Goal: Task Accomplishment & Management: Manage account settings

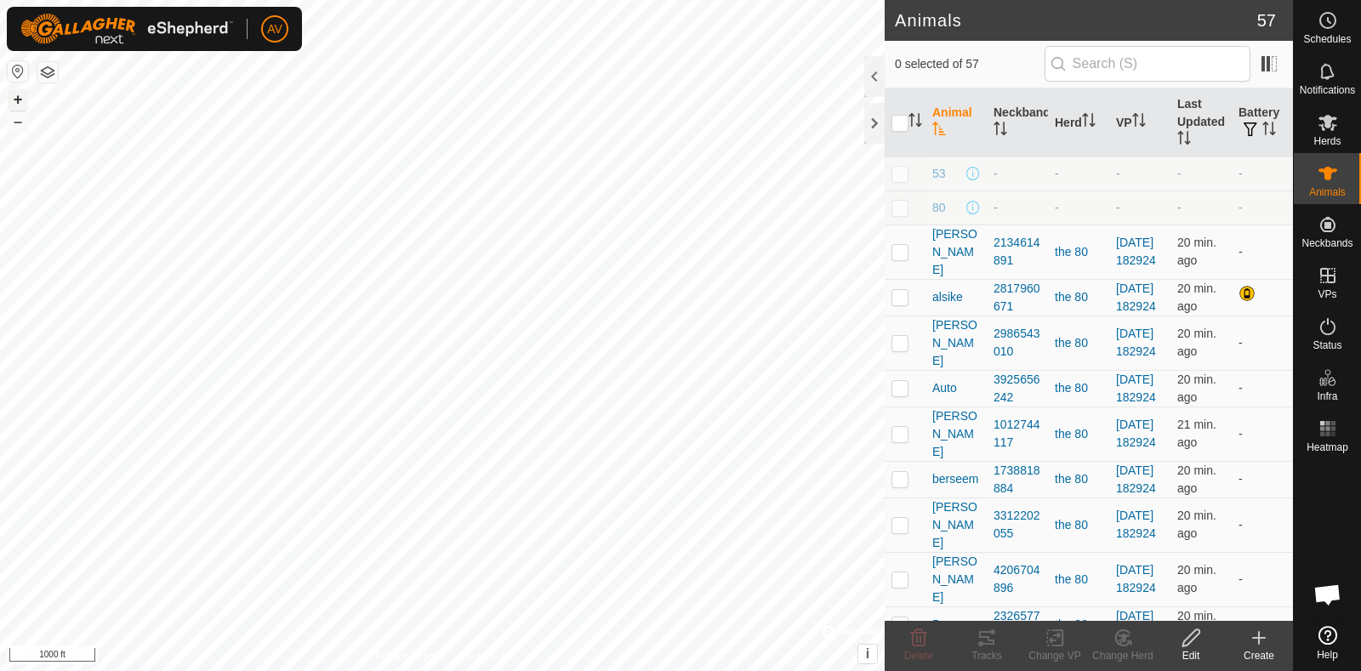
click at [22, 94] on button "+" at bounding box center [18, 99] width 20 height 20
click at [0, 670] on html "AV Schedules Notifications Herds Animals Neckbands VPs Status Infra Heatmap Hel…" at bounding box center [680, 335] width 1361 height 671
click at [402, 670] on html "AV Schedules Notifications Herds Animals Neckbands VPs Status Infra Heatmap Hel…" at bounding box center [680, 335] width 1361 height 671
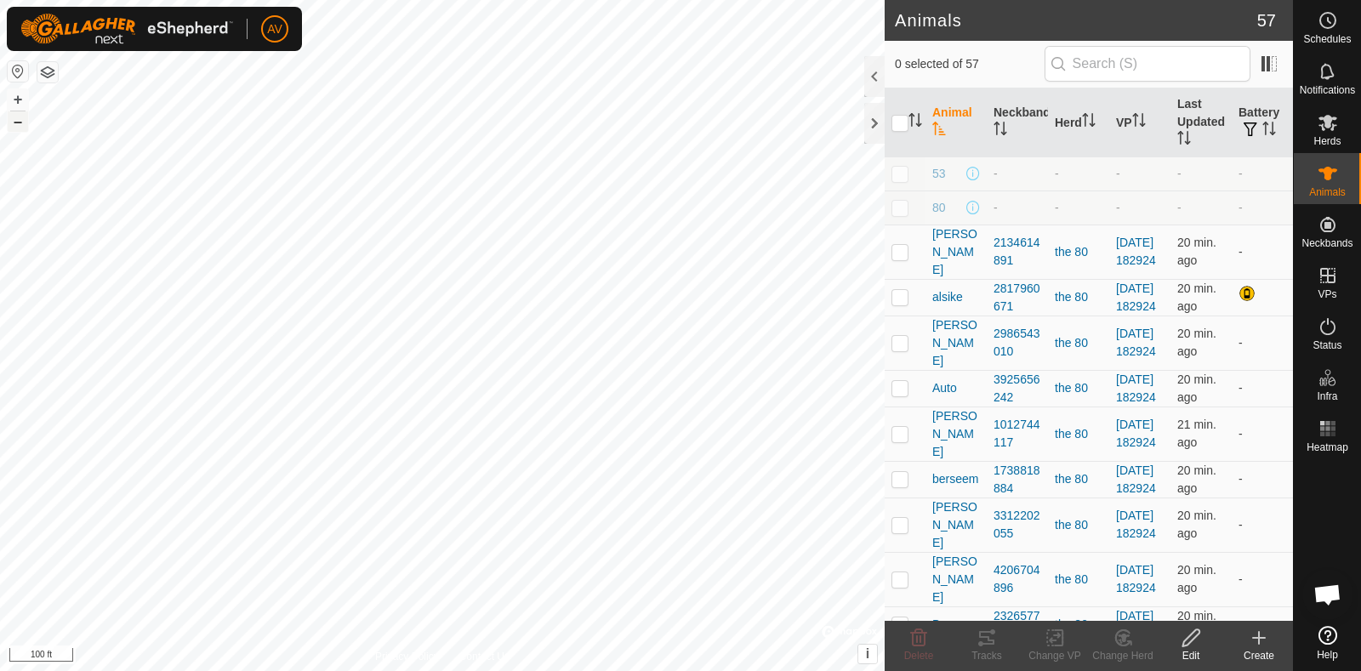
click at [17, 125] on button "–" at bounding box center [18, 121] width 20 height 20
click at [1339, 34] on span "Schedules" at bounding box center [1327, 39] width 48 height 10
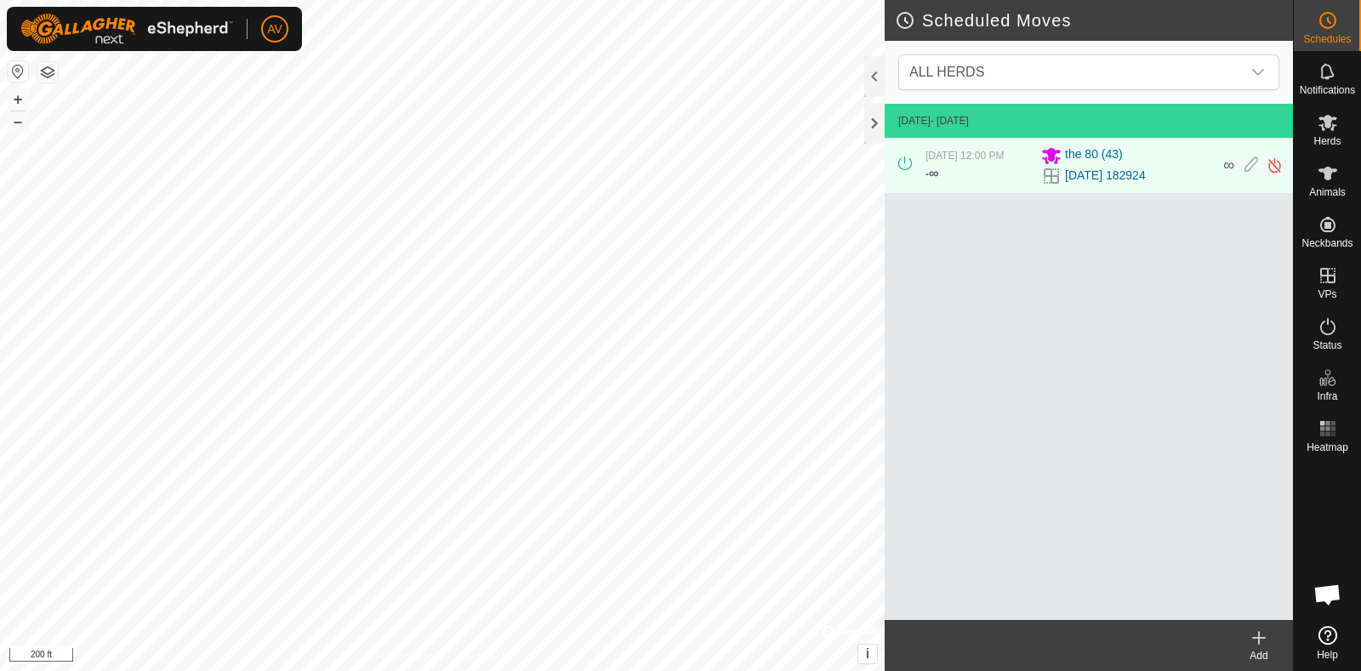
click at [1267, 657] on div "Add" at bounding box center [1259, 655] width 68 height 15
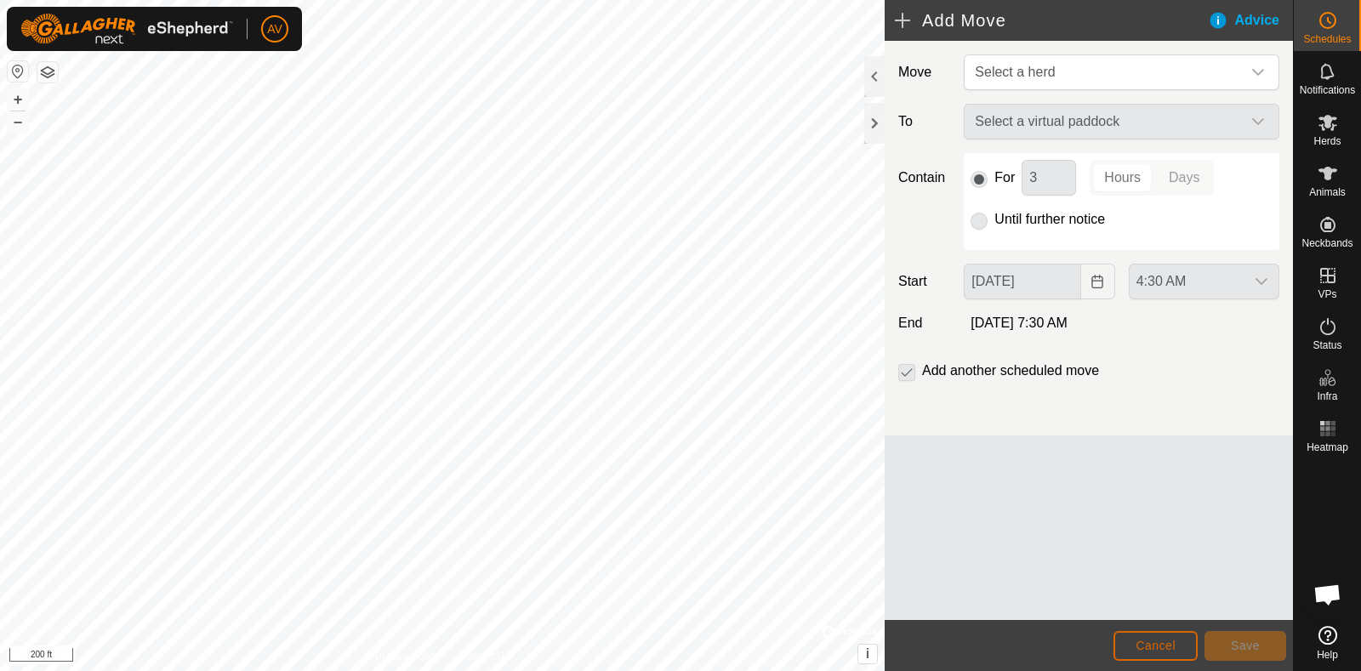
click at [1163, 644] on span "Cancel" at bounding box center [1155, 646] width 40 height 14
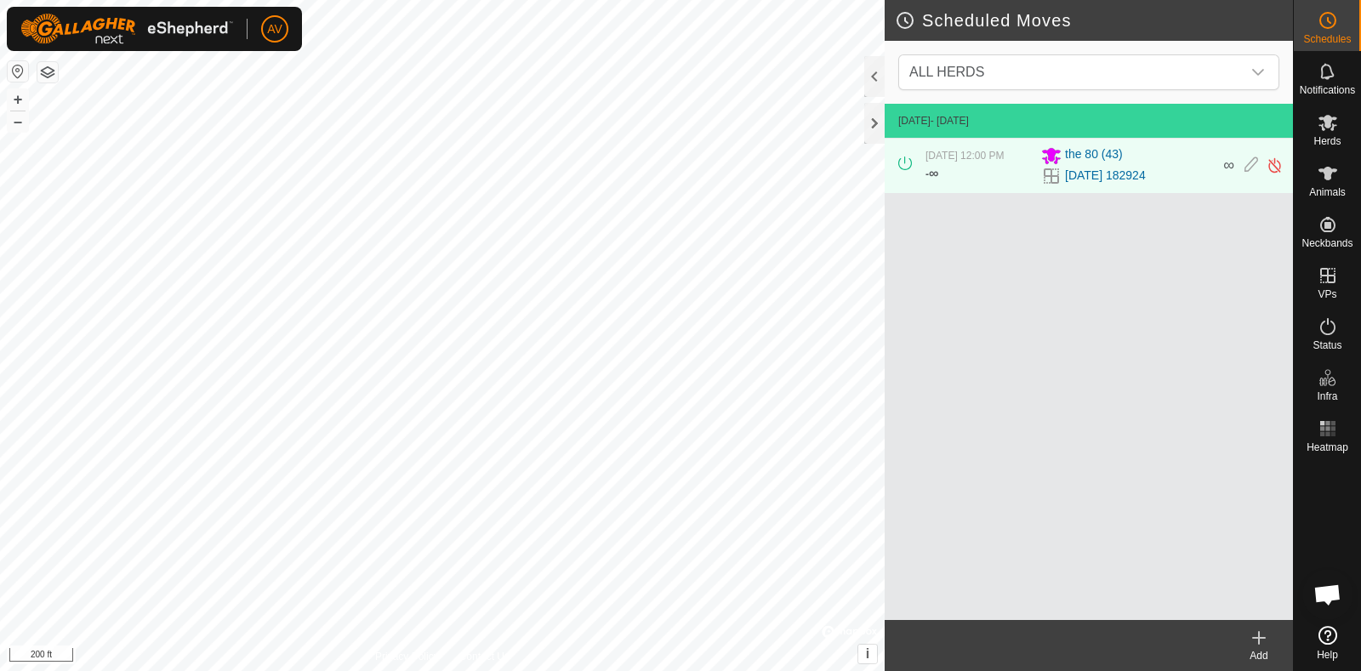
click at [1242, 658] on div "Add" at bounding box center [1259, 655] width 68 height 15
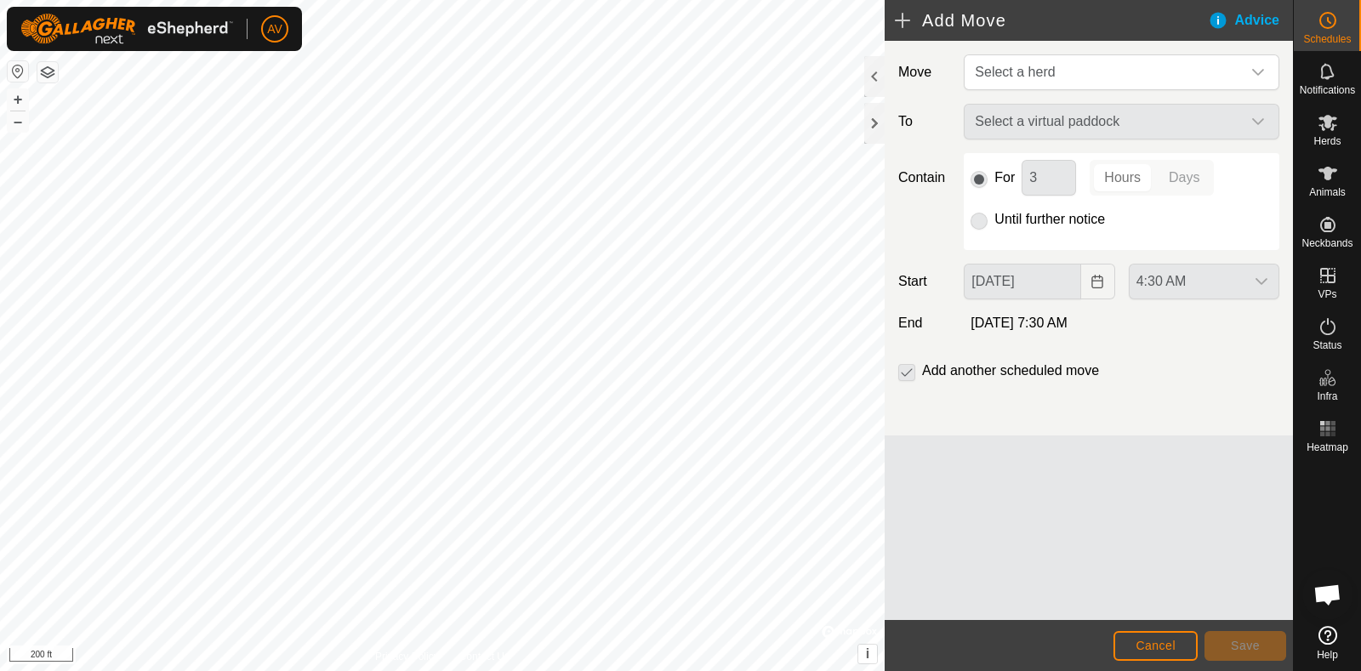
click at [1257, 287] on div "4:30 AM" at bounding box center [1204, 282] width 164 height 36
click at [1259, 278] on div "4:30 AM" at bounding box center [1204, 282] width 164 height 36
click at [1156, 73] on span "Select a herd" at bounding box center [1104, 72] width 273 height 34
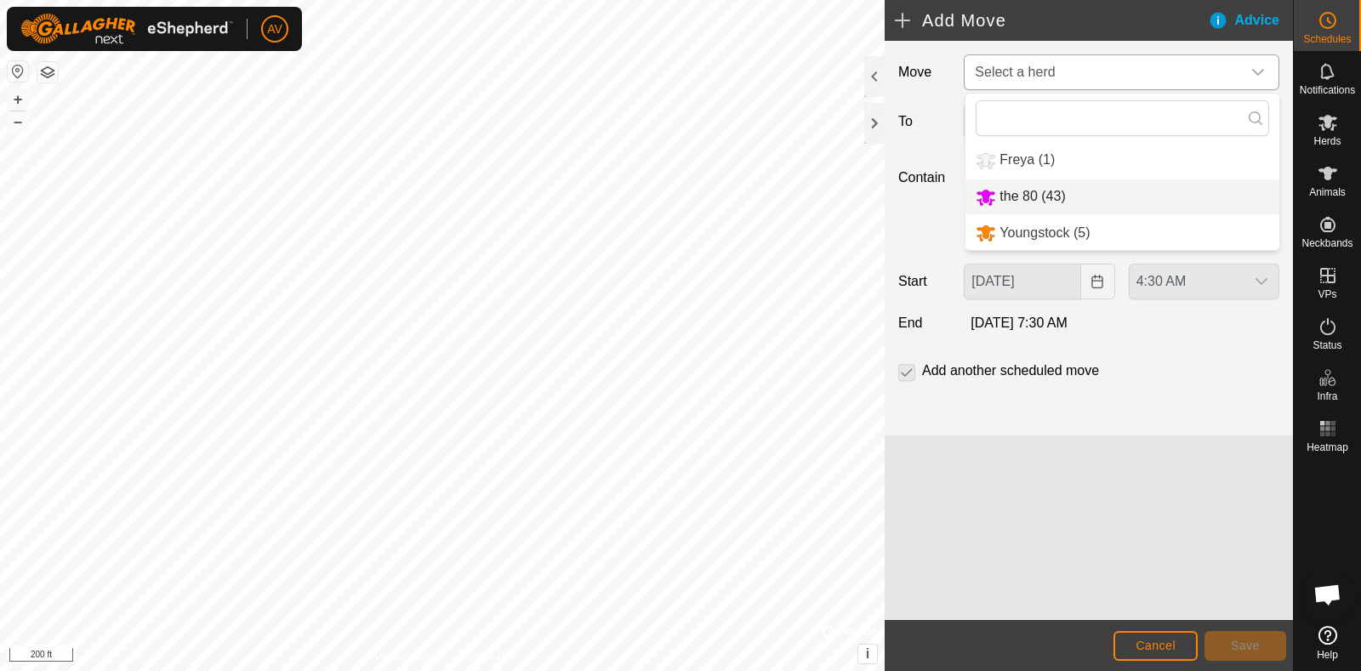
click at [1106, 206] on li "the 80 (43)" at bounding box center [1122, 196] width 314 height 35
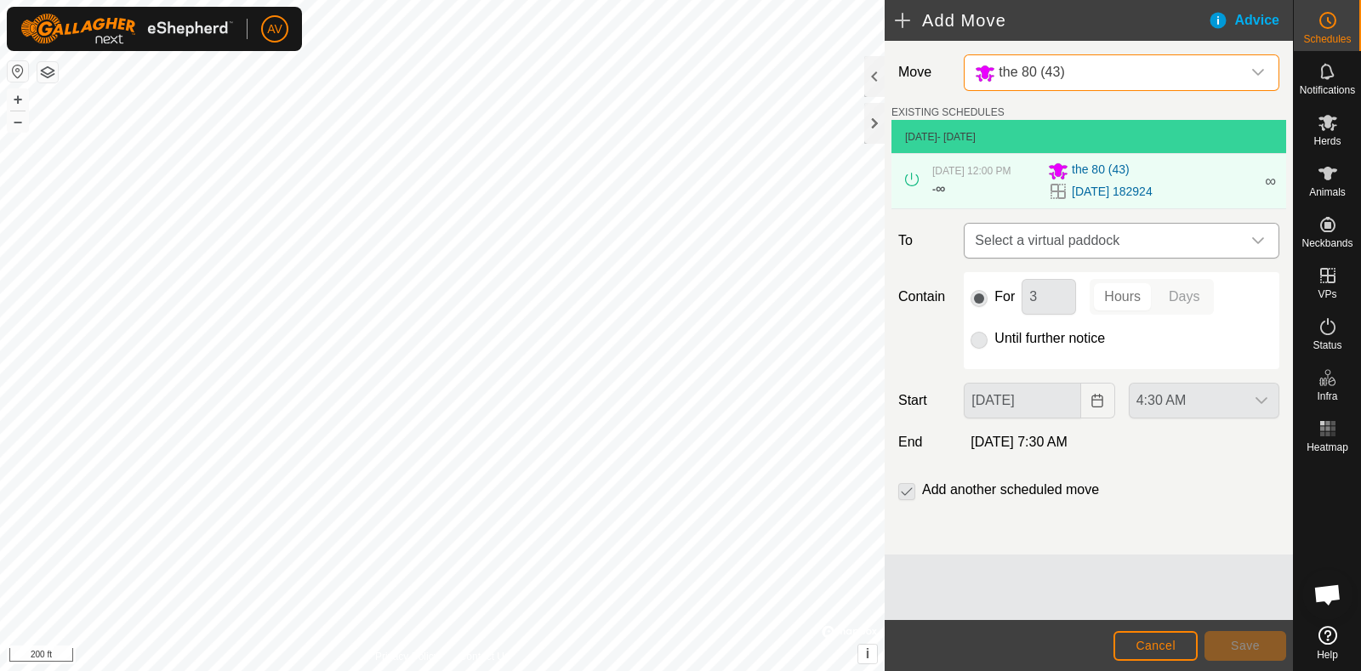
click at [1232, 258] on span "Select a virtual paddock" at bounding box center [1104, 241] width 273 height 34
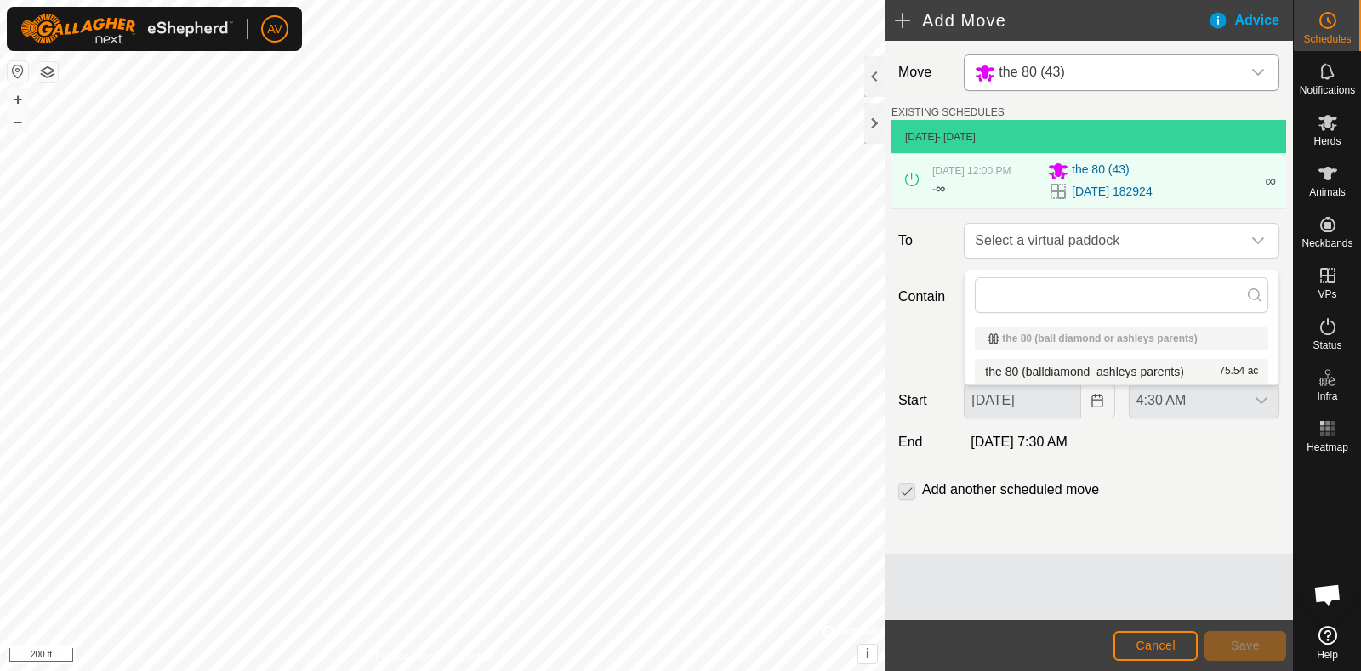
click at [1178, 514] on div "Add another scheduled move" at bounding box center [1088, 497] width 395 height 34
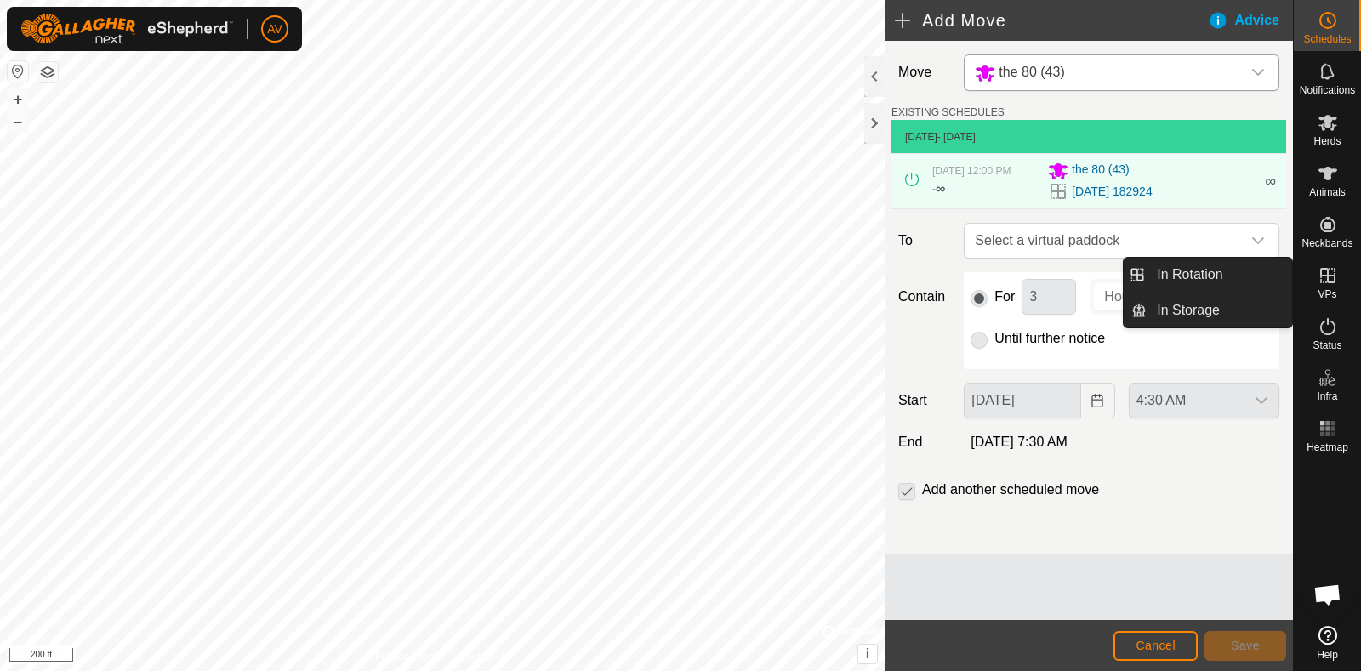
click at [1330, 287] on es-virtualpaddocks-svg-icon at bounding box center [1327, 275] width 31 height 27
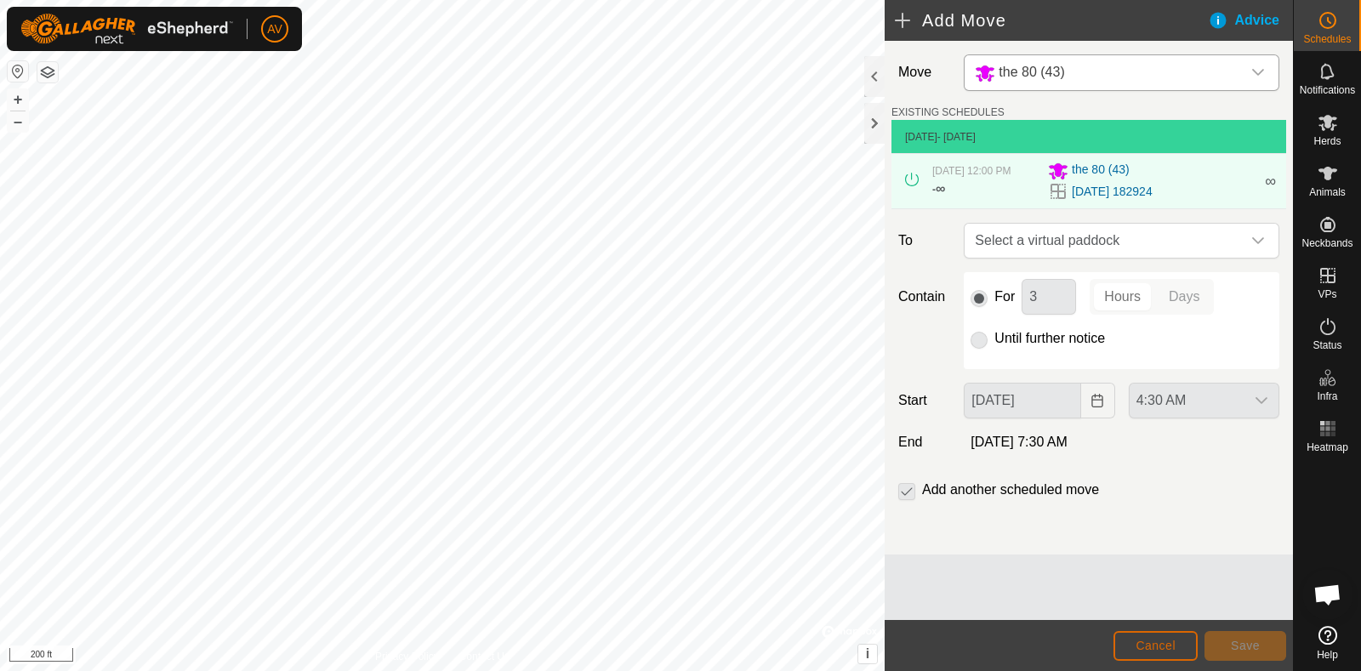
click at [1163, 652] on button "Cancel" at bounding box center [1155, 646] width 84 height 30
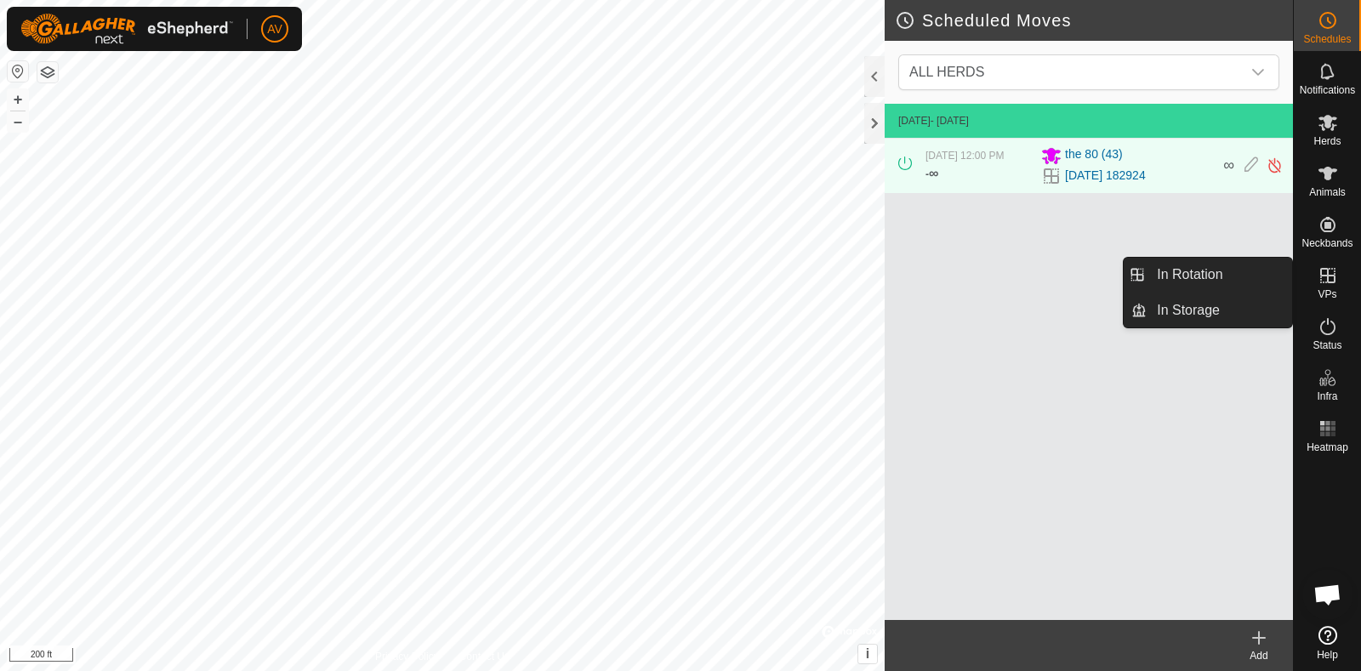
click at [1316, 278] on es-virtualpaddocks-svg-icon at bounding box center [1327, 275] width 31 height 27
click at [1192, 281] on link "In Rotation" at bounding box center [1218, 275] width 145 height 34
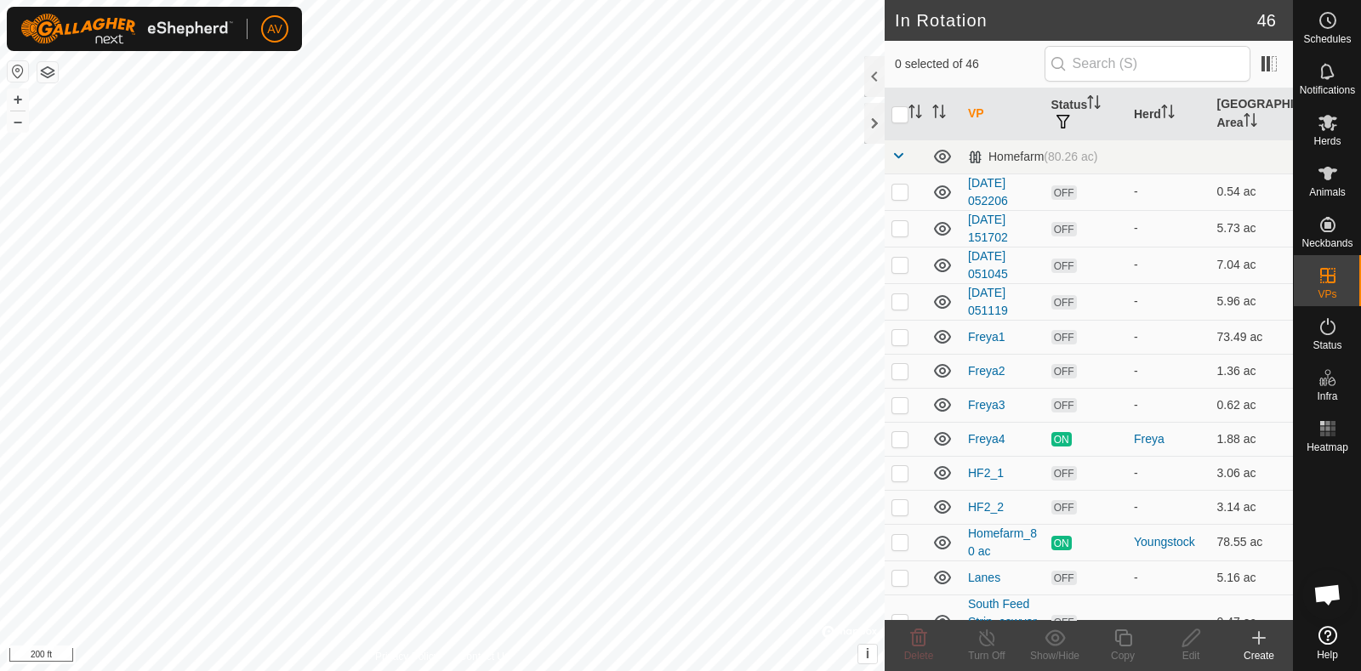
click at [1260, 644] on icon at bounding box center [1258, 638] width 20 height 20
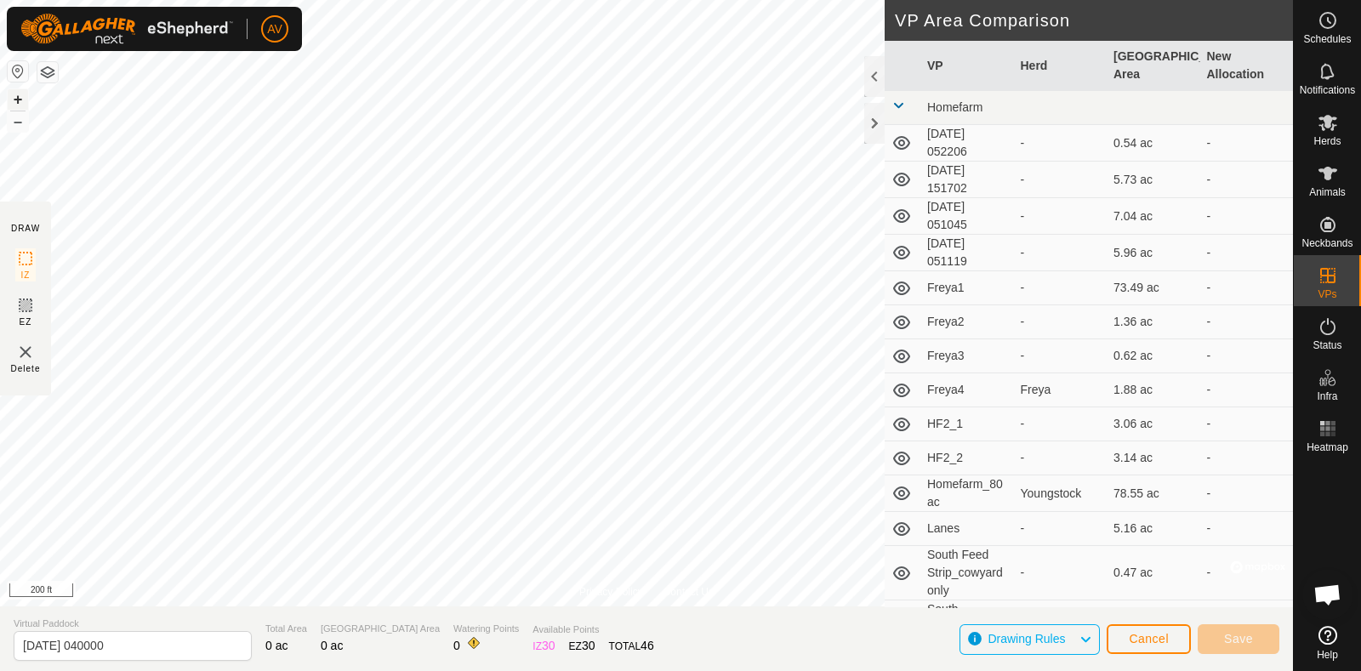
click at [16, 99] on button "+" at bounding box center [18, 99] width 20 height 20
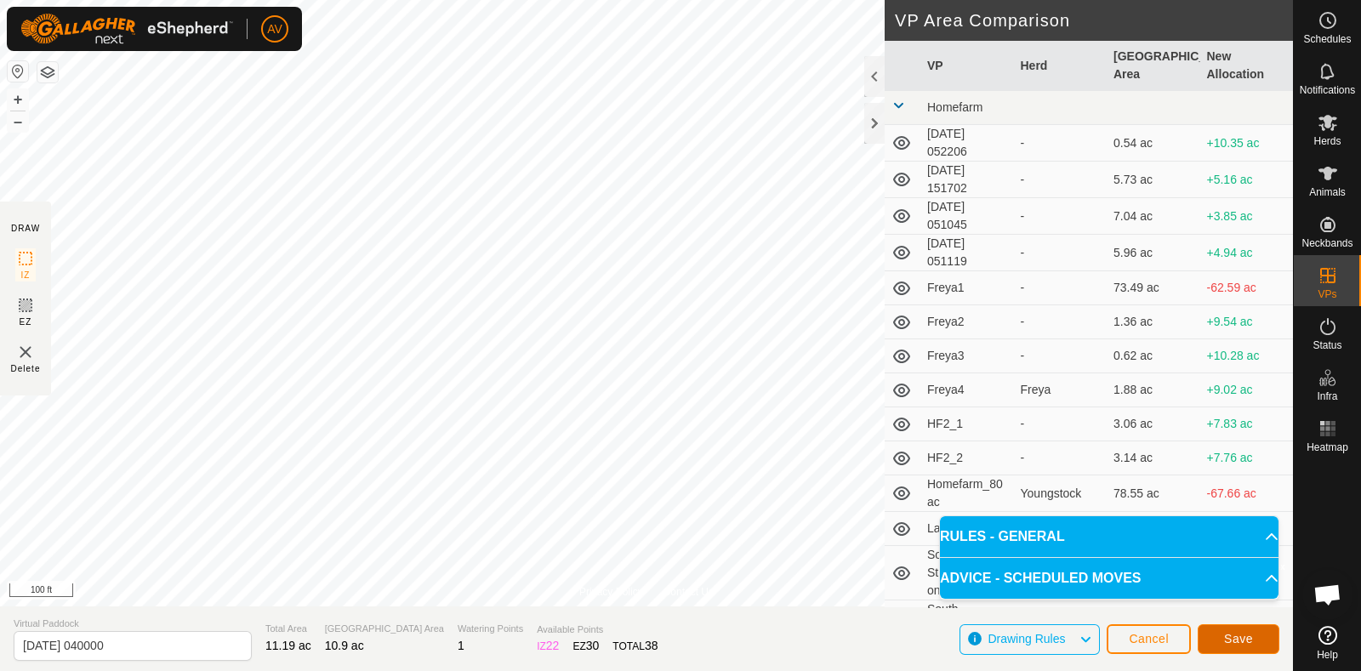
click at [1237, 634] on span "Save" at bounding box center [1238, 639] width 29 height 14
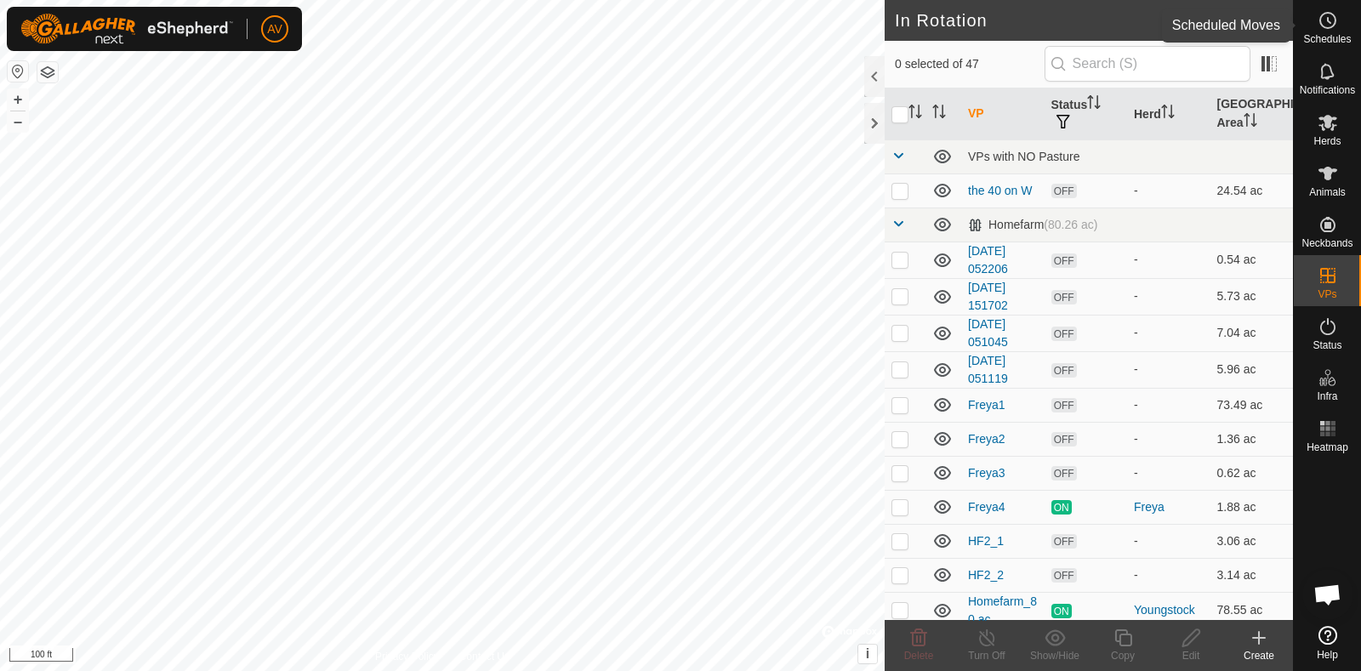
click at [1338, 34] on span "Schedules" at bounding box center [1327, 39] width 48 height 10
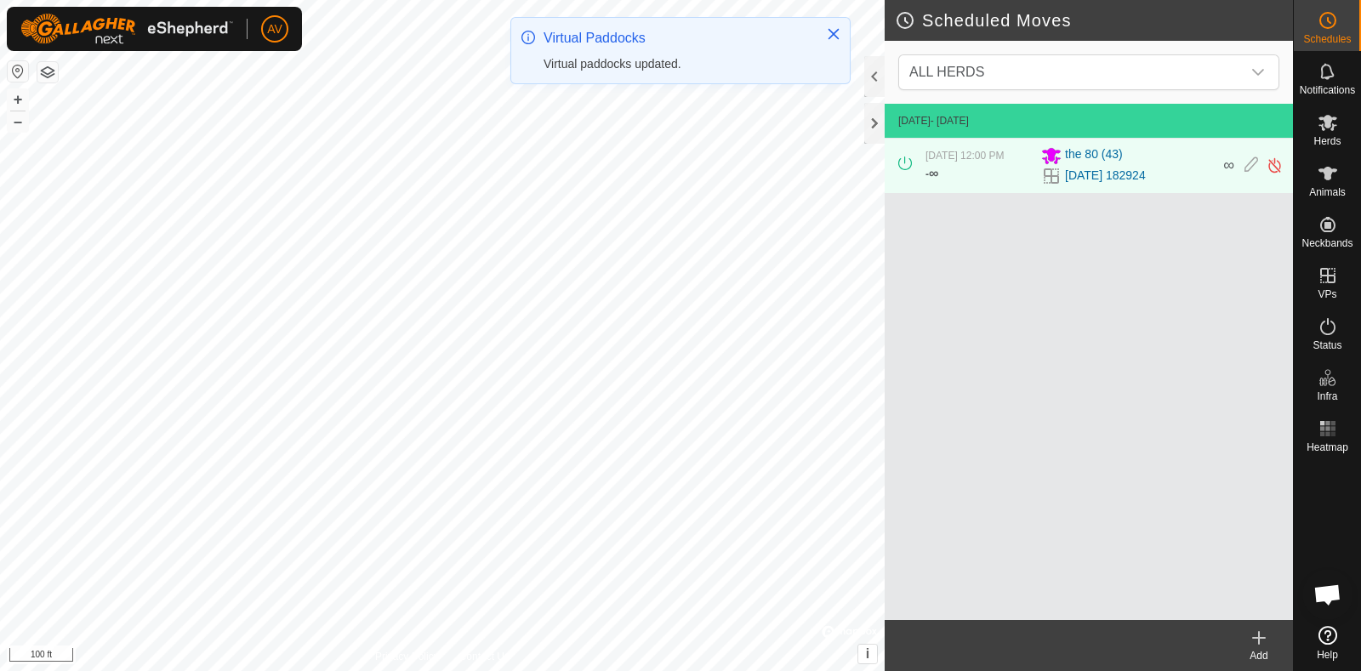
click at [1263, 642] on icon at bounding box center [1258, 638] width 20 height 20
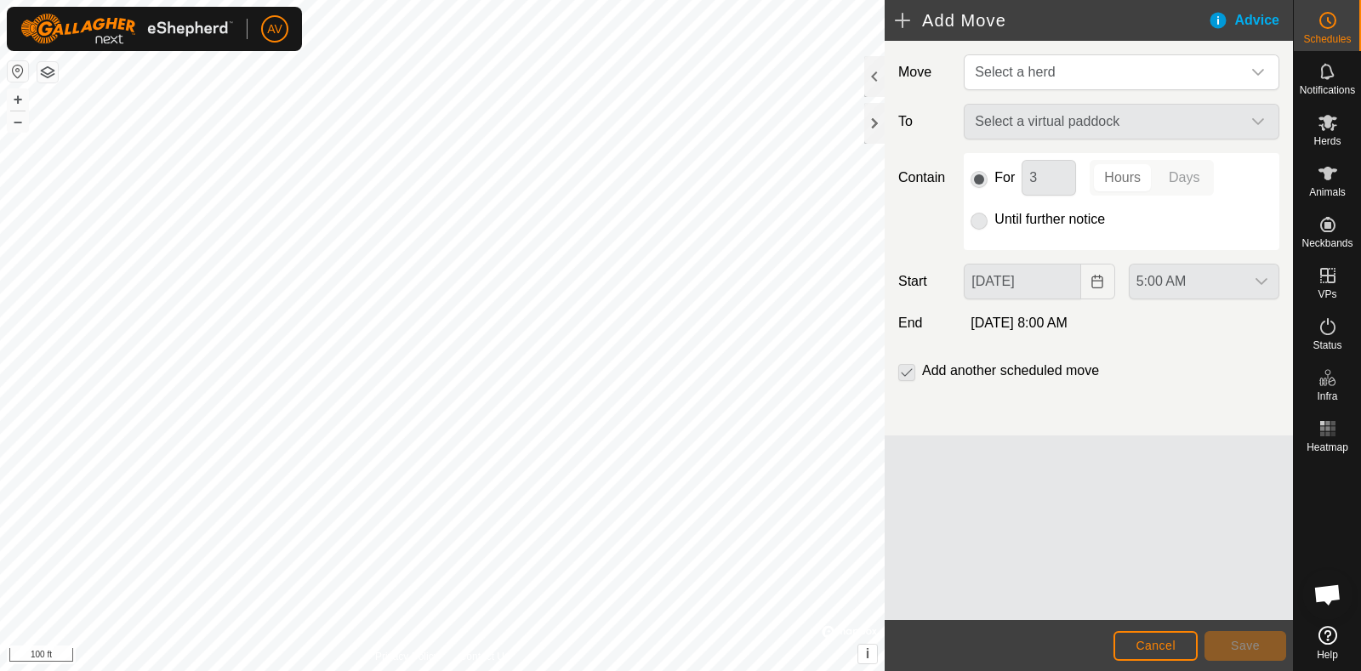
click at [1099, 113] on div "Select a virtual paddock" at bounding box center [1121, 122] width 329 height 36
click at [1259, 67] on icon "dropdown trigger" at bounding box center [1258, 72] width 14 height 14
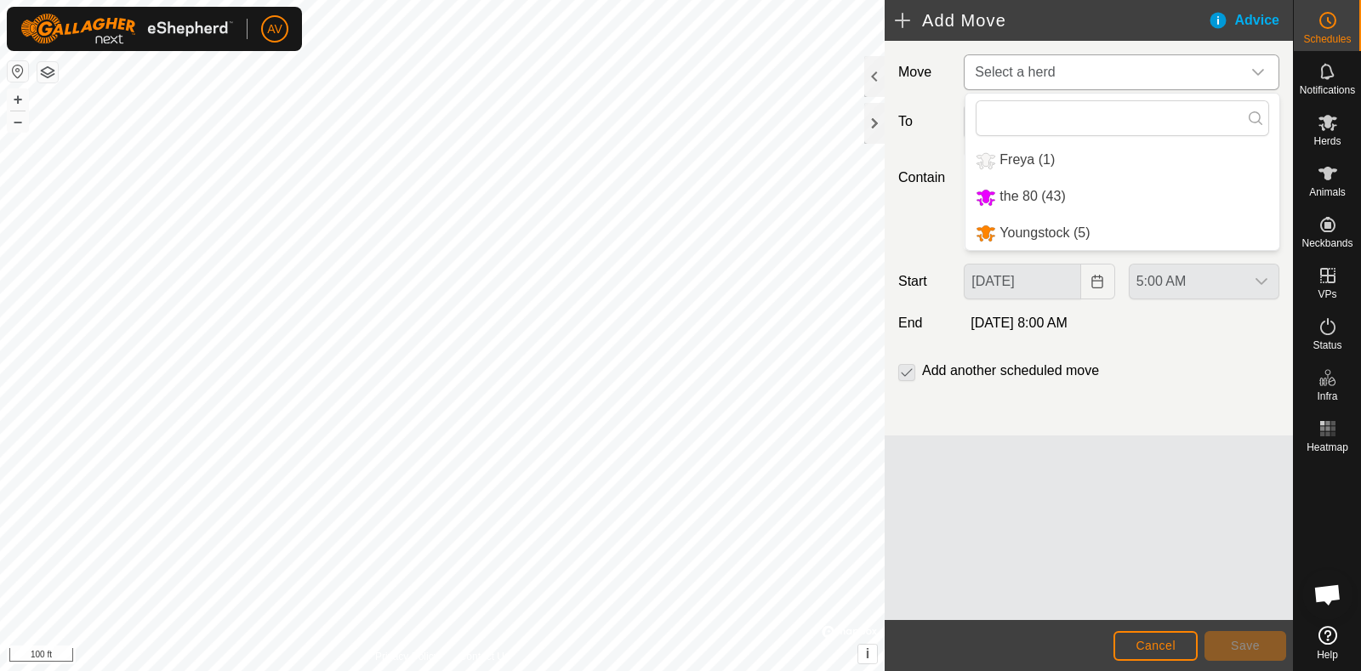
click at [1108, 202] on li "the 80 (43)" at bounding box center [1122, 196] width 314 height 35
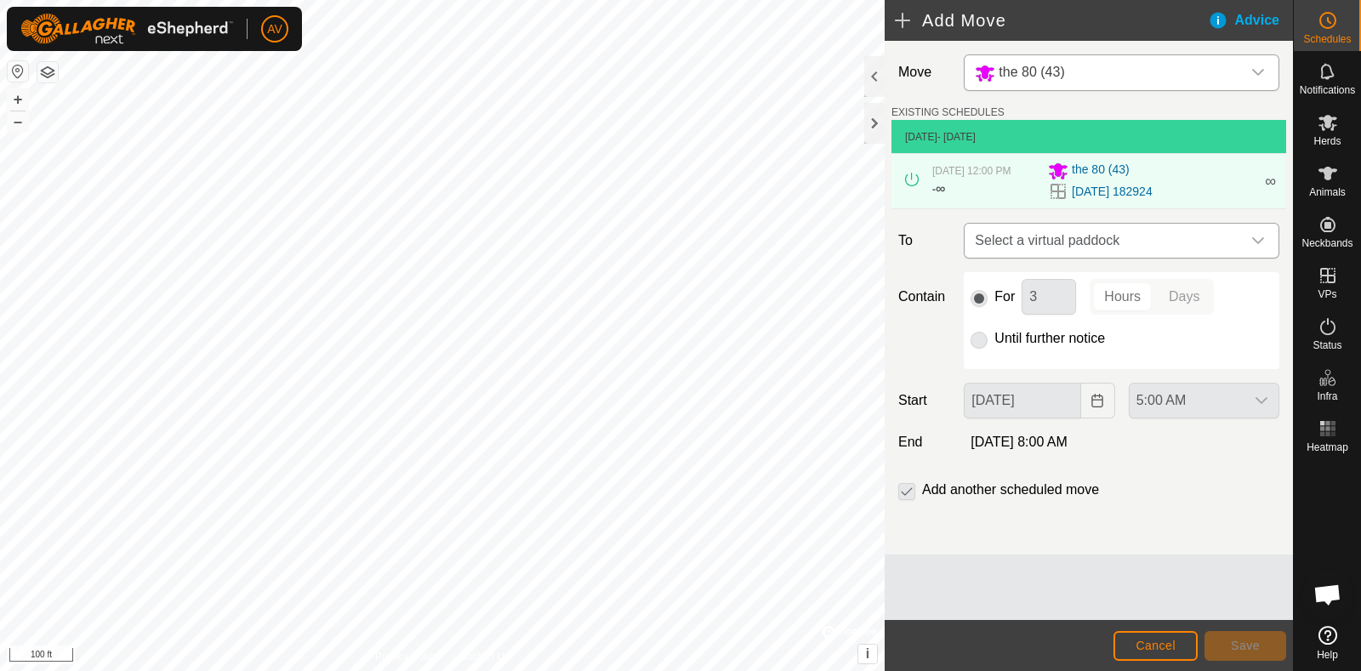
click at [1259, 247] on icon "dropdown trigger" at bounding box center [1258, 241] width 14 height 14
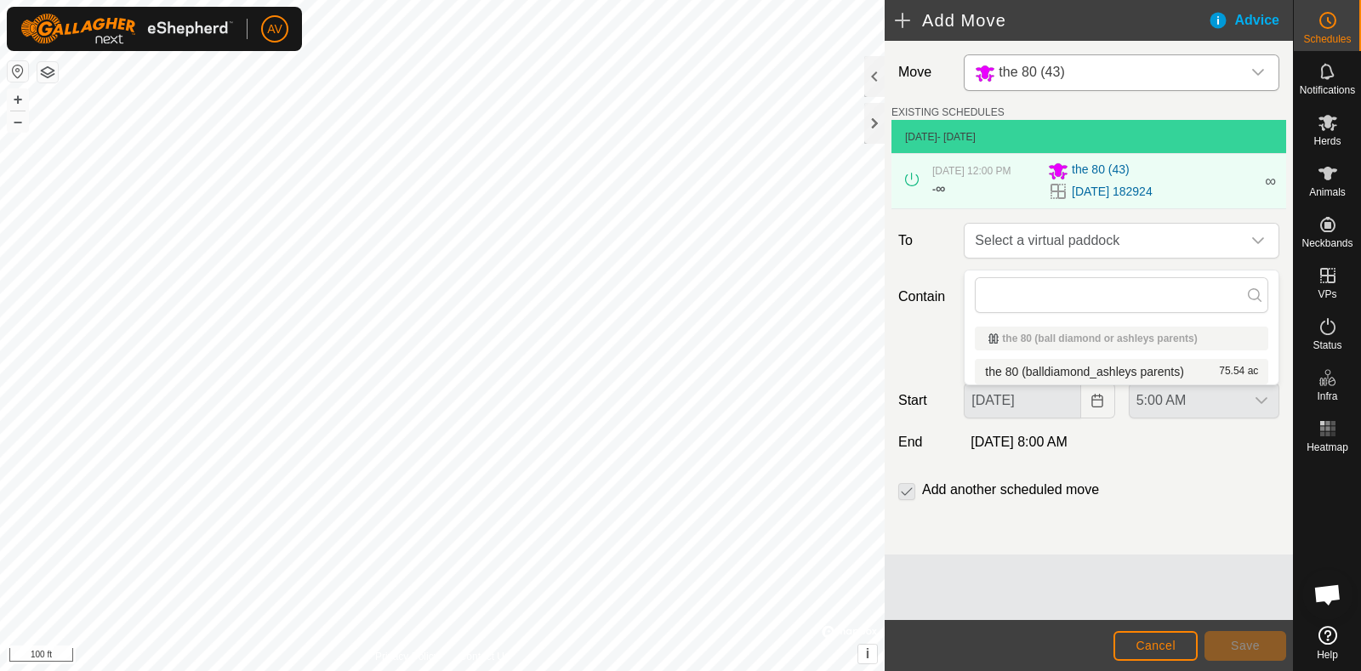
click at [1219, 370] on li "the 80 (balldiamond_ashleys parents) 75.54 ac" at bounding box center [1121, 372] width 293 height 26
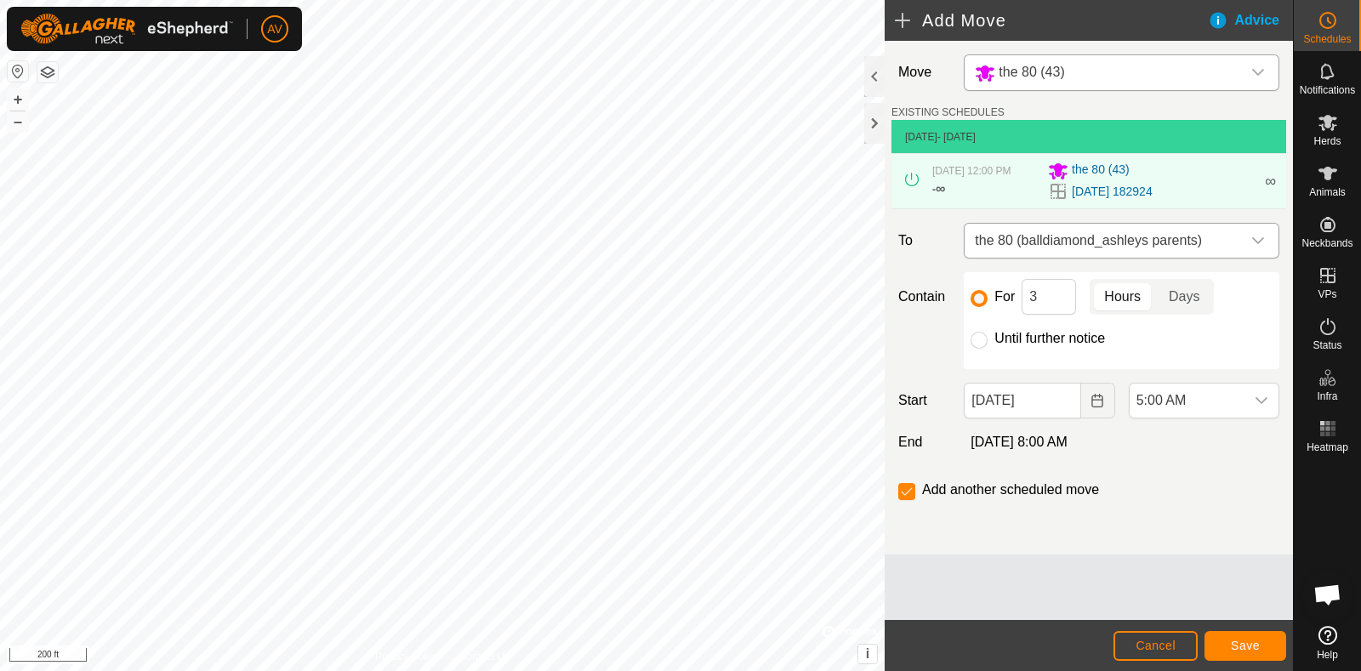
click at [1251, 247] on icon "dropdown trigger" at bounding box center [1258, 241] width 14 height 14
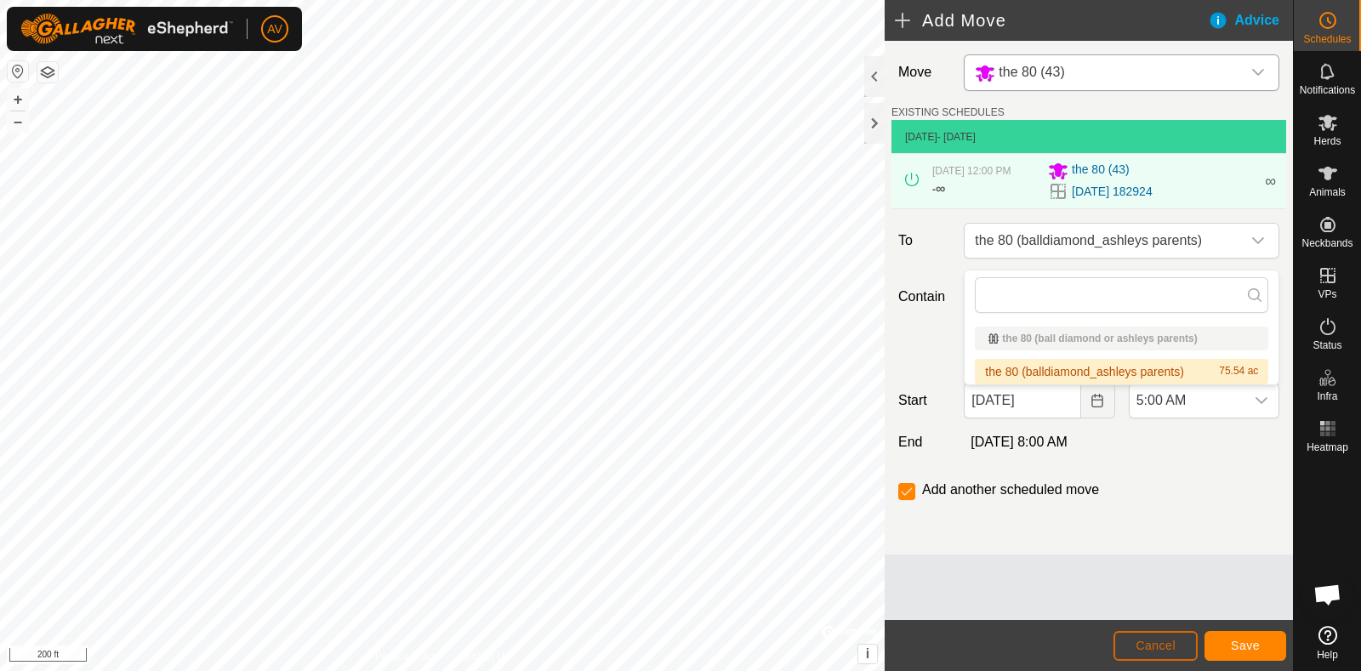
click at [1158, 644] on span "Cancel" at bounding box center [1155, 646] width 40 height 14
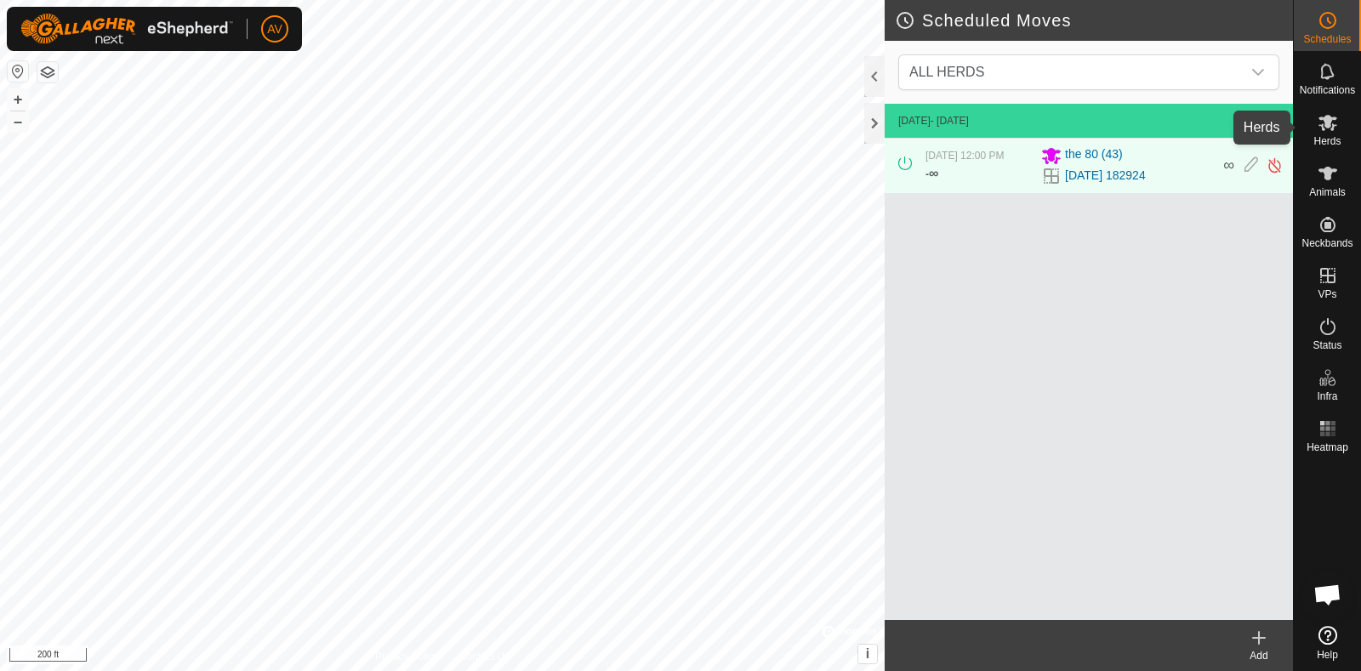
click at [1325, 125] on icon at bounding box center [1327, 123] width 19 height 16
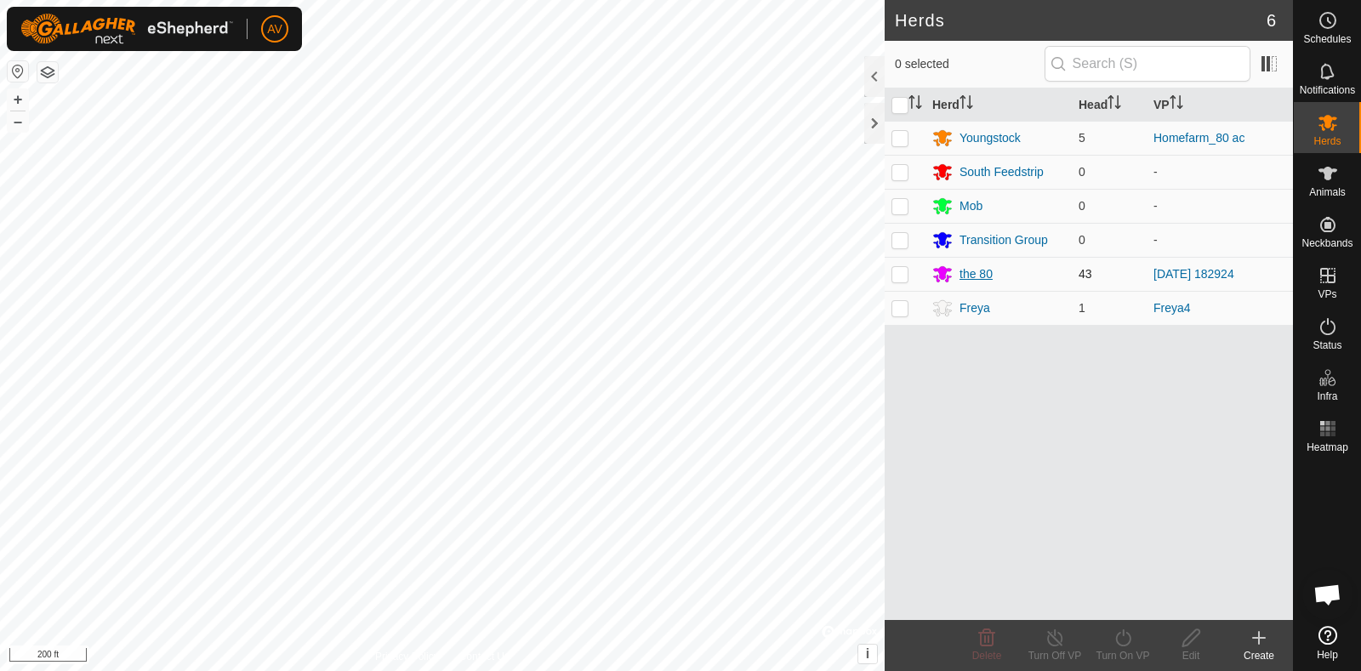
click at [972, 268] on div "the 80" at bounding box center [975, 274] width 33 height 18
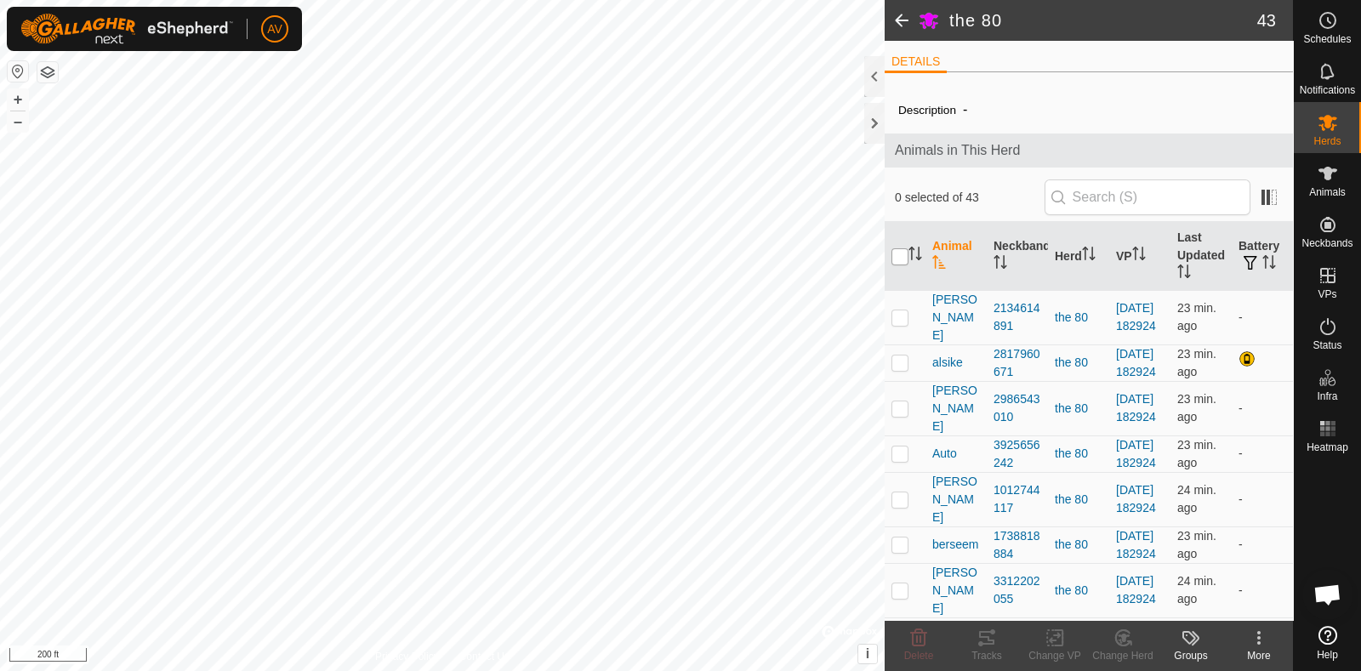
click at [893, 252] on input "checkbox" at bounding box center [899, 256] width 17 height 17
checkbox input "true"
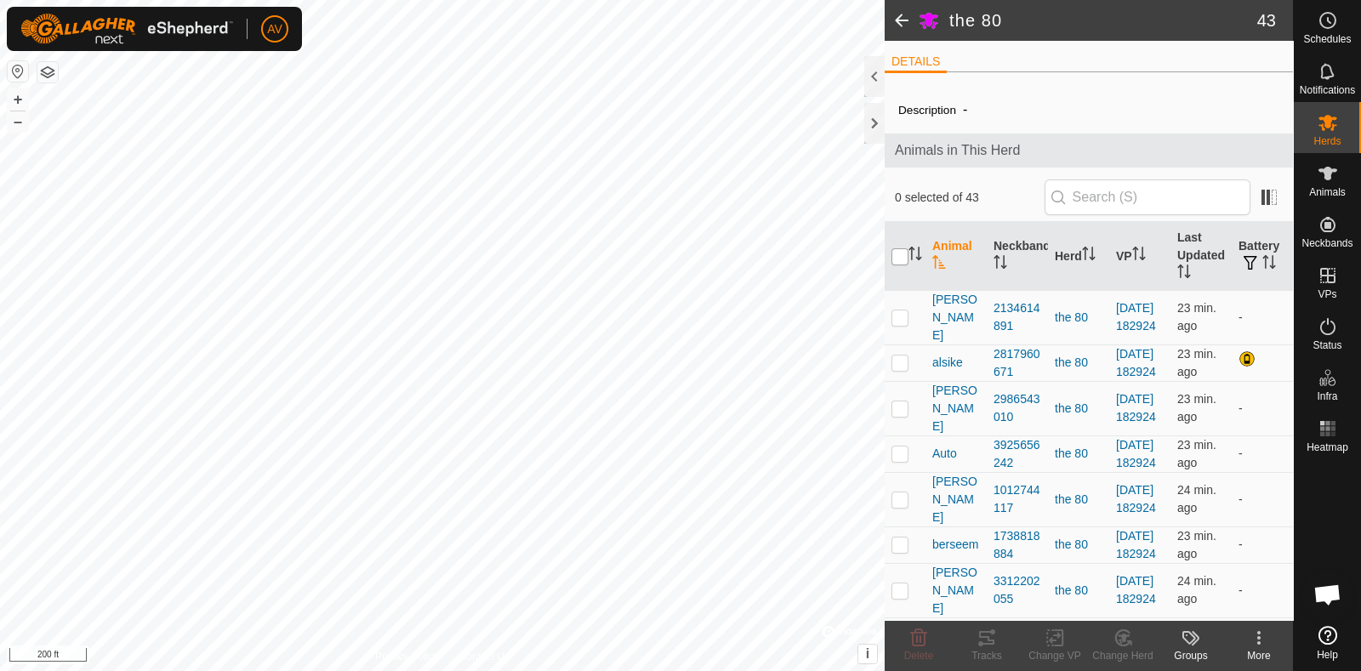
checkbox input "true"
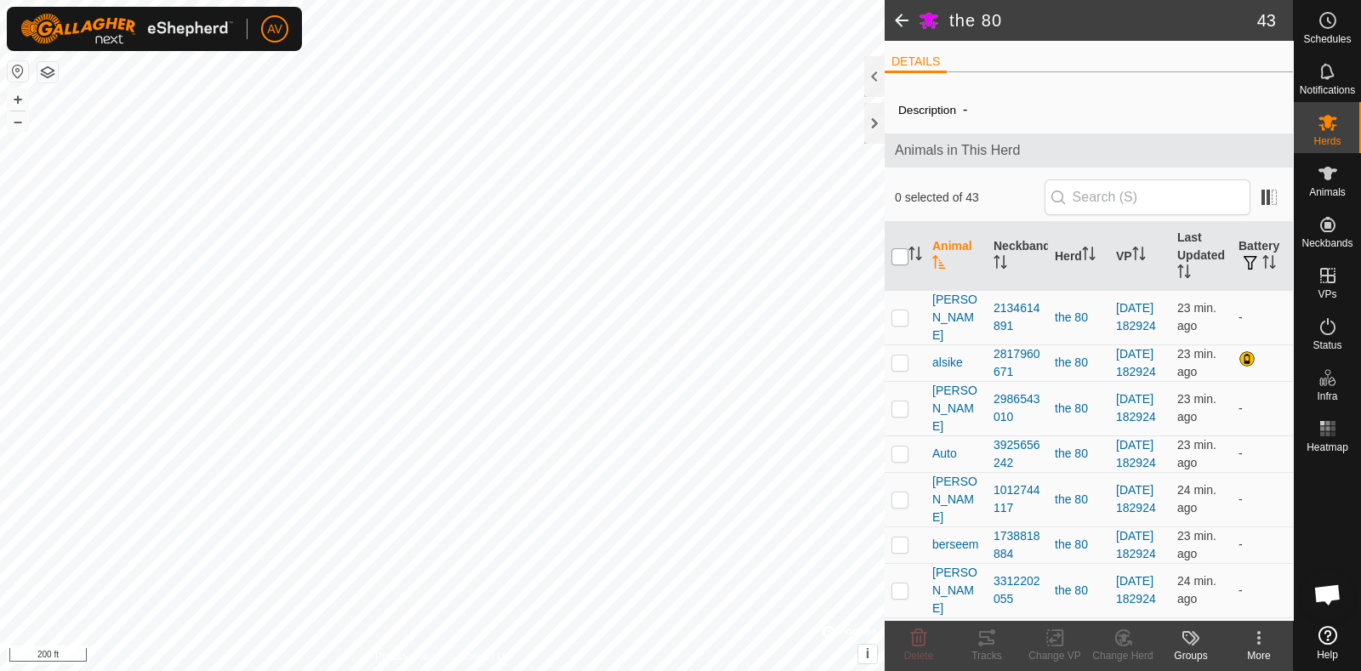
checkbox input "true"
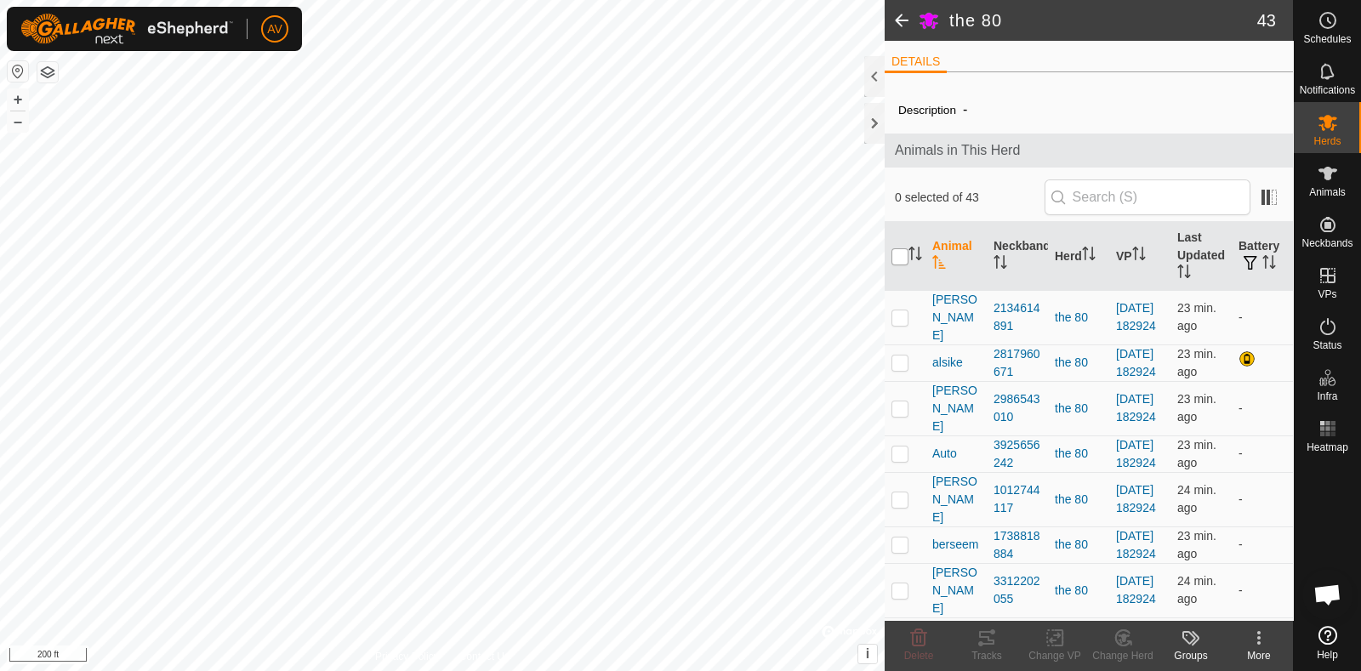
checkbox input "true"
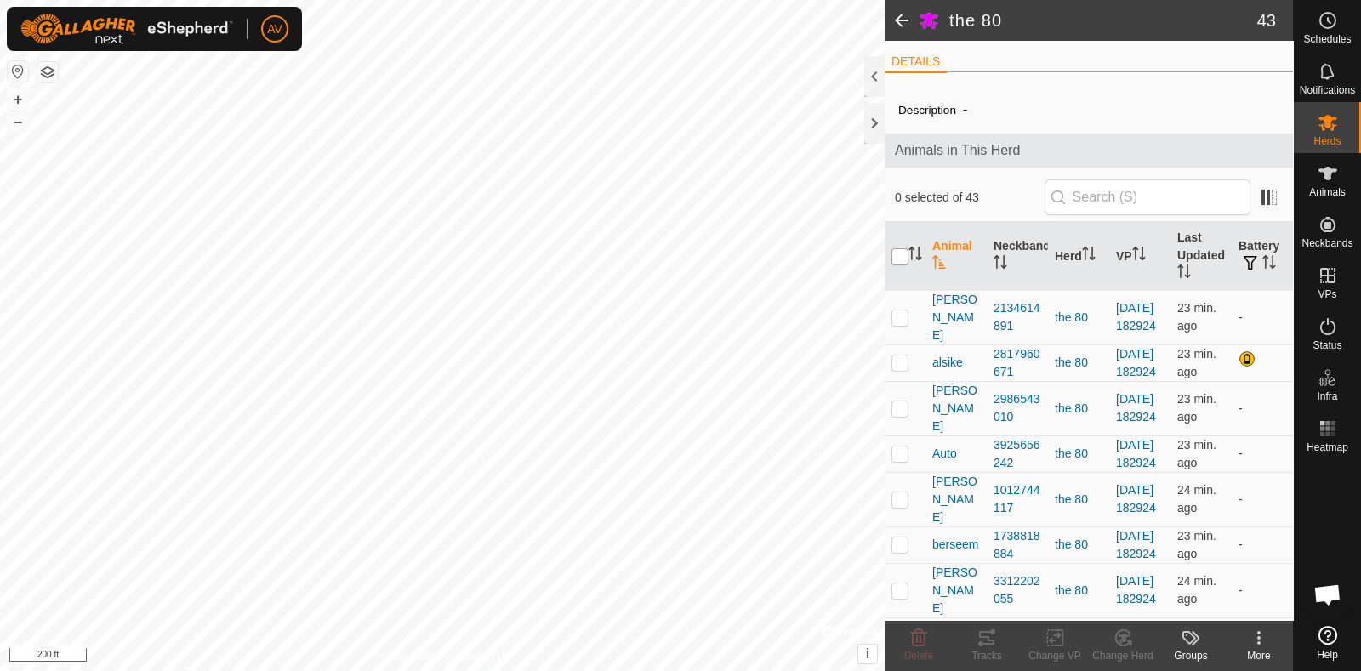
checkbox input "true"
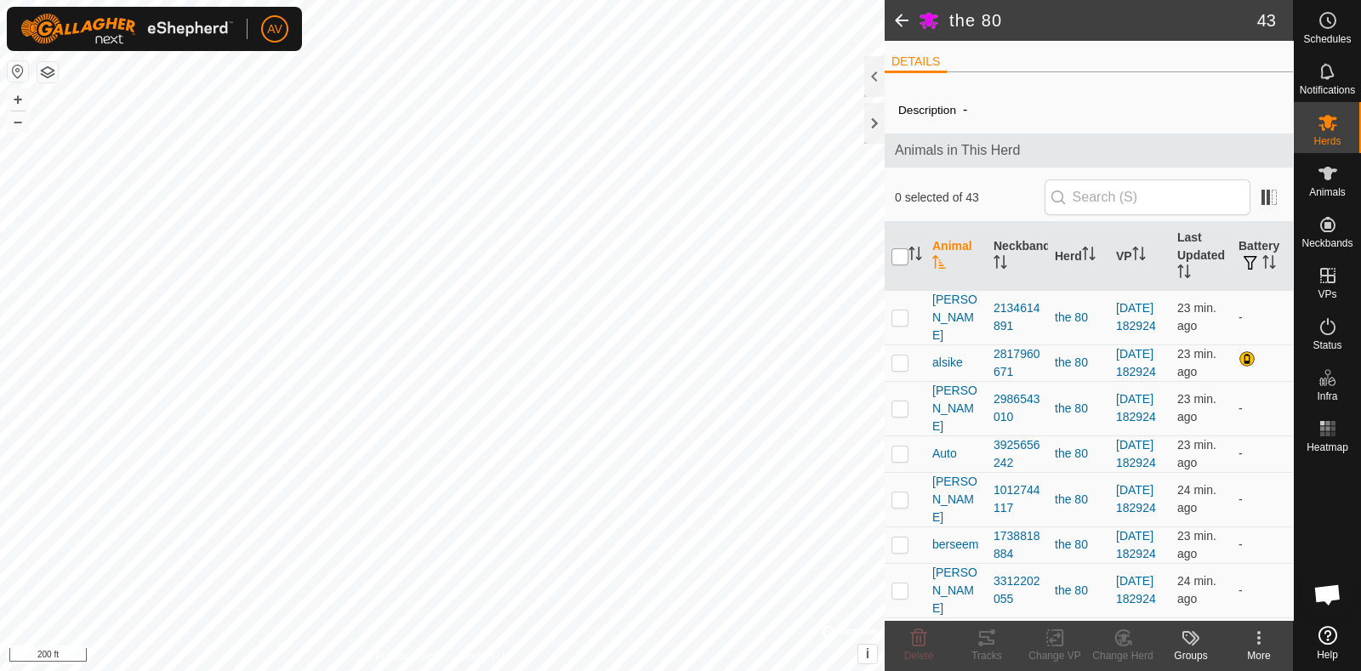
checkbox input "true"
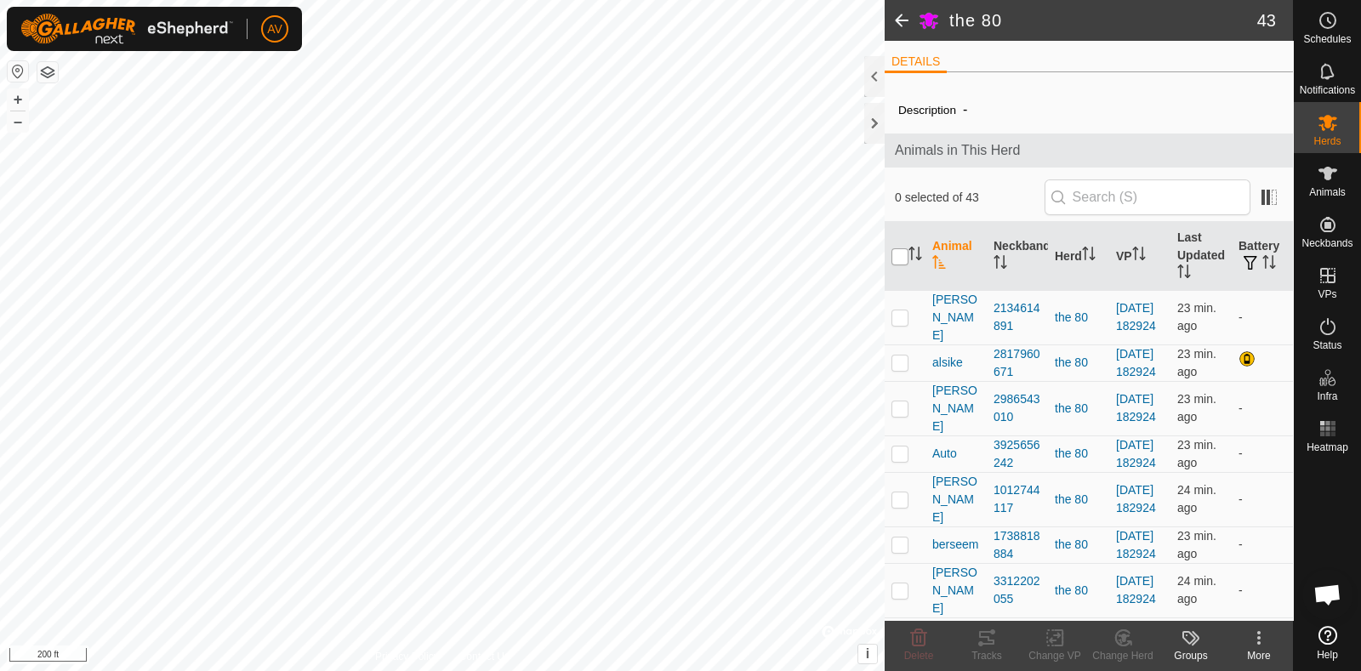
checkbox input "true"
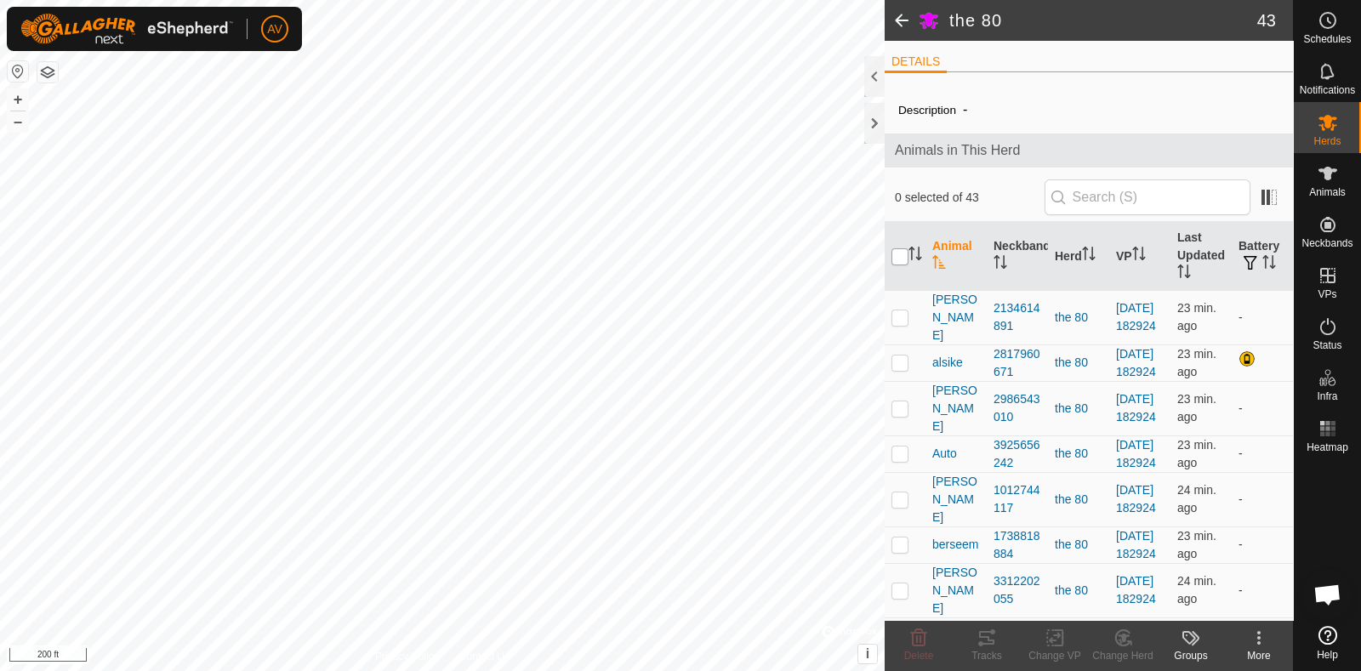
checkbox input "true"
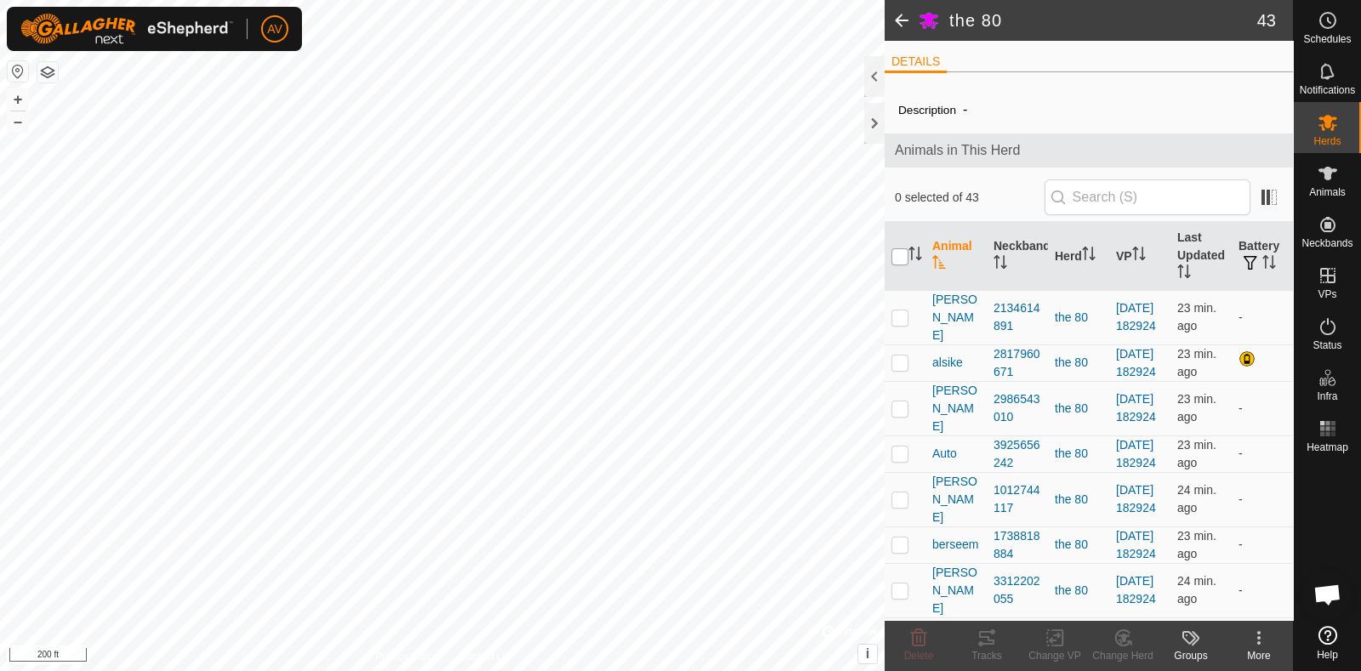
checkbox input "true"
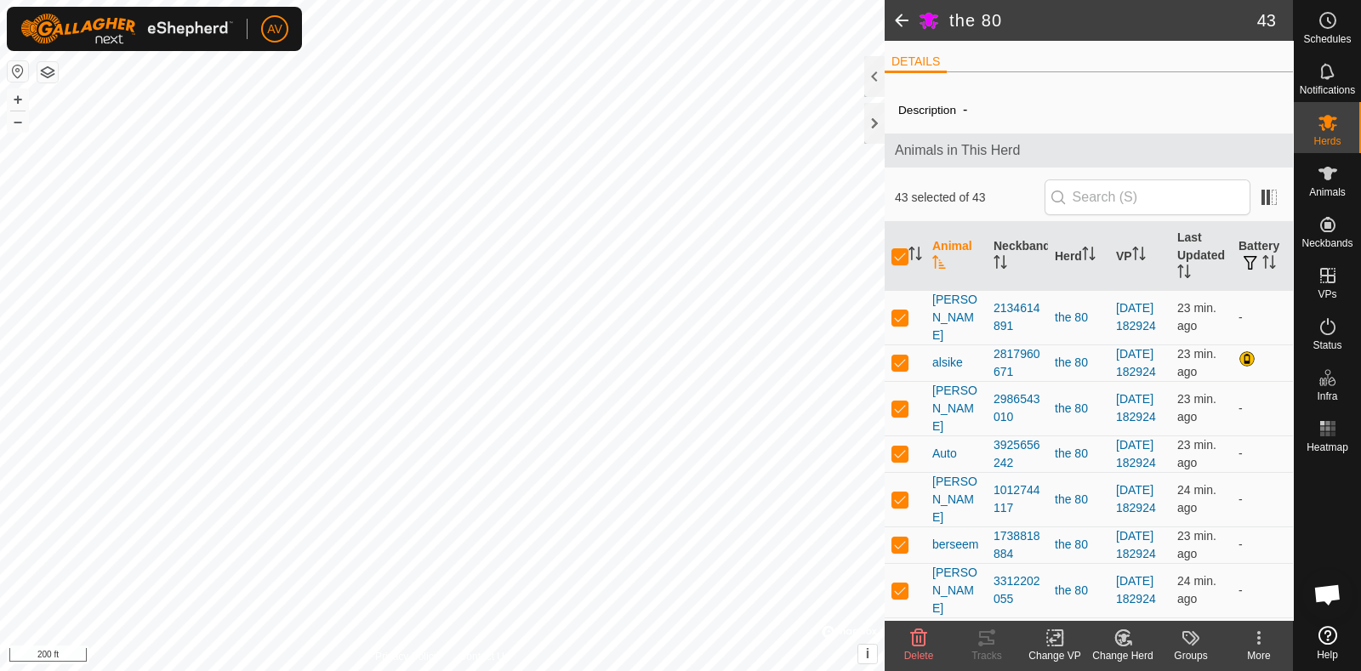
click at [1049, 640] on icon at bounding box center [1055, 638] width 12 height 11
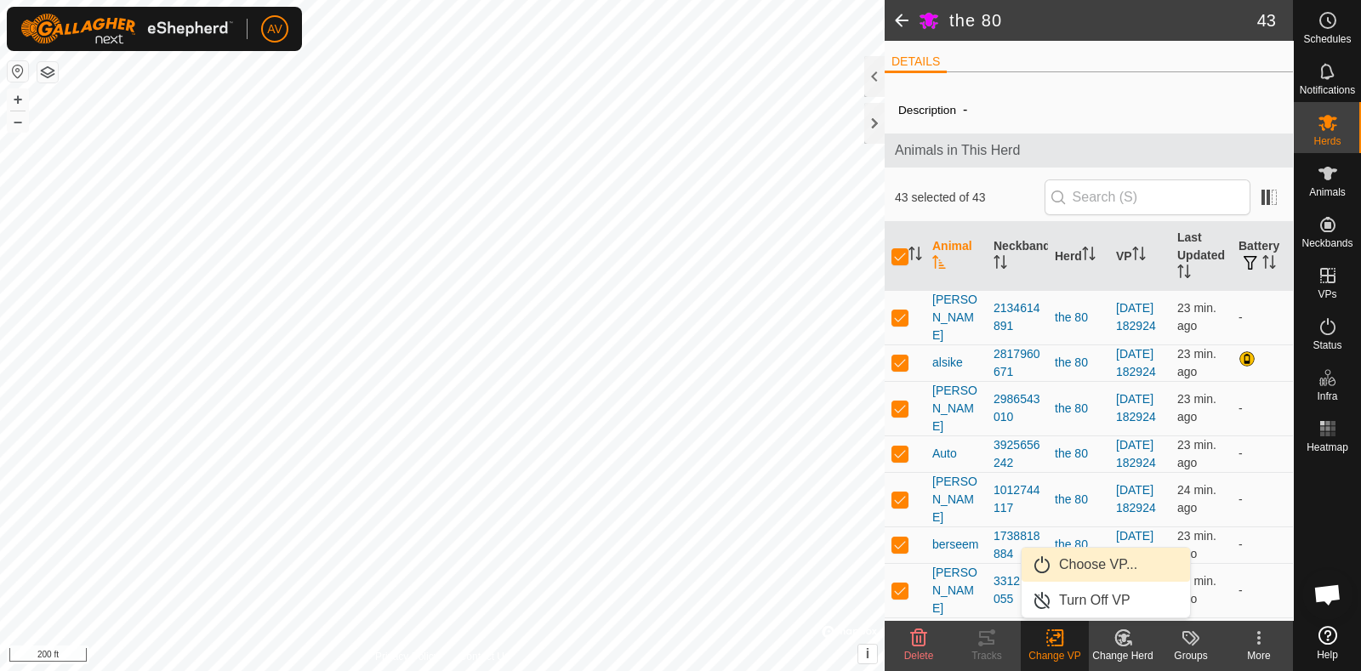
click at [1125, 566] on link "Choose VP..." at bounding box center [1105, 565] width 168 height 34
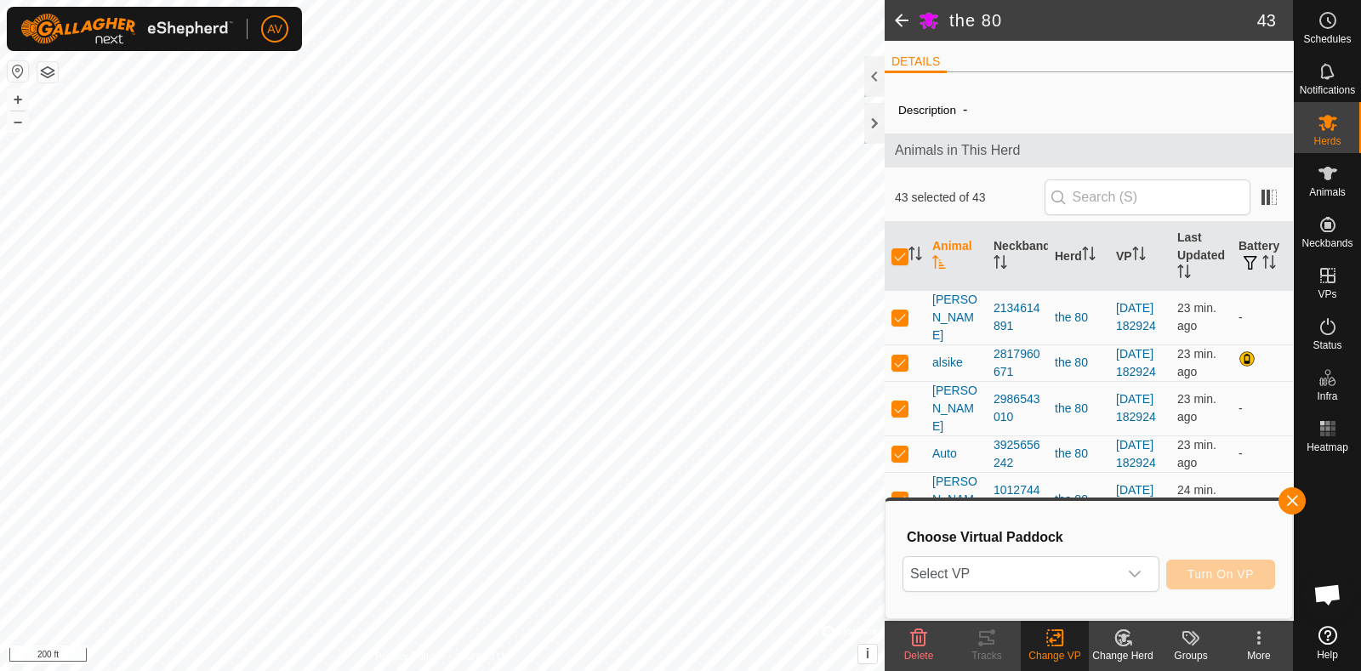
click at [1125, 566] on div "dropdown trigger" at bounding box center [1134, 574] width 34 height 34
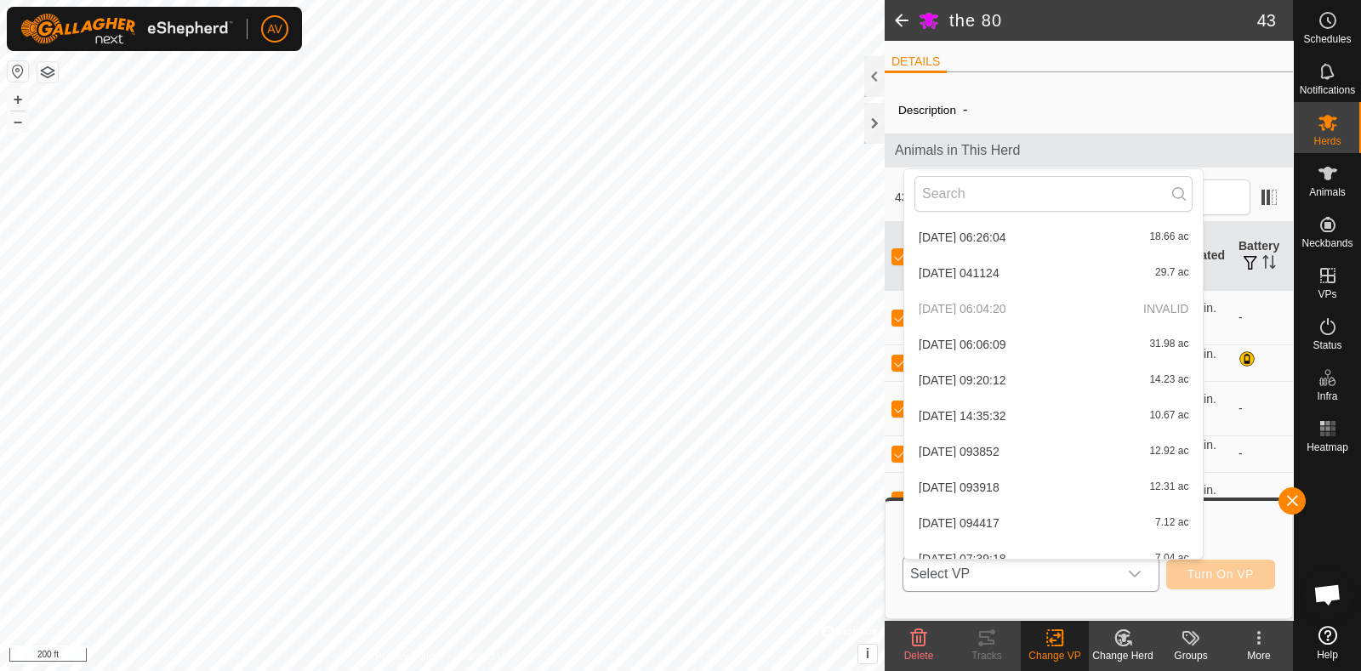
scroll to position [1453, 0]
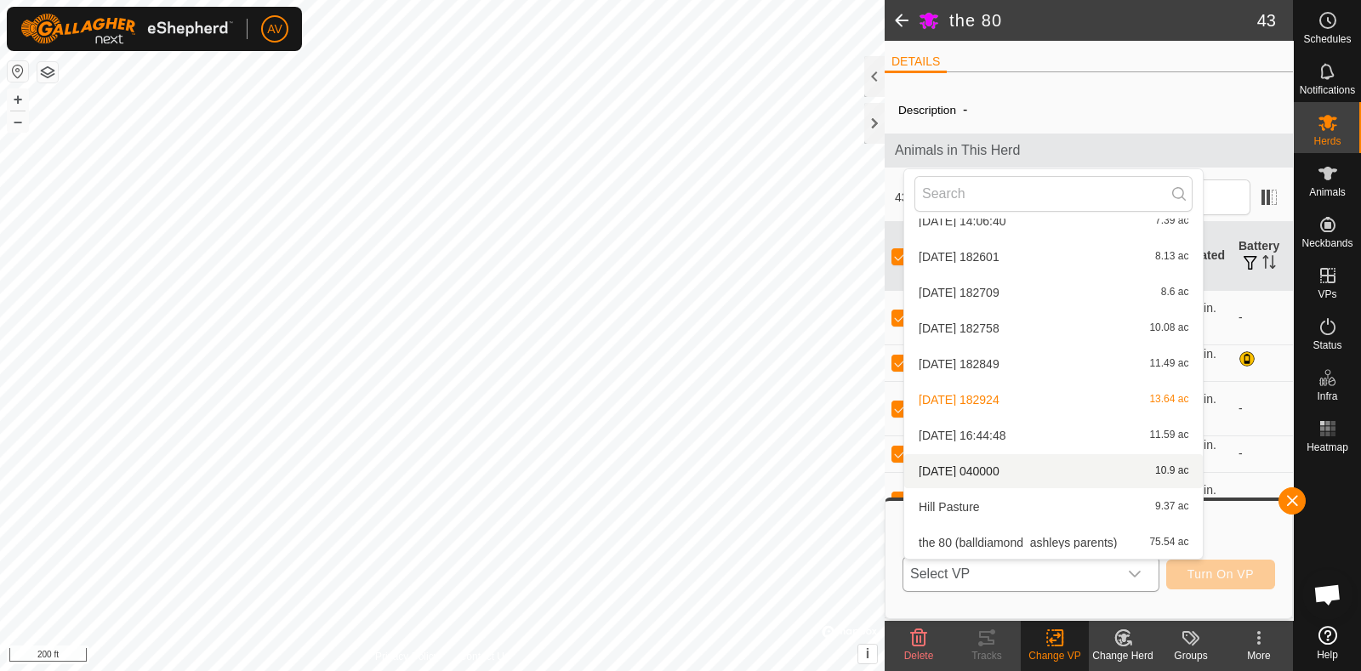
click at [1040, 468] on li "[DATE] 040000 10.9 ac" at bounding box center [1053, 471] width 298 height 34
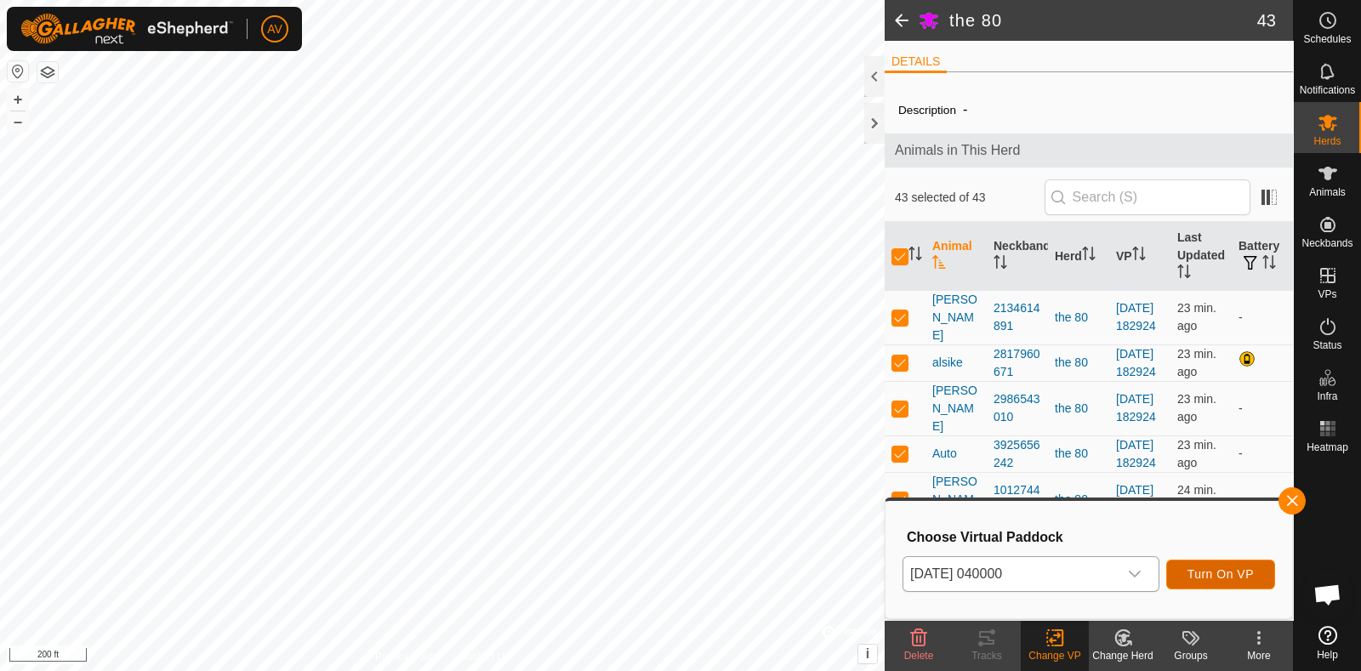
click at [1206, 570] on span "Turn On VP" at bounding box center [1220, 574] width 66 height 14
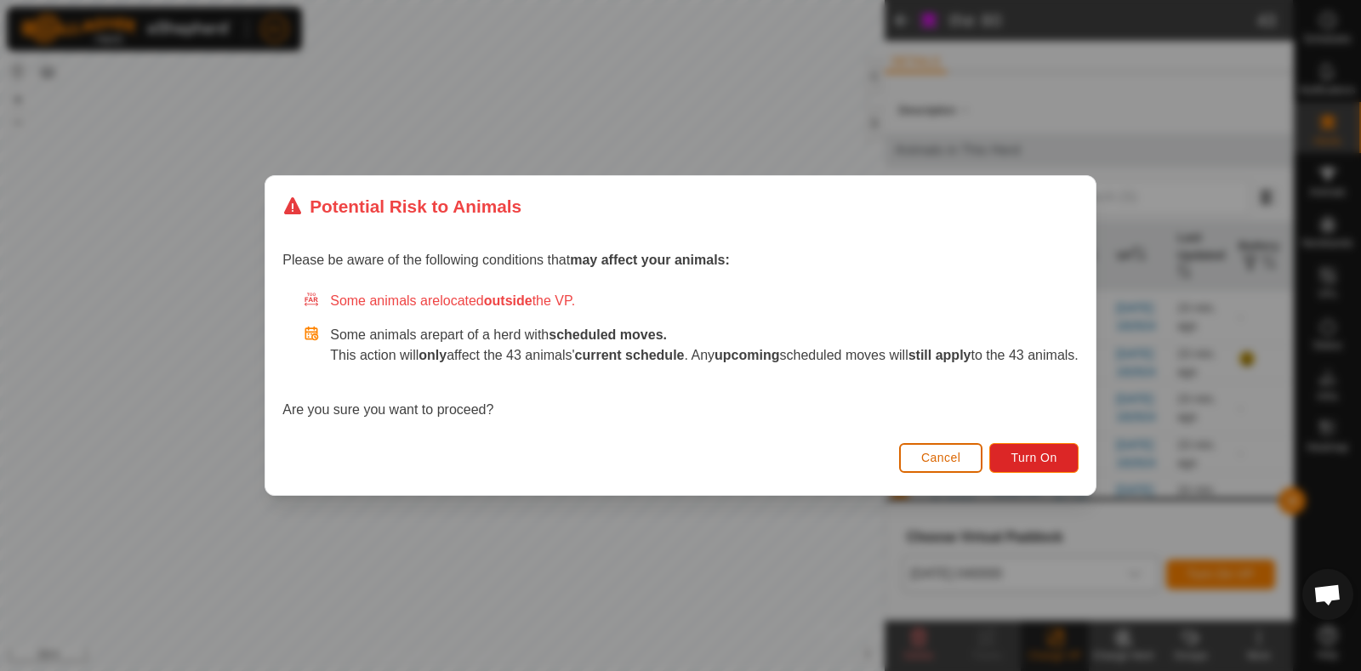
click at [957, 460] on span "Cancel" at bounding box center [941, 458] width 40 height 14
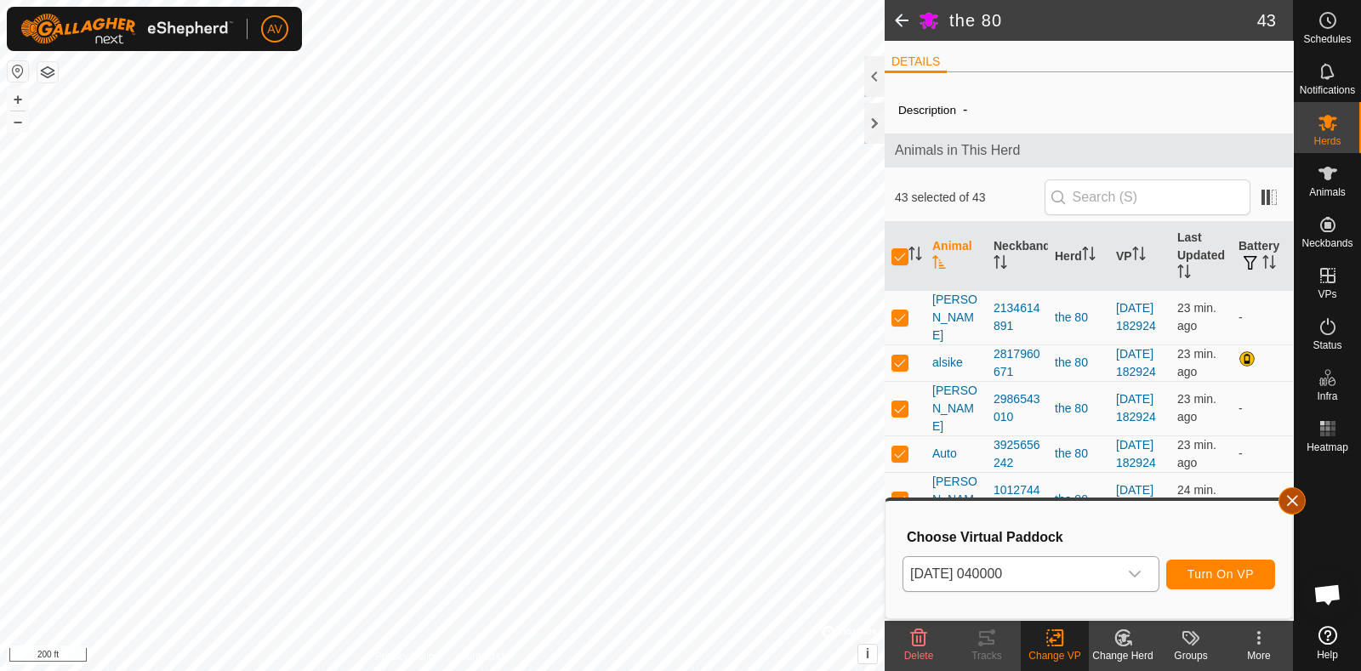
click at [1292, 501] on button "button" at bounding box center [1291, 500] width 27 height 27
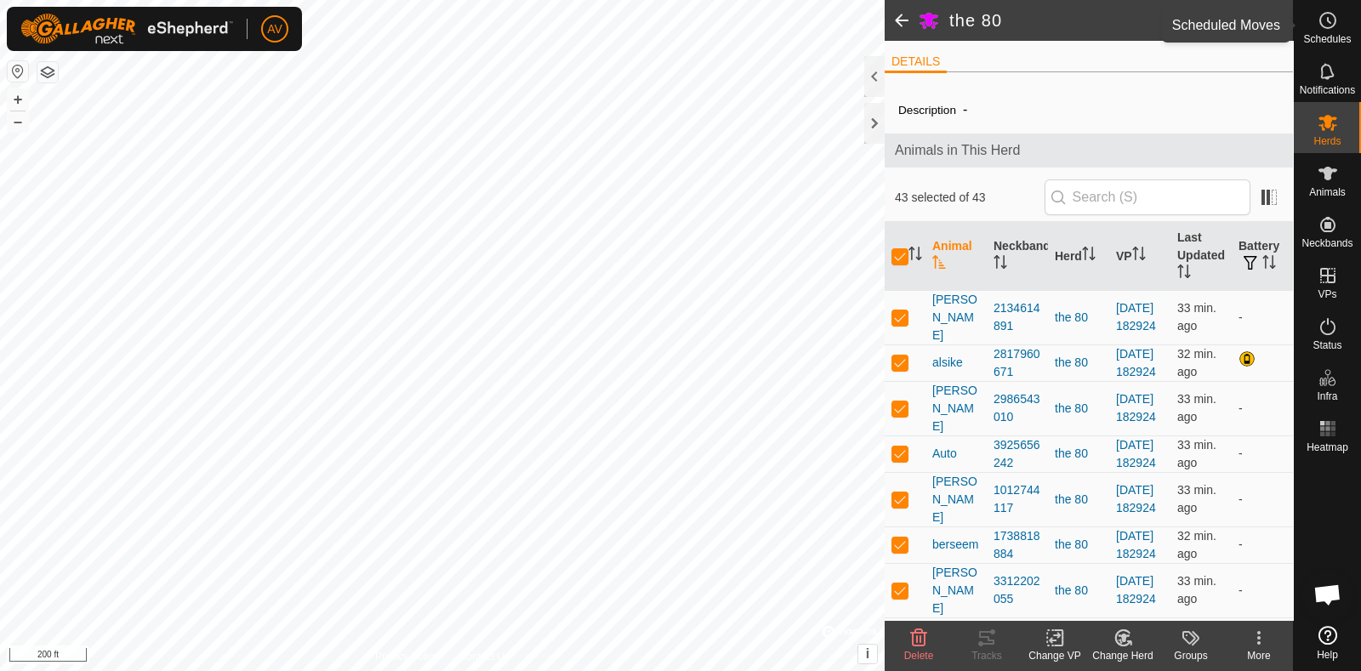
click at [1312, 31] on es-schedule-vp-svg-icon at bounding box center [1327, 20] width 31 height 27
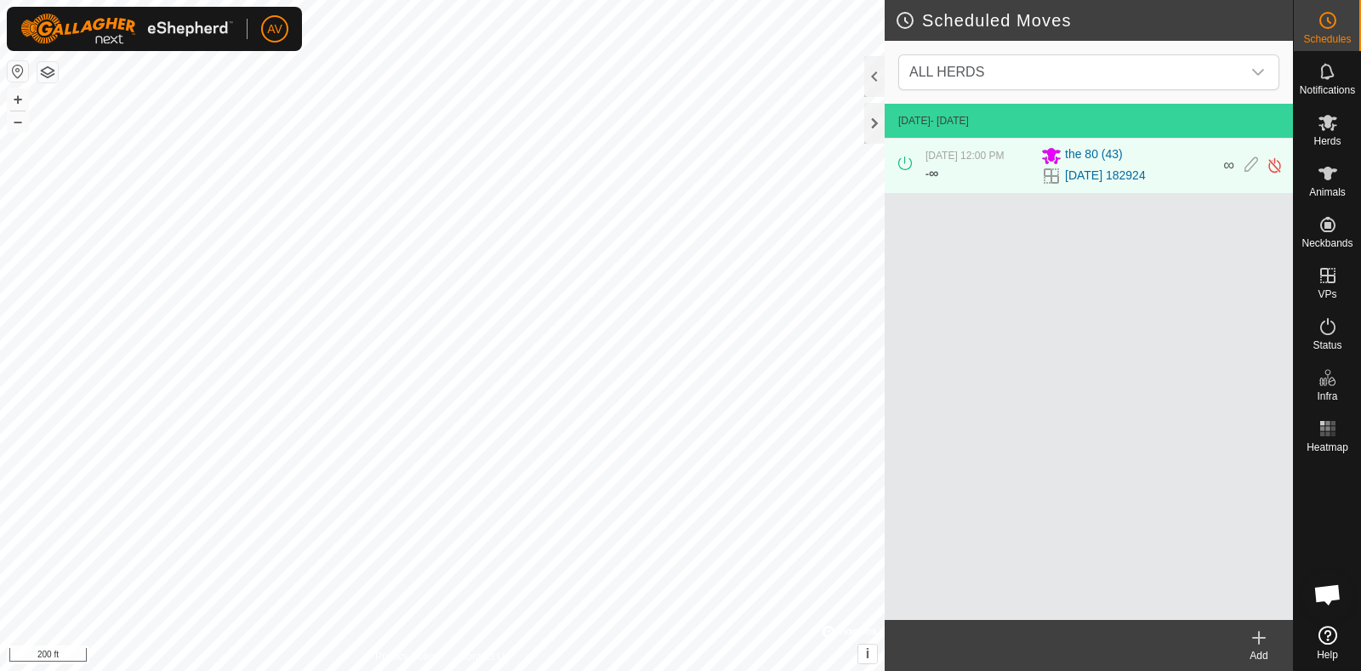
click at [1263, 661] on div "Add" at bounding box center [1259, 655] width 68 height 15
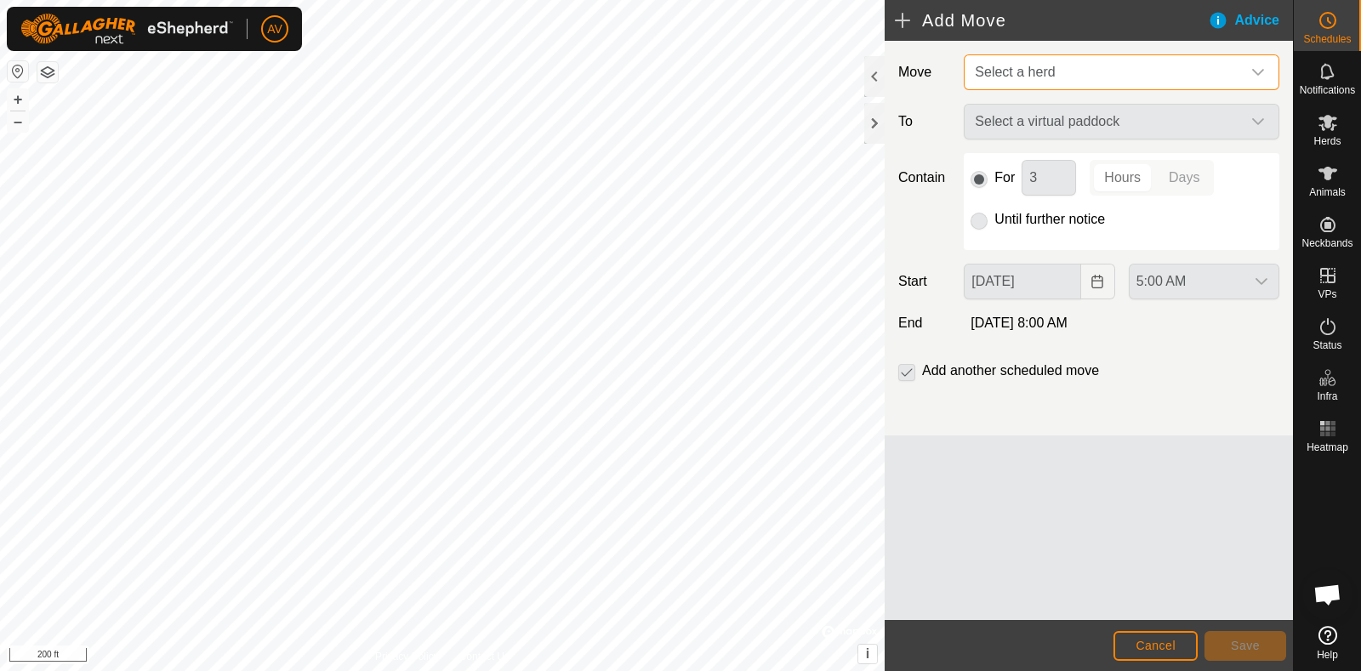
click at [1046, 76] on span "Select a herd" at bounding box center [1015, 72] width 80 height 14
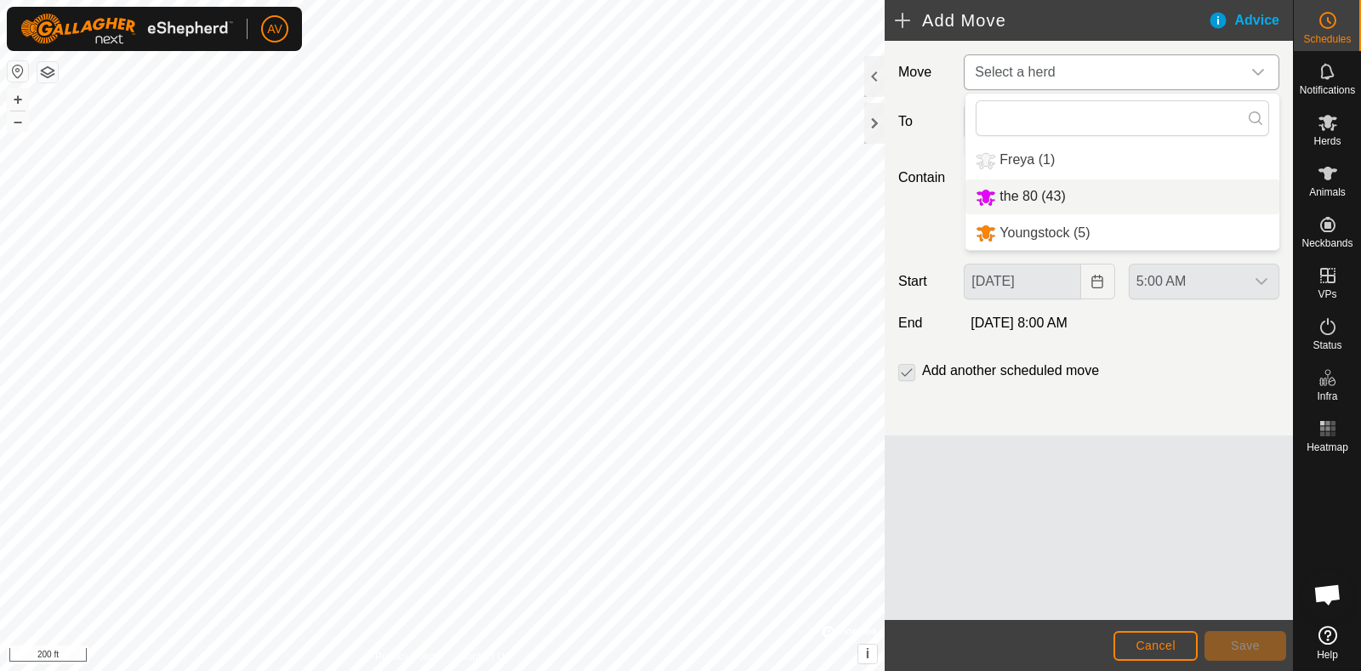
click at [1038, 196] on li "the 80 (43)" at bounding box center [1122, 196] width 314 height 35
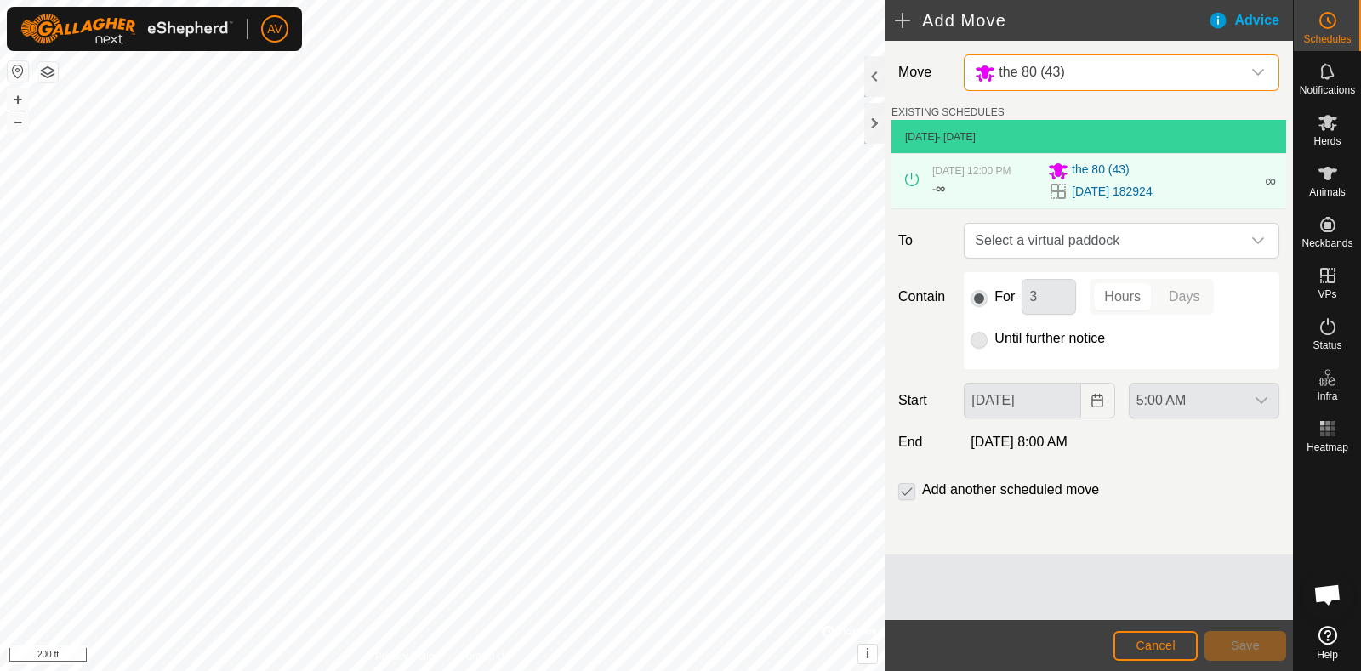
click at [1265, 410] on div "5:00 AM" at bounding box center [1204, 401] width 164 height 36
click at [974, 349] on p-radiobutton at bounding box center [978, 338] width 17 height 20
click at [986, 349] on p-radiobutton at bounding box center [978, 338] width 17 height 20
click at [1064, 258] on span "Select a virtual paddock" at bounding box center [1104, 241] width 273 height 34
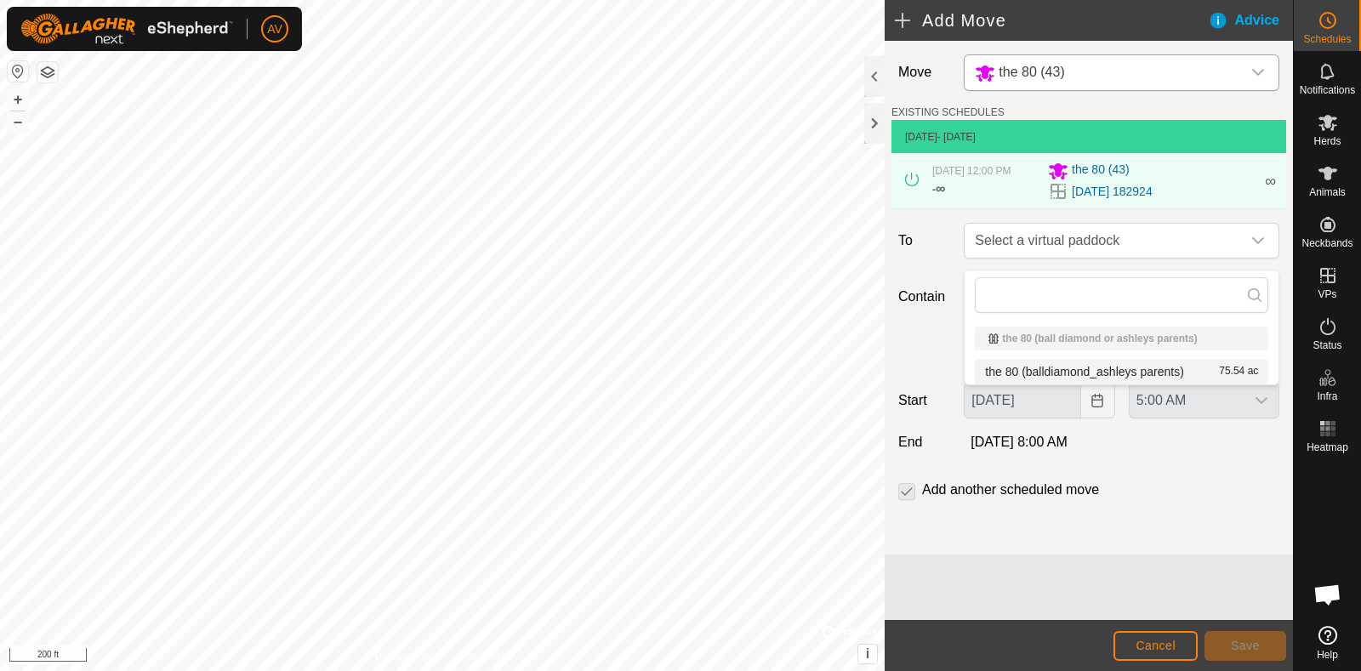
click at [1247, 373] on li "the 80 (balldiamond_ashleys parents) 75.54 ac" at bounding box center [1121, 372] width 293 height 26
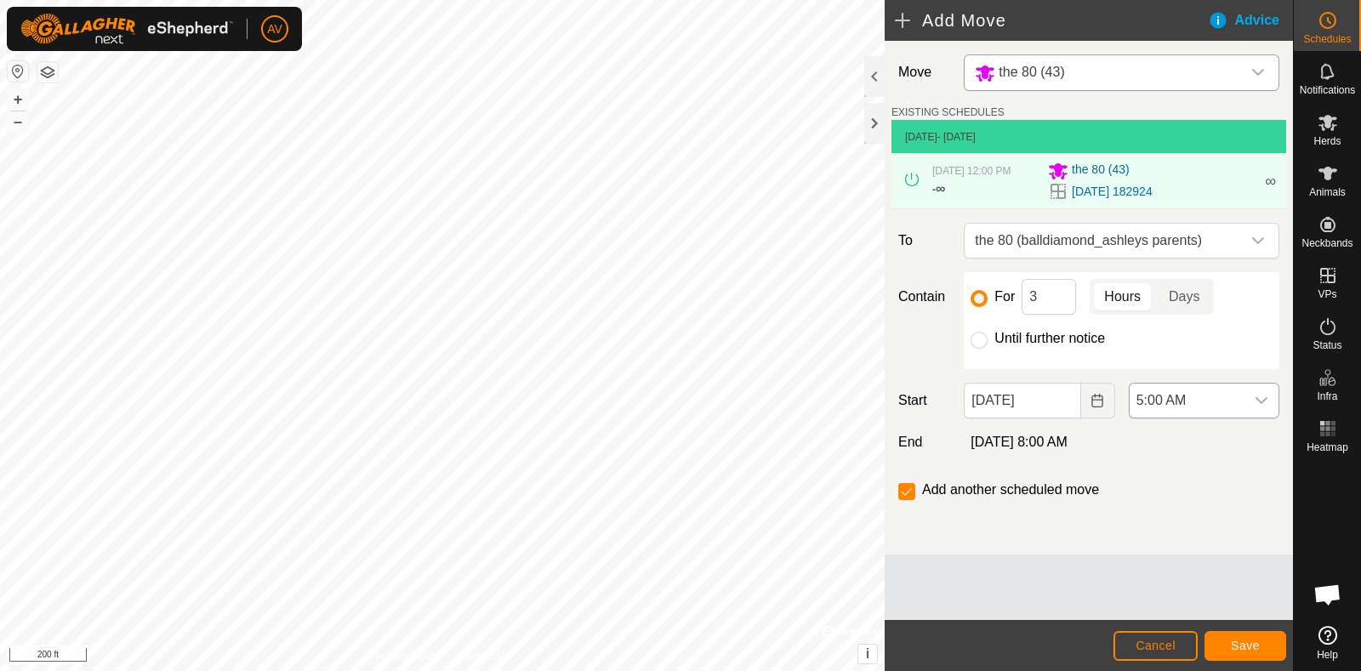
click at [1252, 413] on div "dropdown trigger" at bounding box center [1261, 401] width 34 height 34
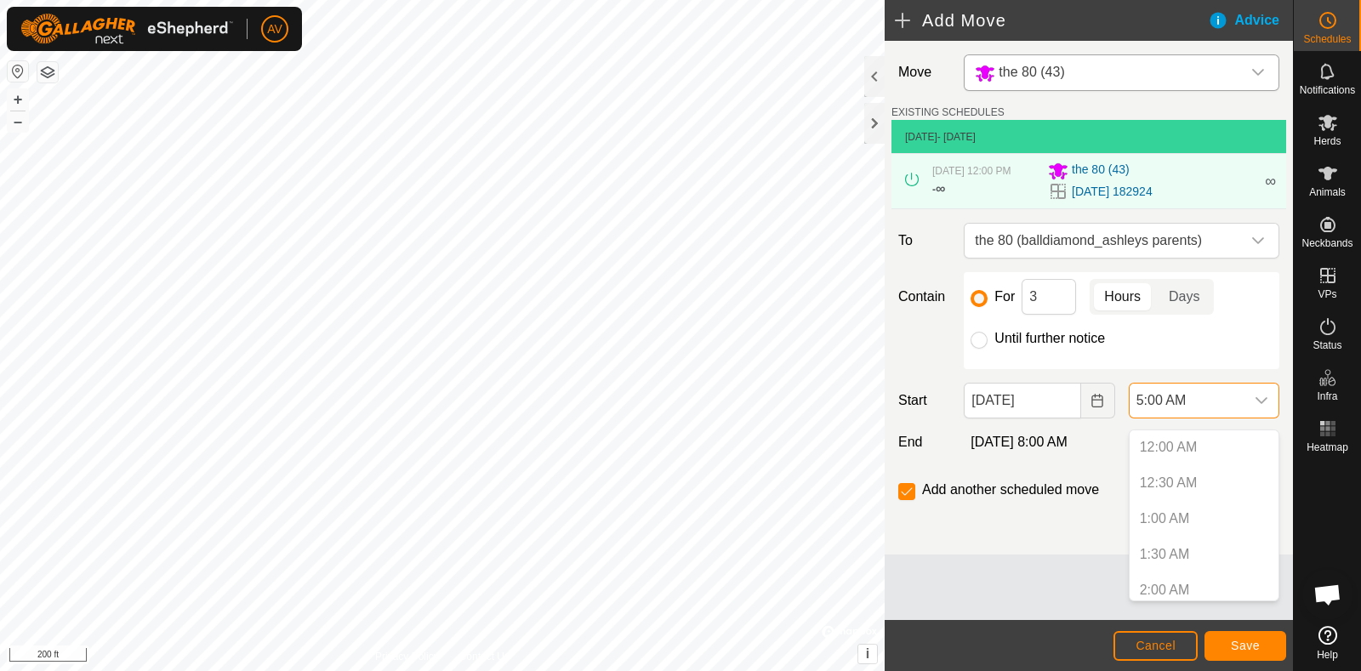
scroll to position [221, 0]
click at [1252, 413] on div "dropdown trigger" at bounding box center [1261, 401] width 34 height 34
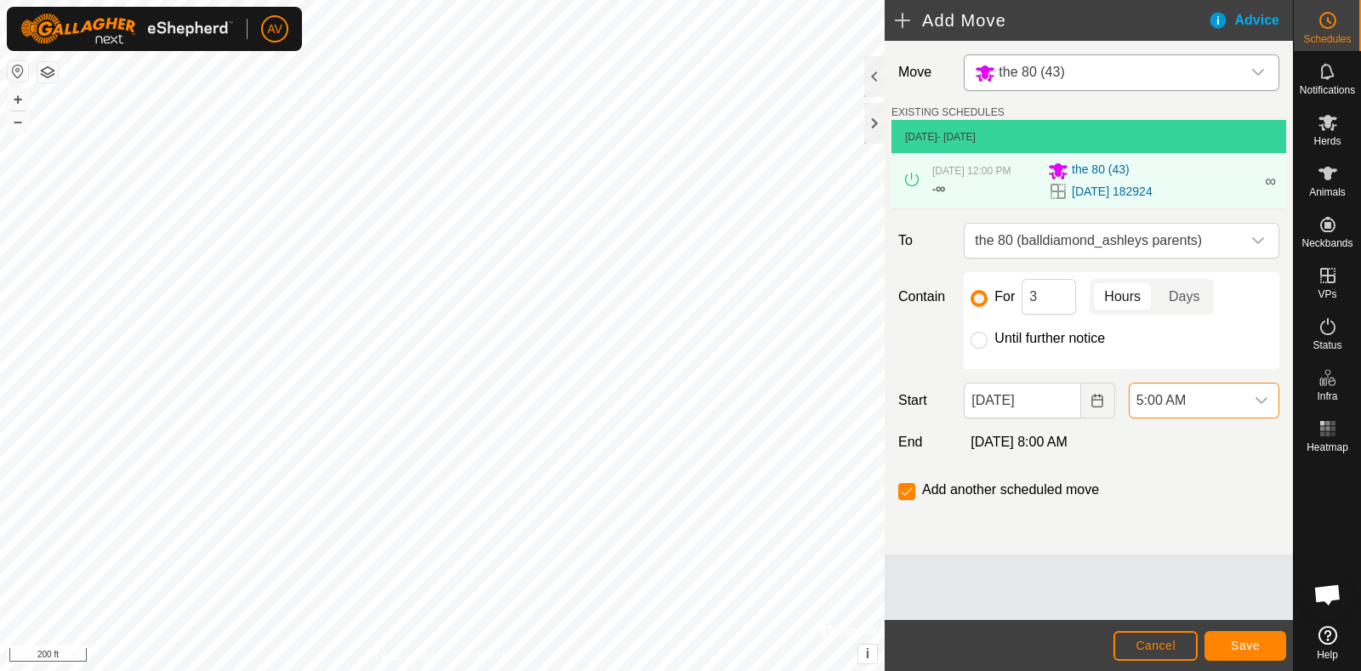
click at [1252, 413] on div "dropdown trigger" at bounding box center [1261, 401] width 34 height 34
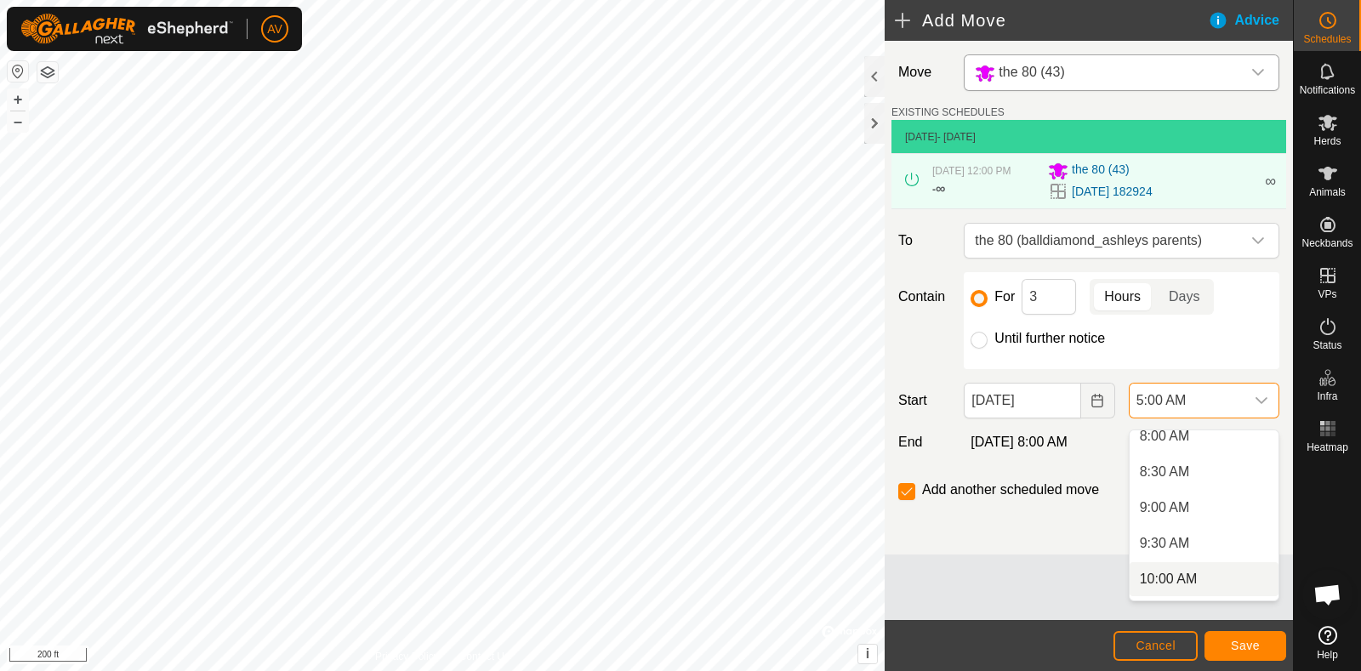
scroll to position [595, 0]
click at [1195, 571] on li "10:00 AM" at bounding box center [1203, 566] width 149 height 34
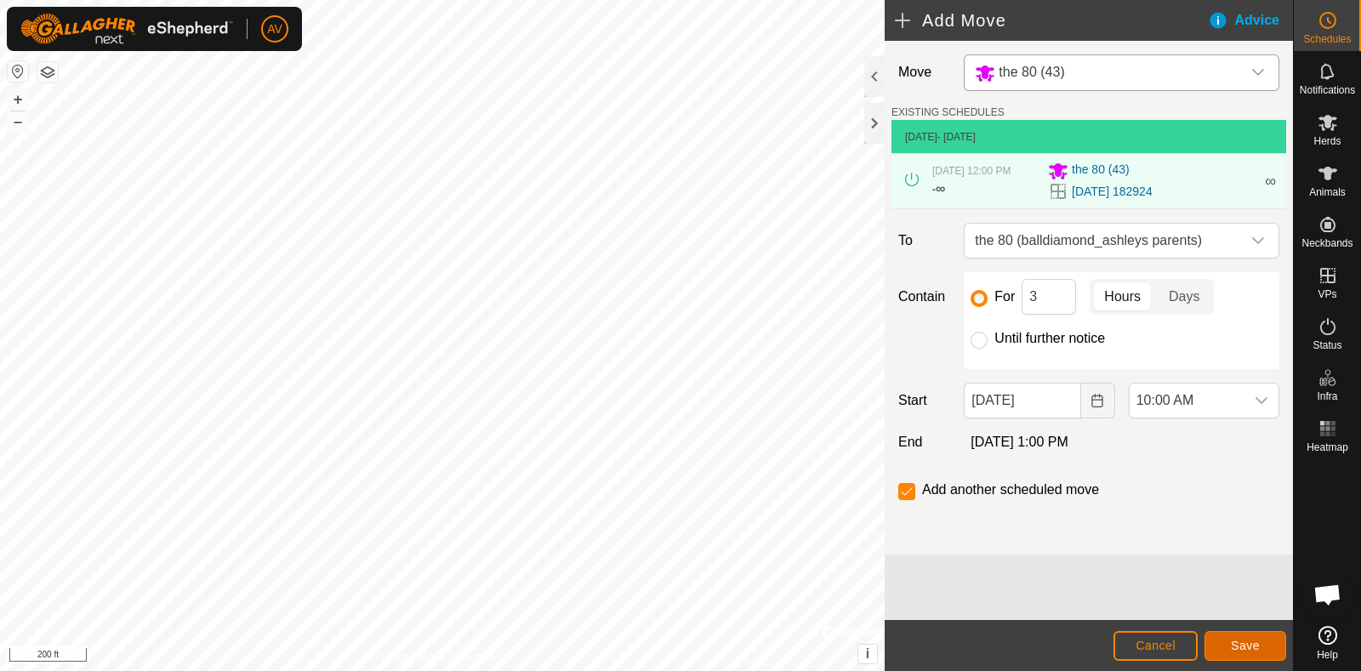
click at [1236, 642] on span "Save" at bounding box center [1245, 646] width 29 height 14
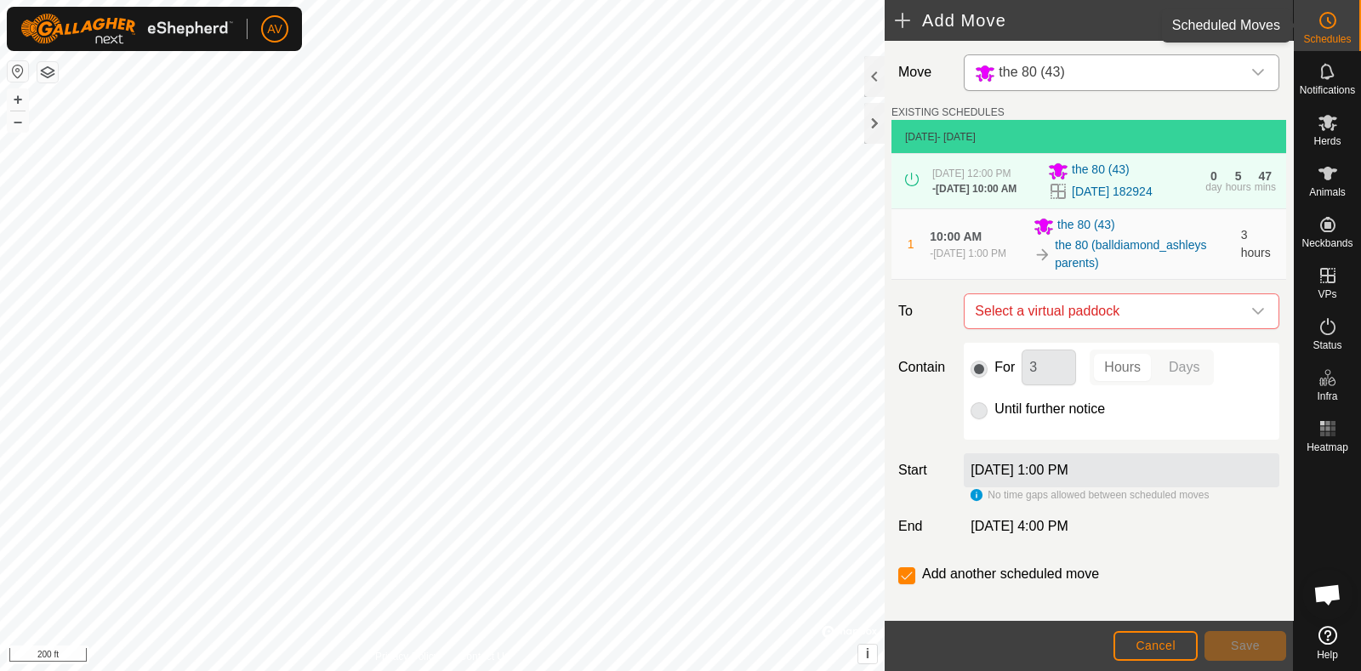
click at [1321, 24] on circle at bounding box center [1327, 20] width 15 height 15
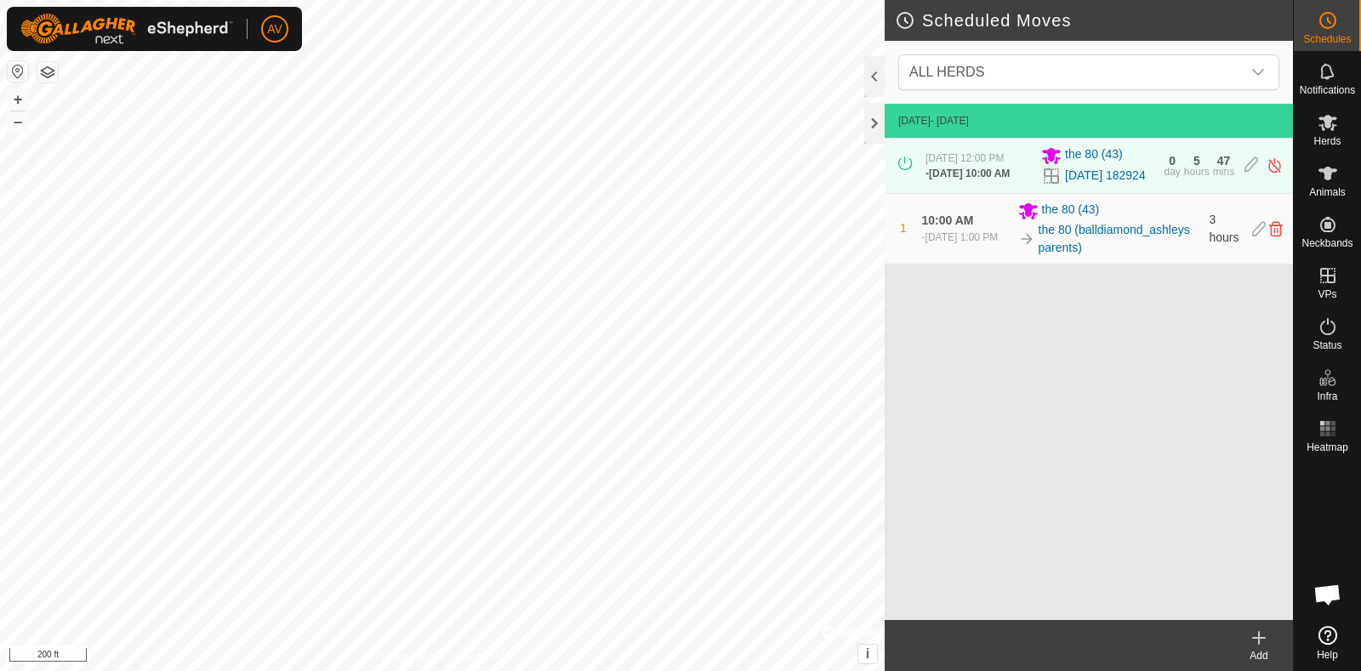
click at [1259, 649] on div "Add" at bounding box center [1259, 655] width 68 height 15
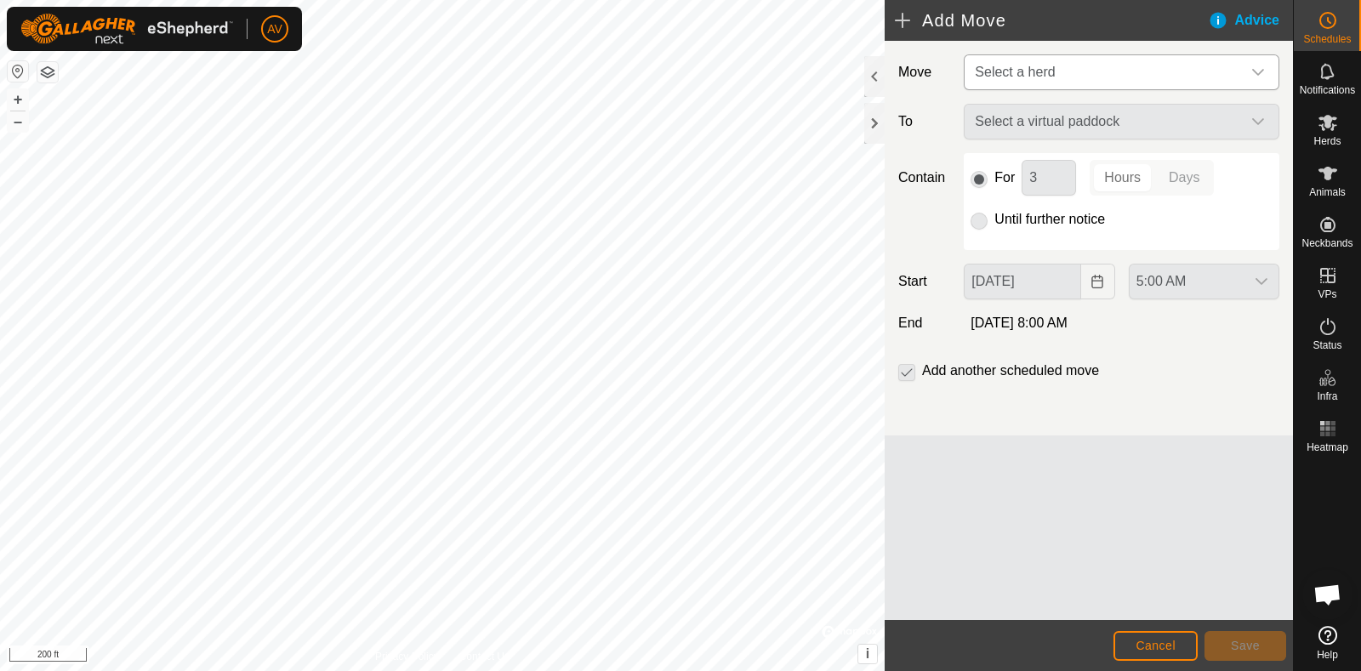
click at [1144, 87] on span "Select a herd" at bounding box center [1104, 72] width 273 height 34
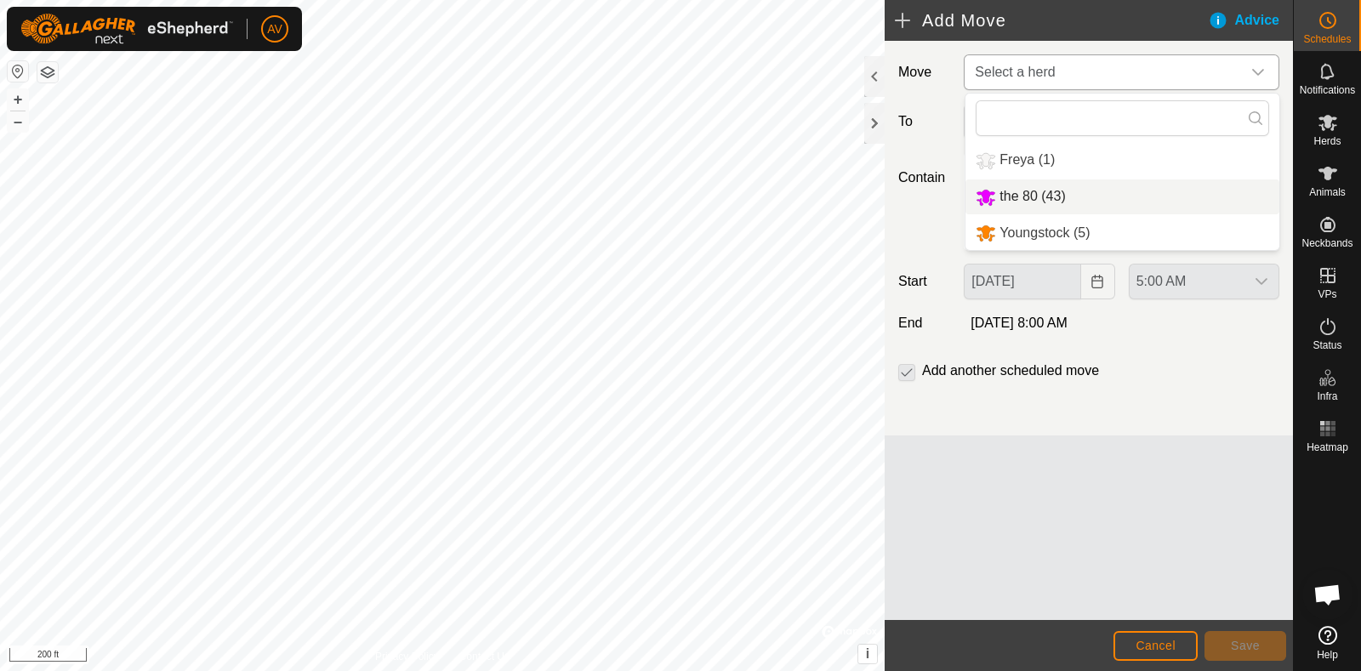
click at [1102, 198] on li "the 80 (43)" at bounding box center [1122, 196] width 314 height 35
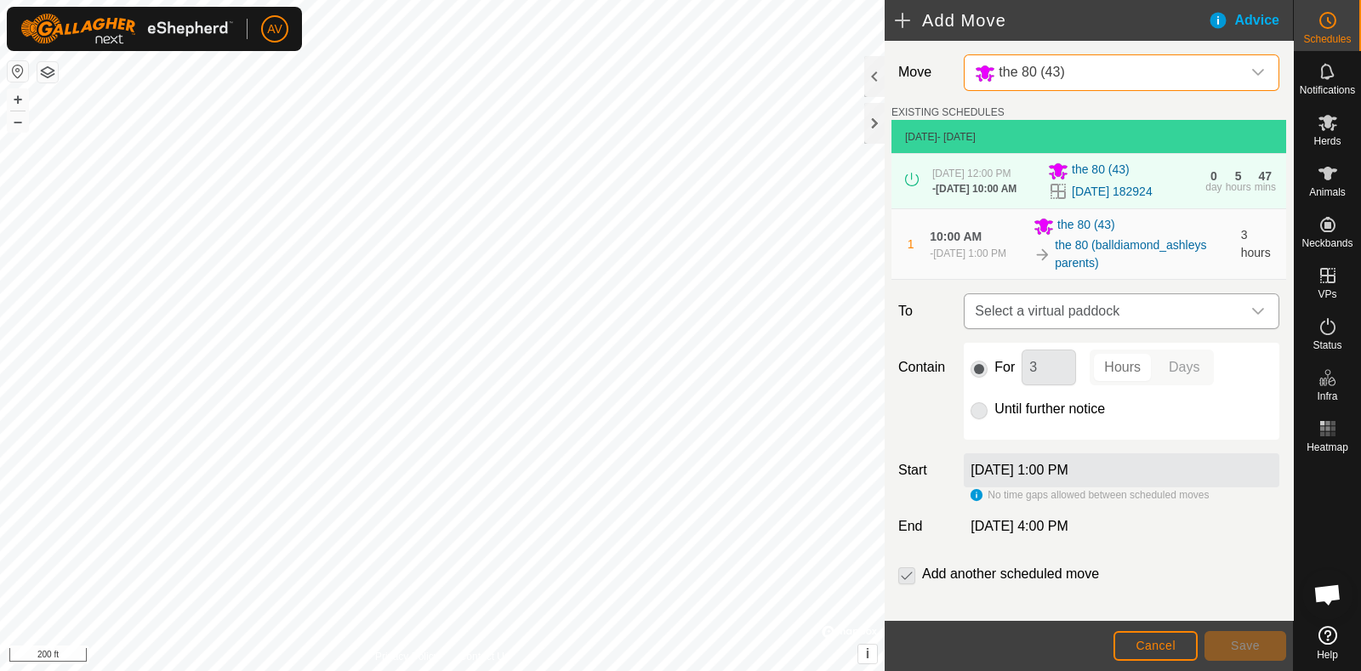
click at [1174, 328] on span "Select a virtual paddock" at bounding box center [1104, 311] width 273 height 34
click at [970, 419] on p-radiobutton at bounding box center [978, 409] width 17 height 20
click at [1161, 640] on span "Cancel" at bounding box center [1155, 646] width 40 height 14
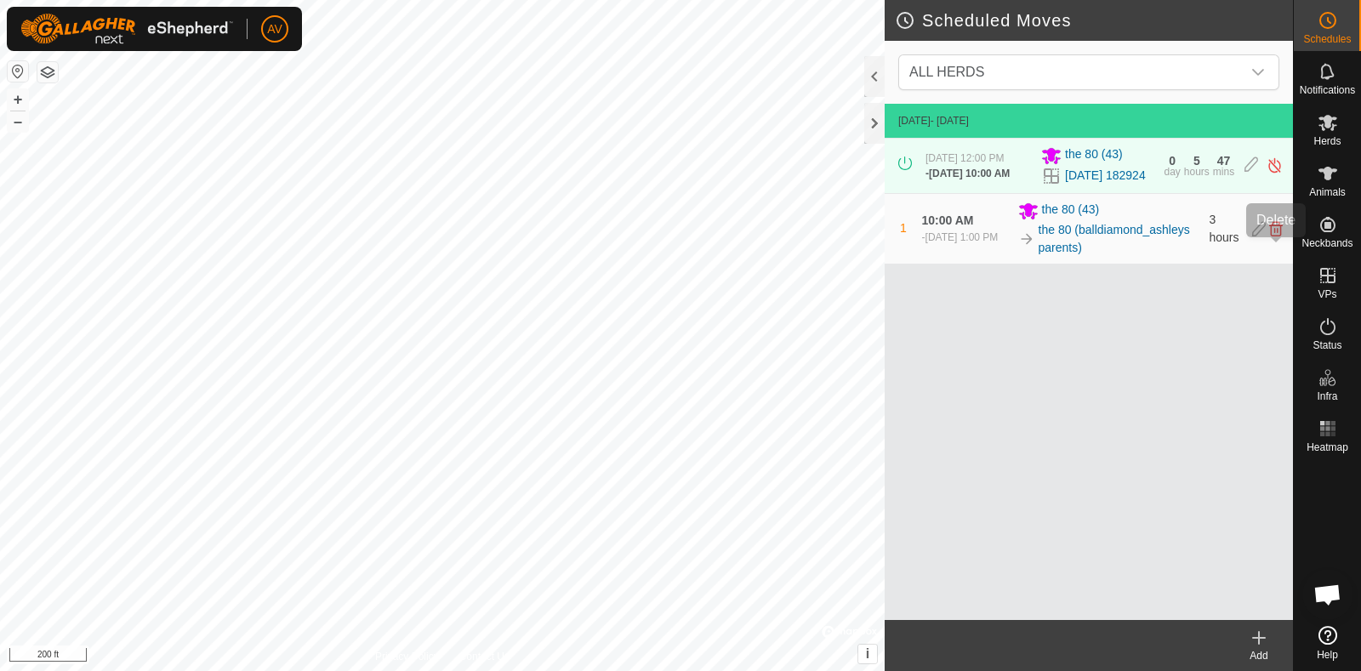
click at [1273, 236] on icon at bounding box center [1276, 228] width 14 height 15
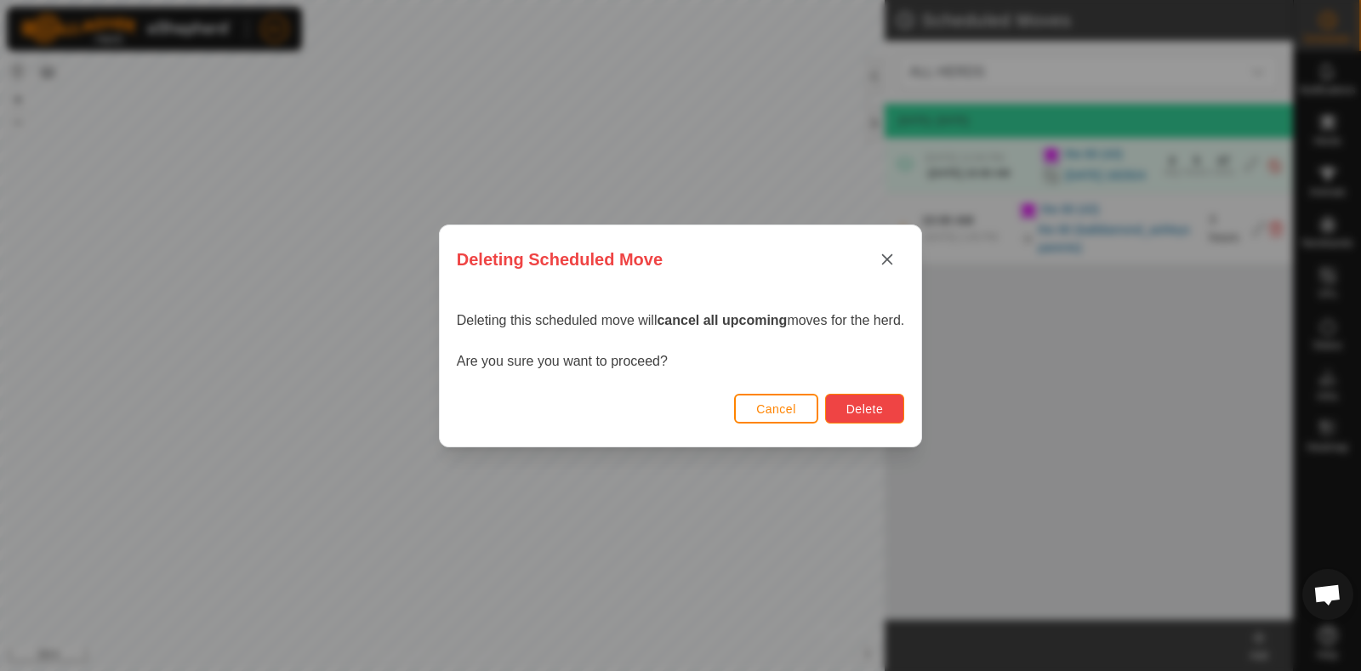
click at [873, 395] on button "Delete" at bounding box center [864, 409] width 79 height 30
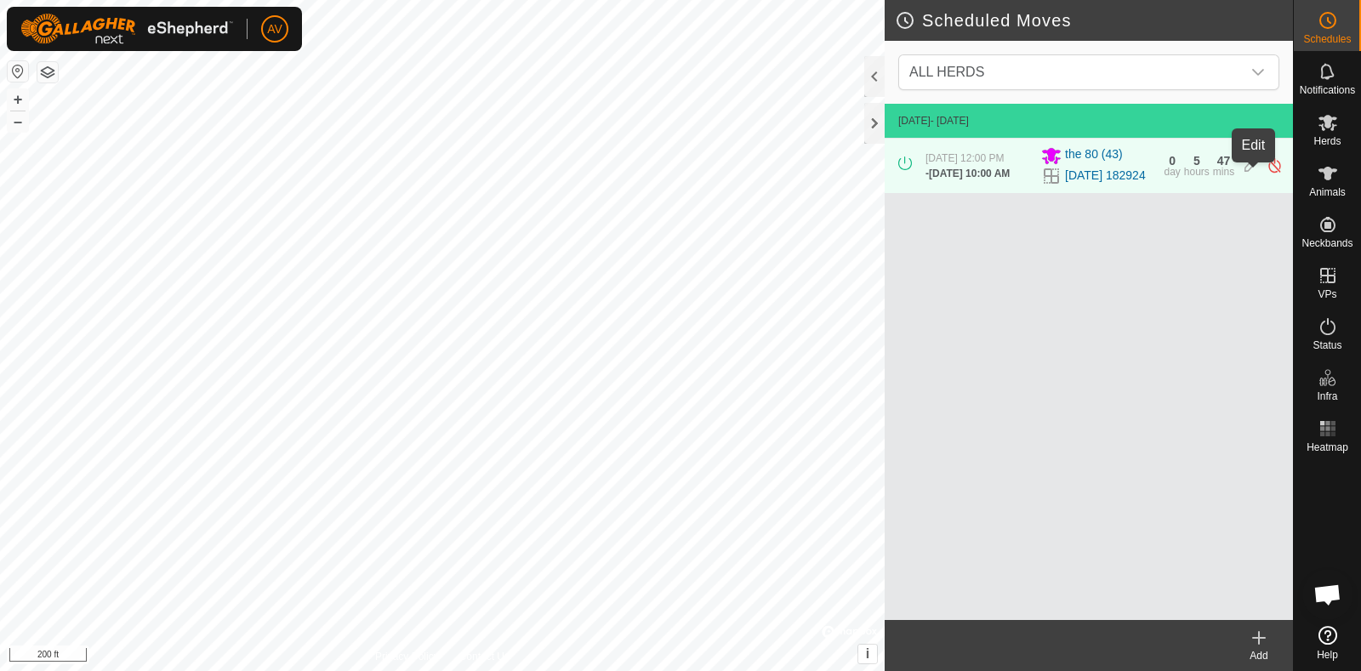
click at [1254, 170] on icon at bounding box center [1251, 165] width 14 height 18
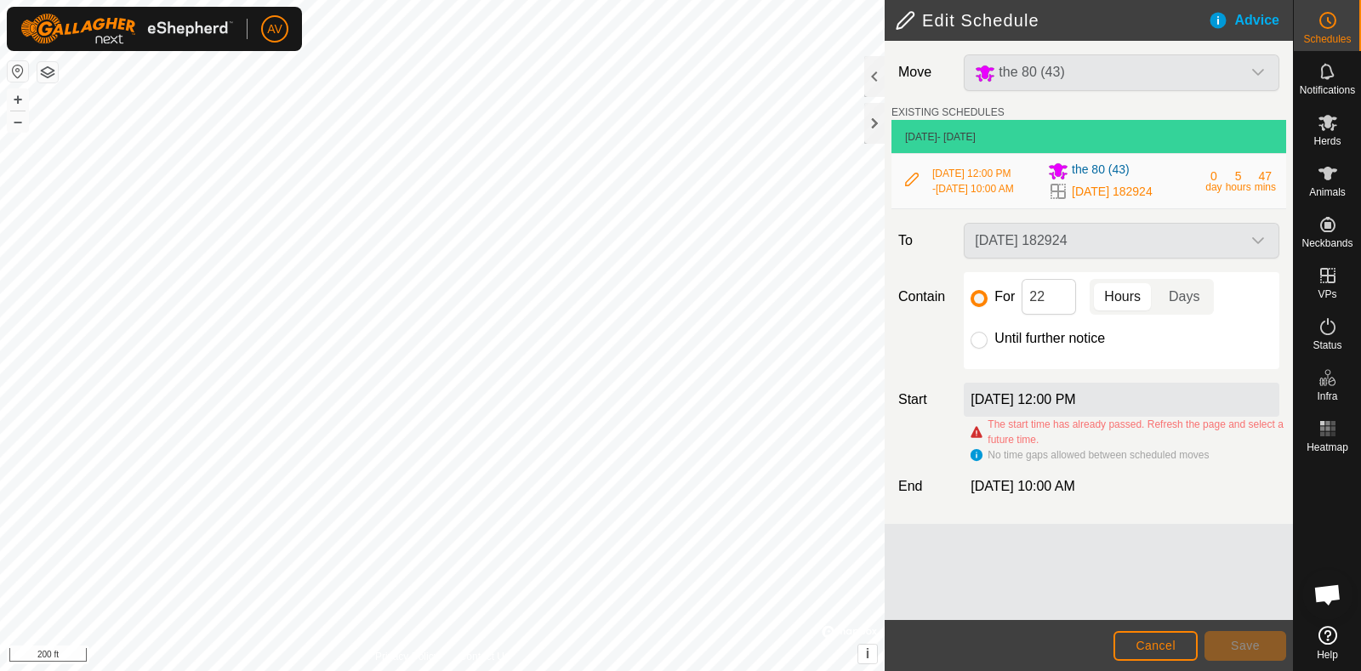
click at [978, 367] on div "For 22 Hours Days Until further notice" at bounding box center [1122, 320] width 316 height 97
click at [978, 349] on input "Until further notice" at bounding box center [978, 340] width 17 height 17
radio input "true"
click at [1233, 640] on span "Save" at bounding box center [1245, 646] width 29 height 14
click at [1276, 651] on button "Save" at bounding box center [1245, 646] width 82 height 30
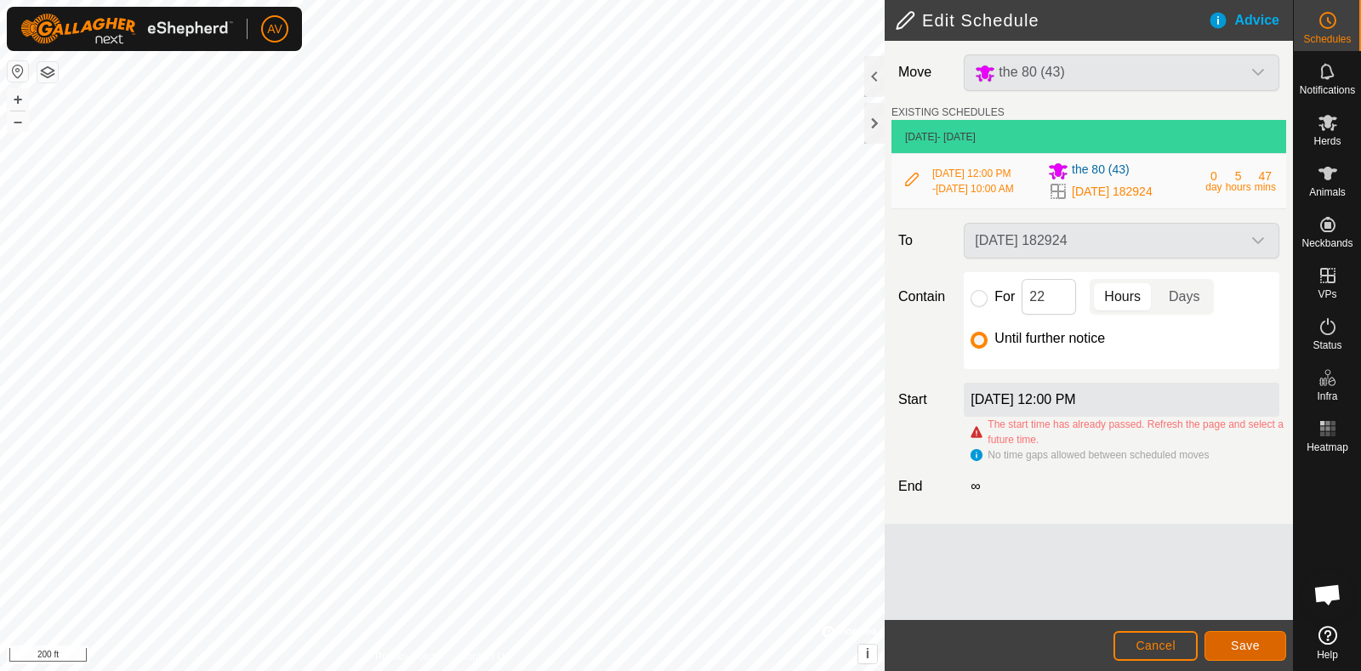
click at [1276, 651] on button "Save" at bounding box center [1245, 646] width 82 height 30
click at [1129, 640] on button "Cancel" at bounding box center [1155, 646] width 84 height 30
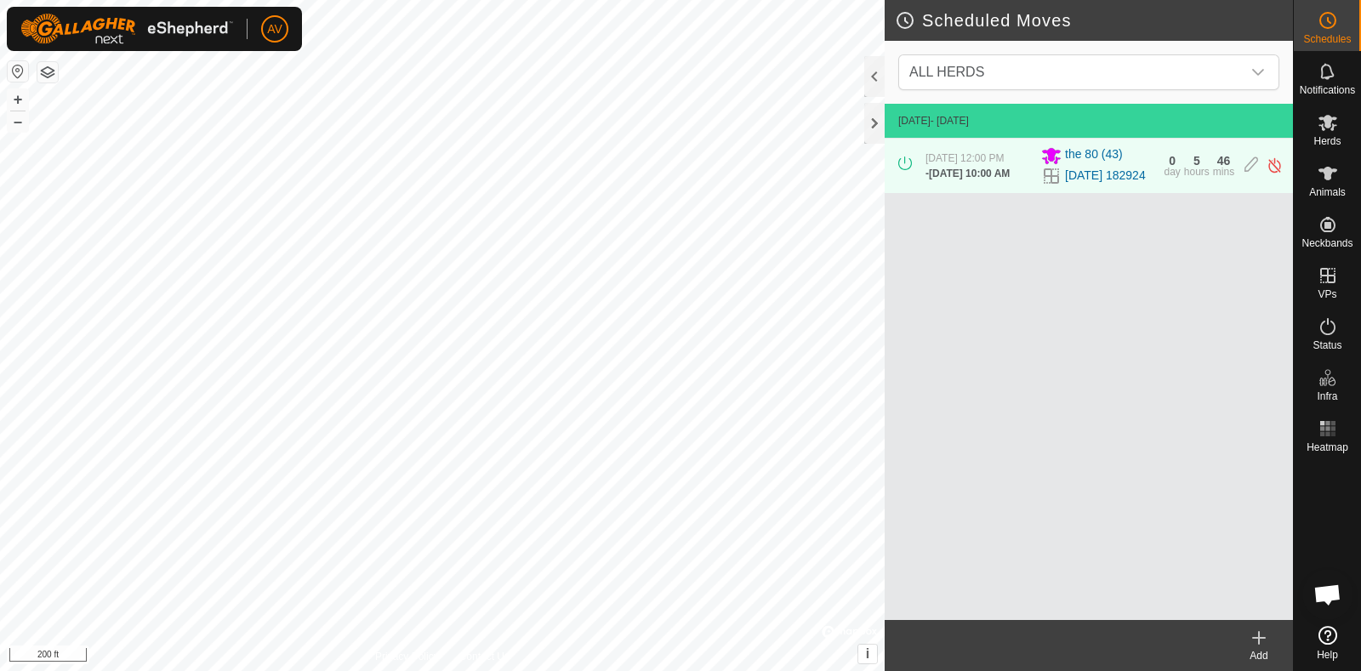
click at [1267, 185] on div "[DATE] 12:00 PM - [DATE] 10:00 AM the [PHONE_NUMBER][DATE] 182924 0 day 5 hours…" at bounding box center [1088, 166] width 395 height 54
click at [1269, 174] on img at bounding box center [1274, 165] width 16 height 18
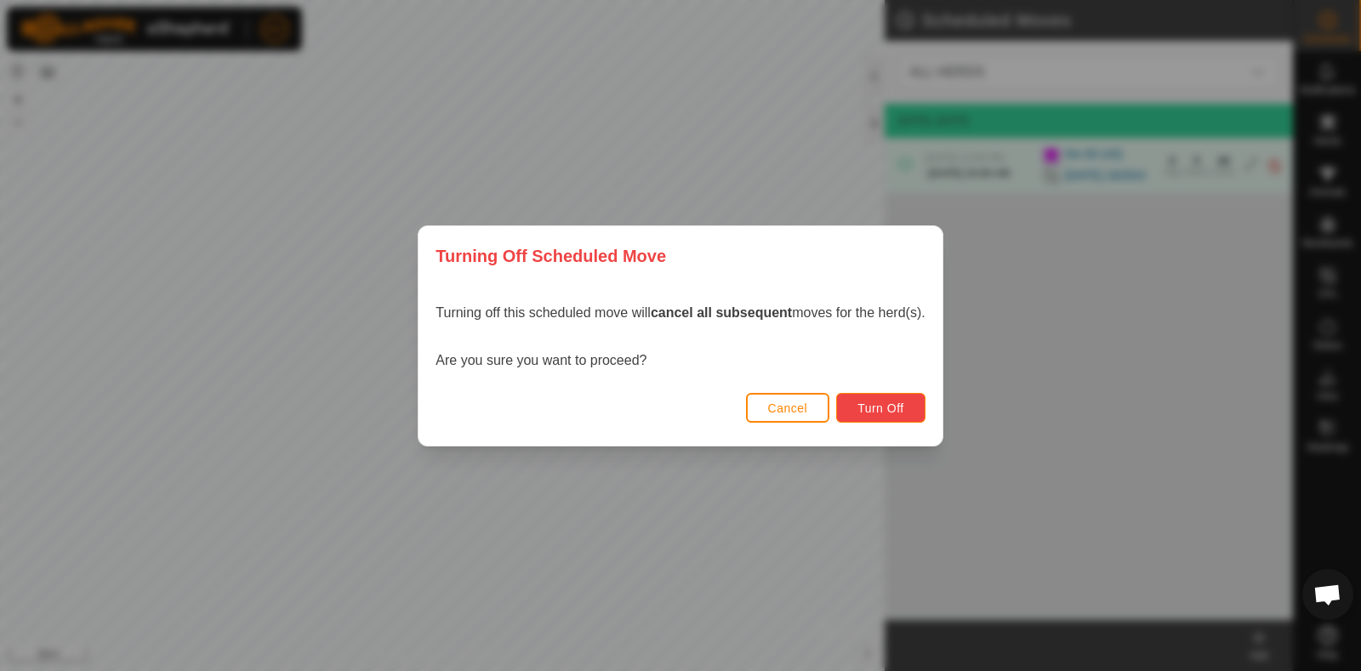
click at [914, 415] on button "Turn Off" at bounding box center [880, 408] width 89 height 30
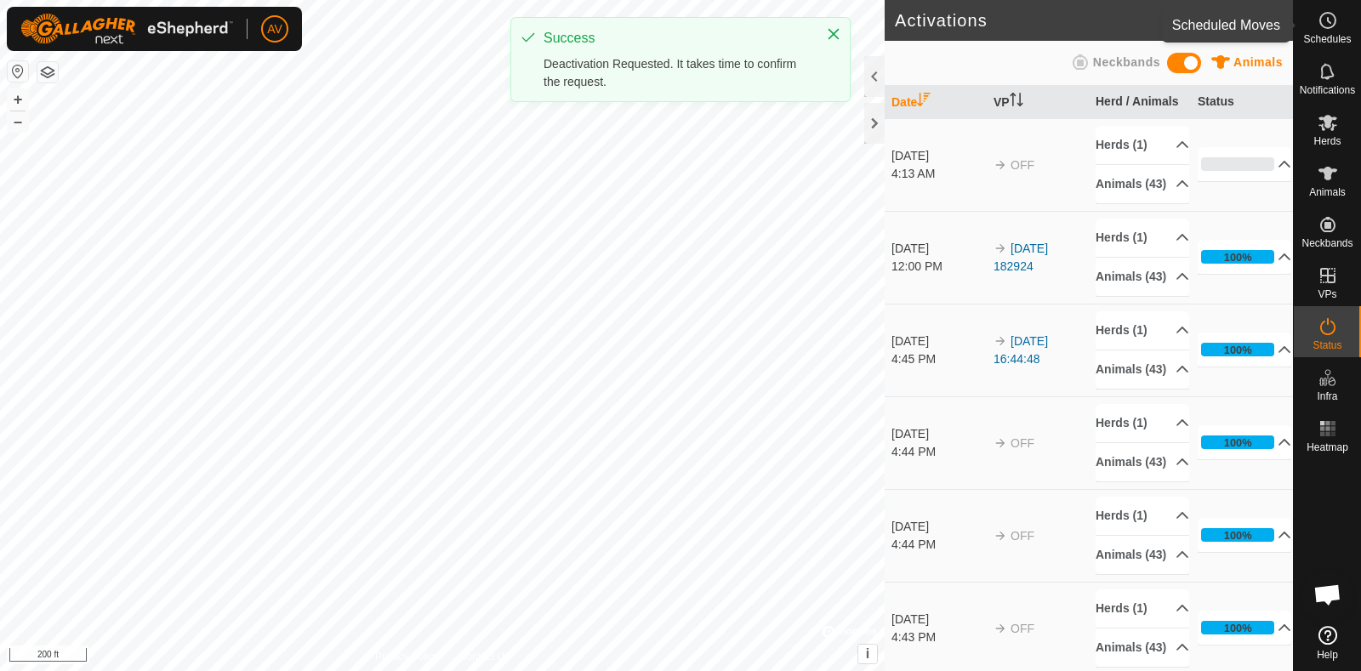
click at [1327, 39] on span "Schedules" at bounding box center [1327, 39] width 48 height 10
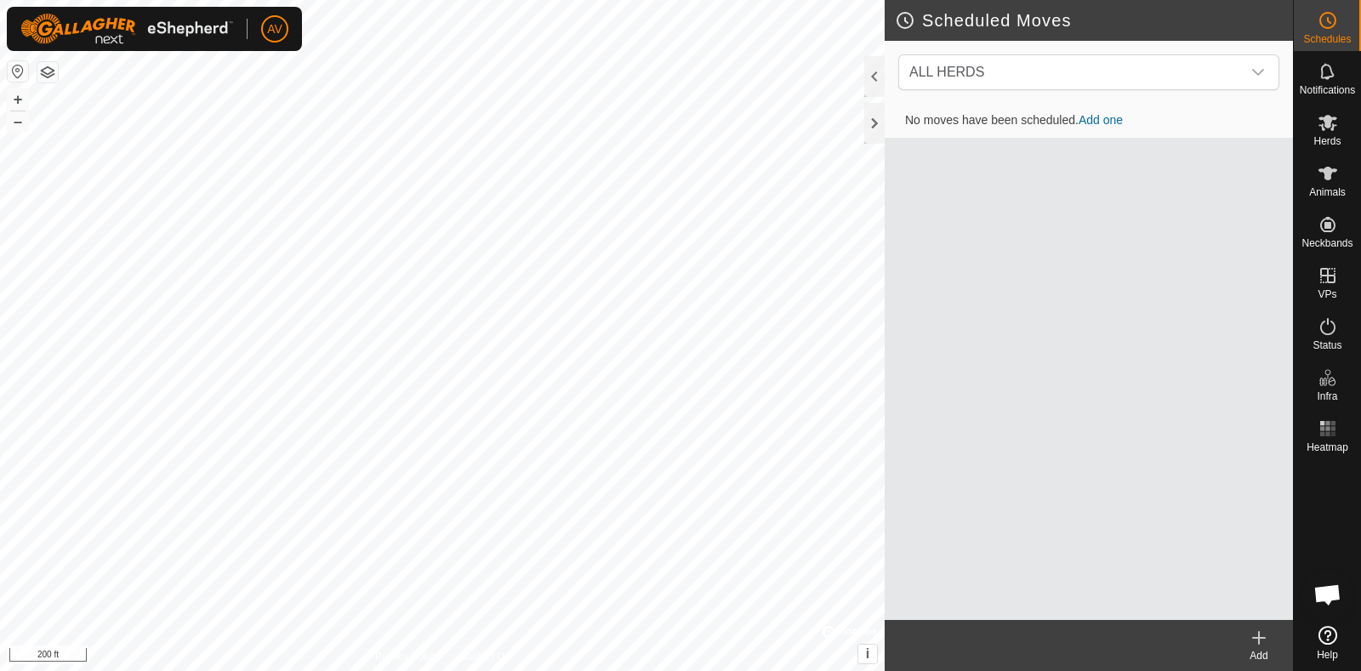
click at [1259, 640] on icon at bounding box center [1259, 638] width 0 height 12
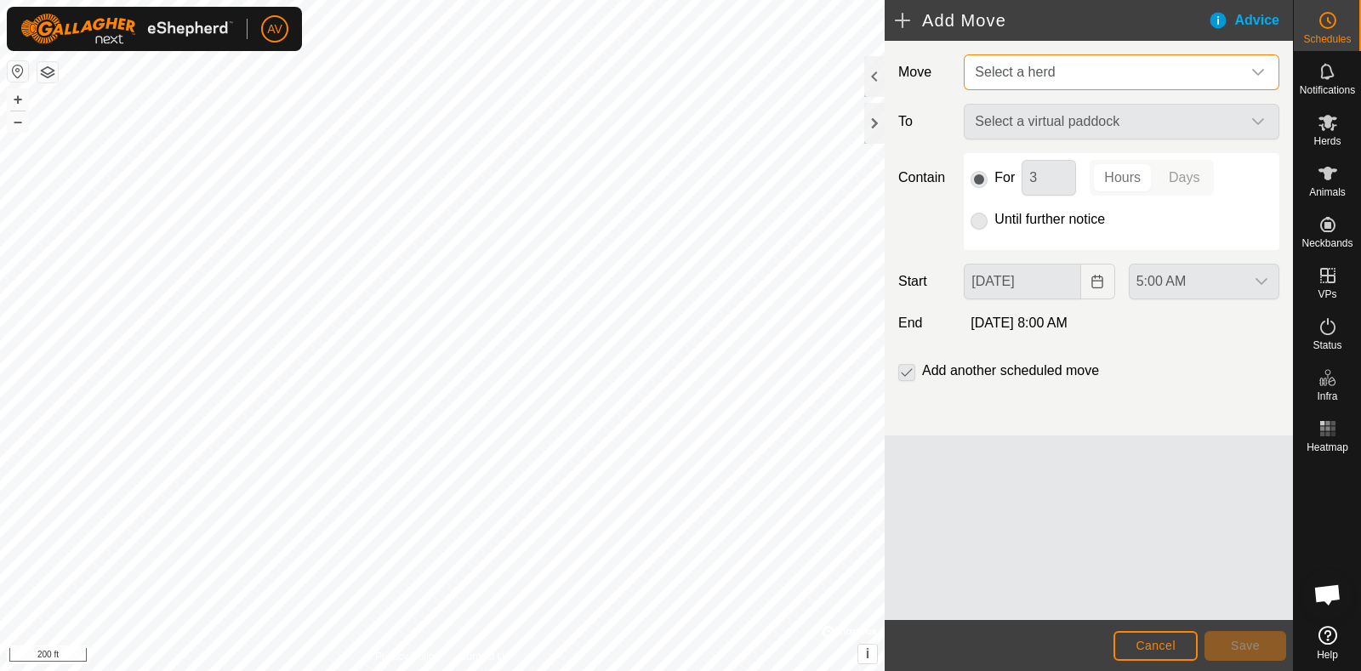
click at [1159, 87] on span "Select a herd" at bounding box center [1104, 72] width 273 height 34
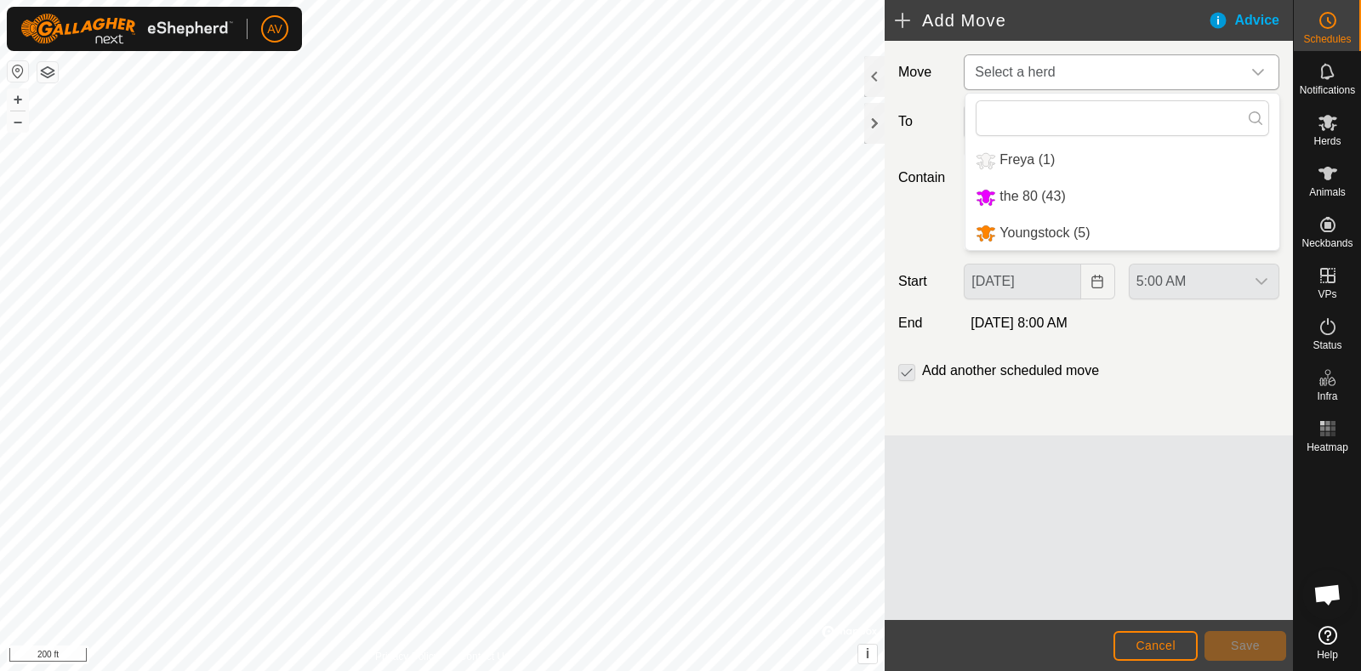
click at [1140, 208] on li "the 80 (43)" at bounding box center [1122, 196] width 314 height 35
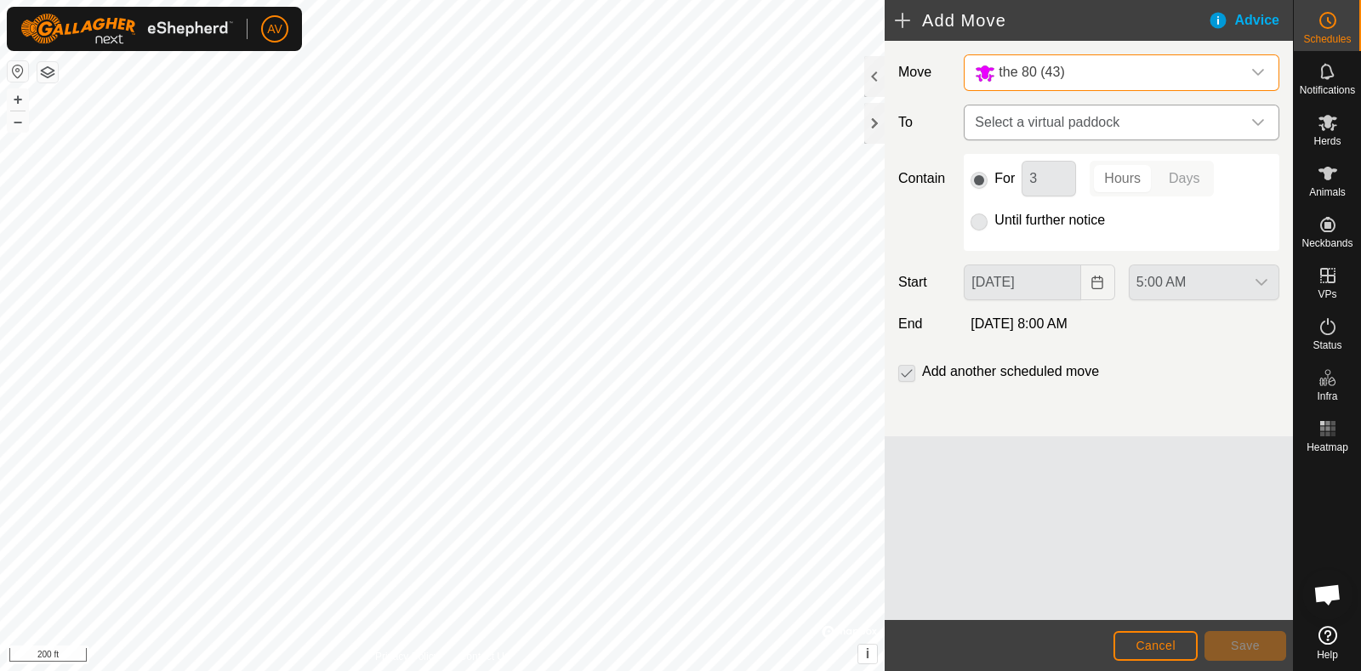
click at [1151, 137] on span "Select a virtual paddock" at bounding box center [1104, 122] width 273 height 34
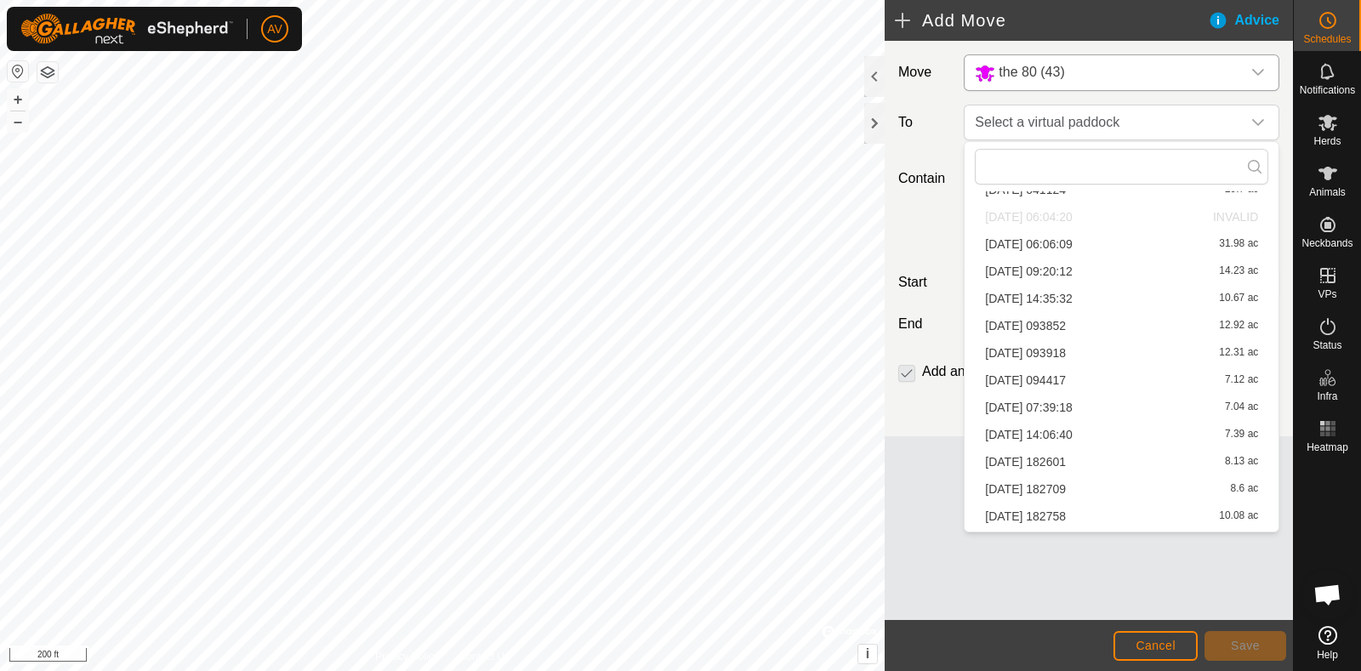
scroll to position [1053, 0]
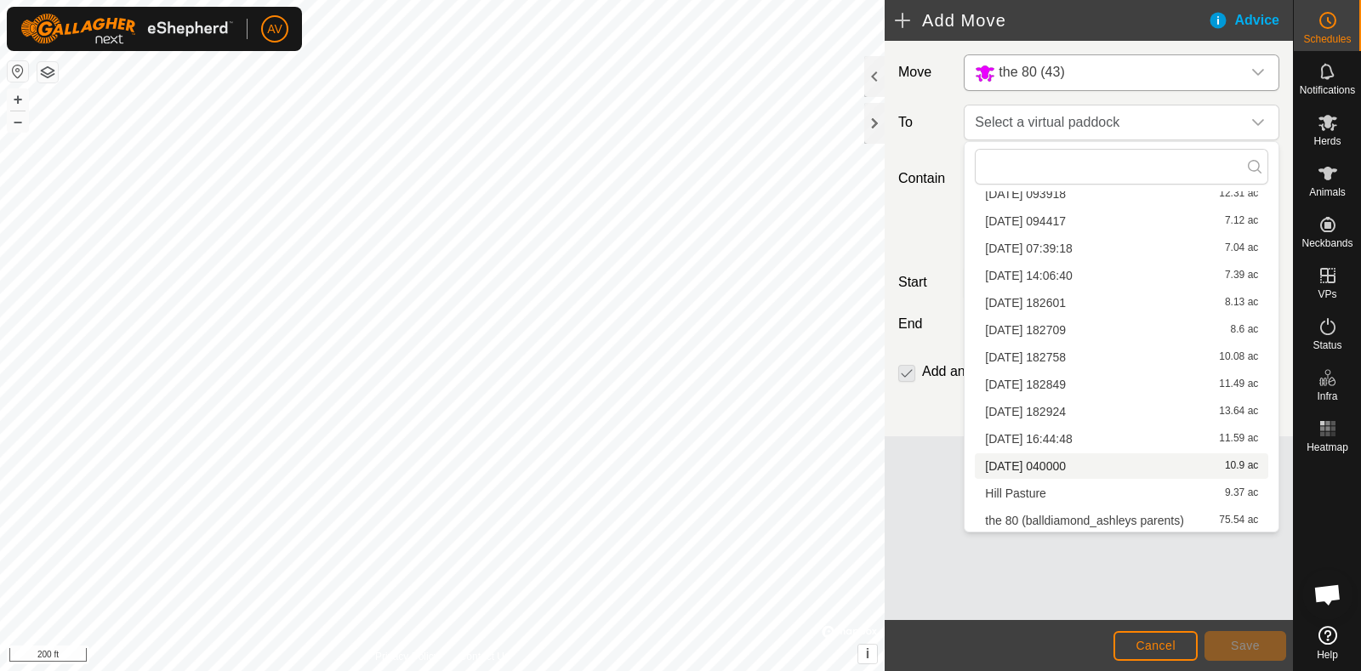
click at [1148, 469] on li "[DATE] 040000 10.9 ac" at bounding box center [1121, 466] width 293 height 26
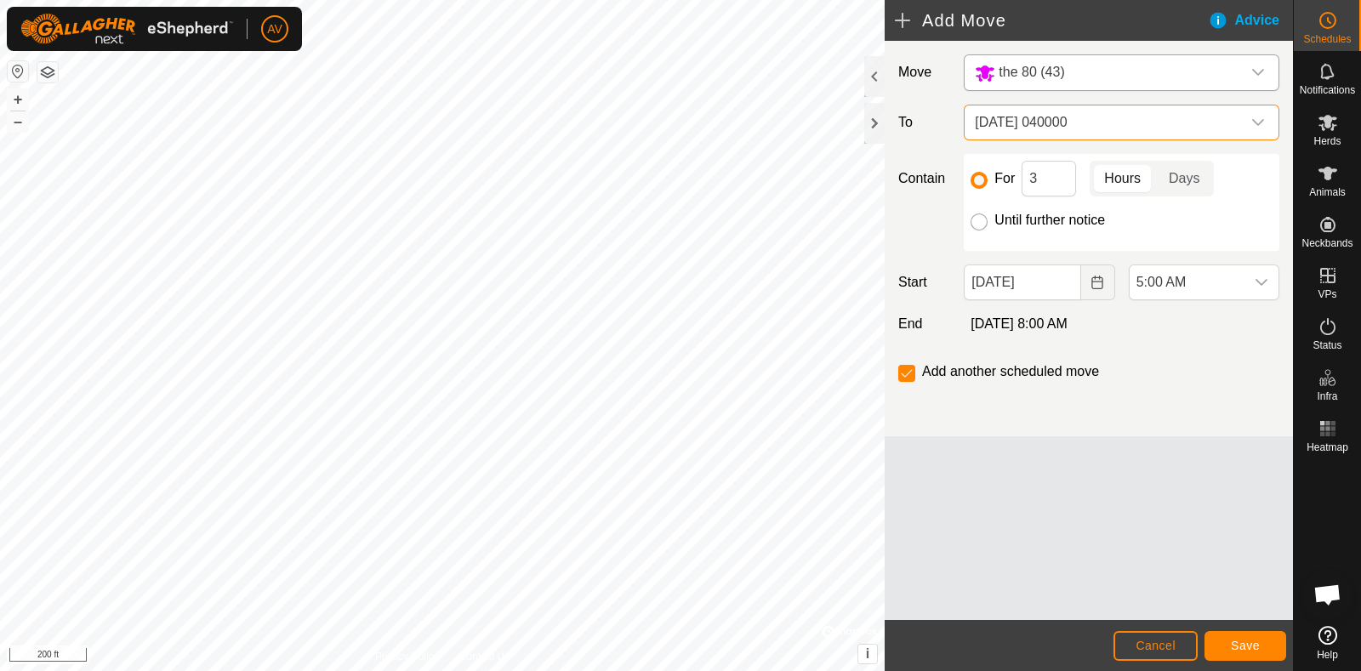
click at [975, 223] on input "Until further notice" at bounding box center [978, 221] width 17 height 17
radio input "true"
checkbox input "false"
click at [1187, 273] on span "5:00 AM" at bounding box center [1186, 282] width 115 height 34
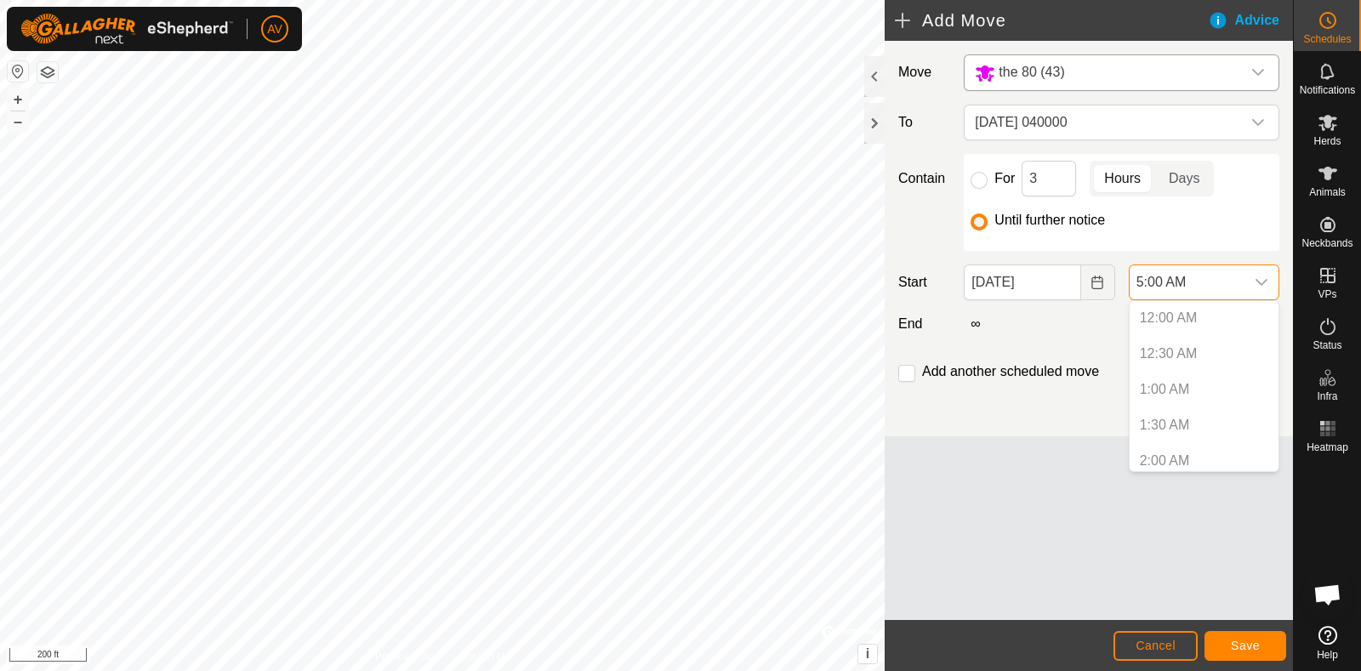
scroll to position [221, 0]
click at [1189, 452] on li "5:00 AM" at bounding box center [1203, 454] width 149 height 34
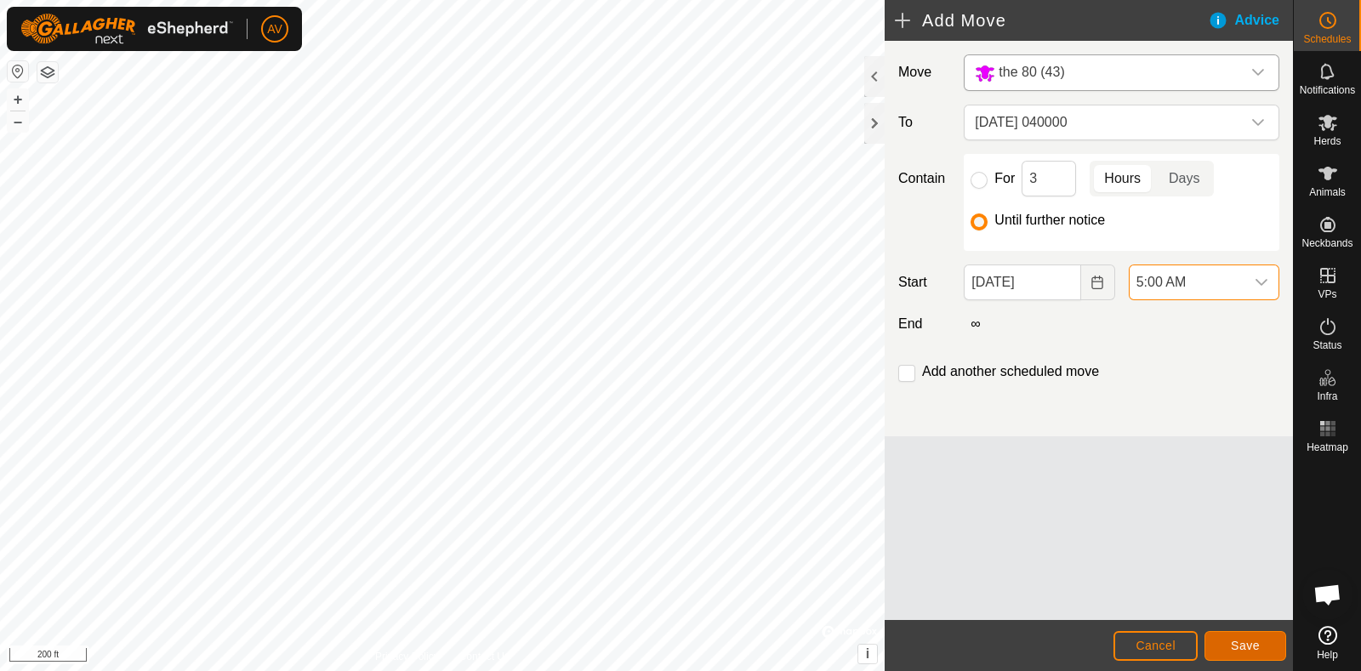
click at [1259, 640] on button "Save" at bounding box center [1245, 646] width 82 height 30
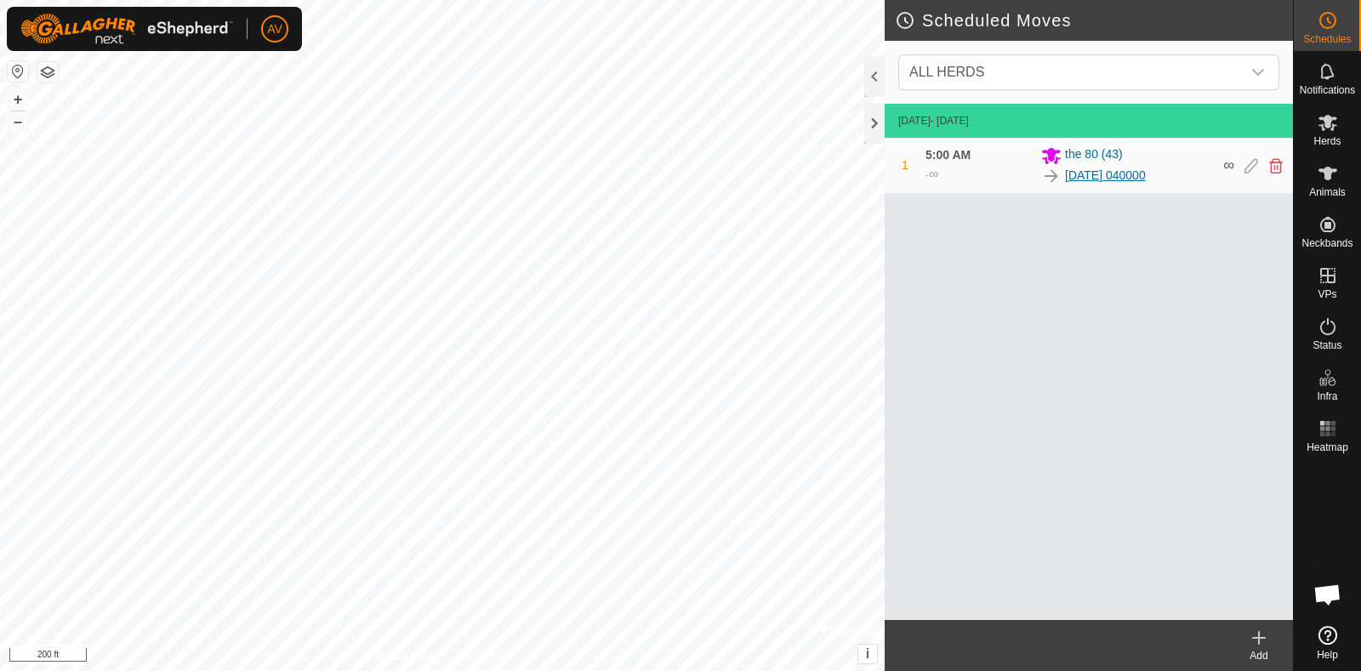
click at [1118, 172] on link "[DATE] 040000" at bounding box center [1105, 176] width 81 height 18
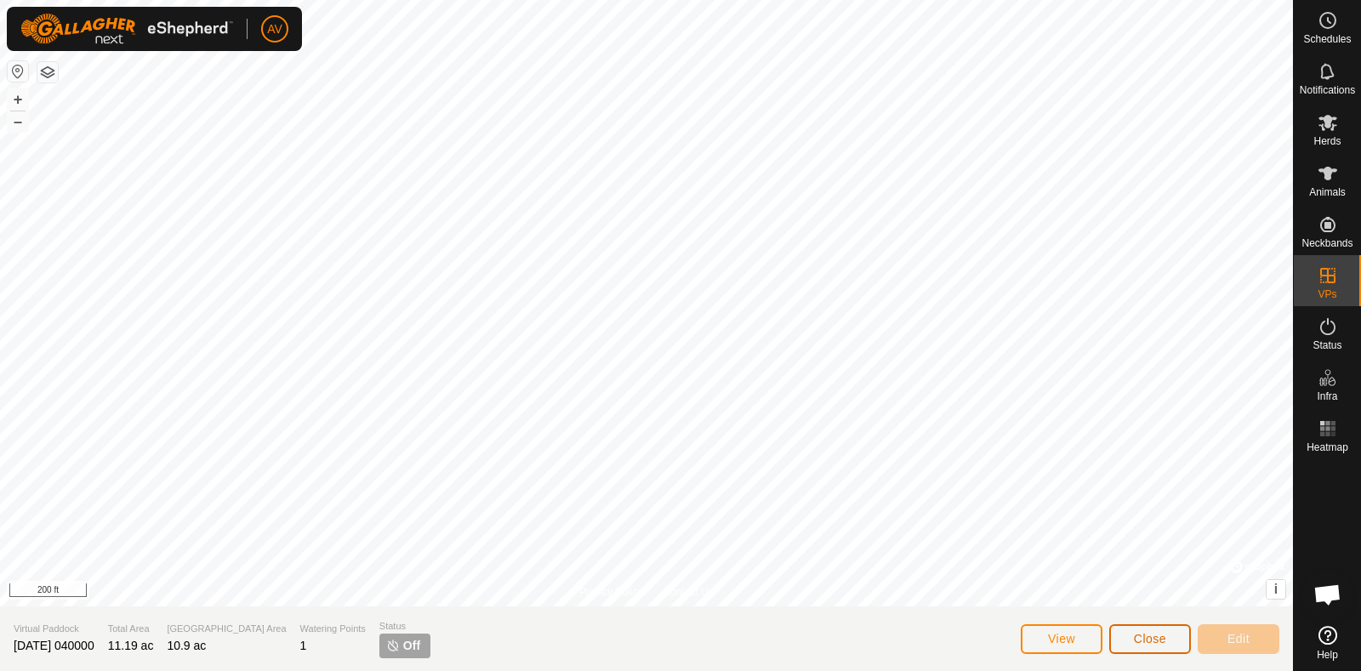
click at [1158, 645] on span "Close" at bounding box center [1150, 639] width 32 height 14
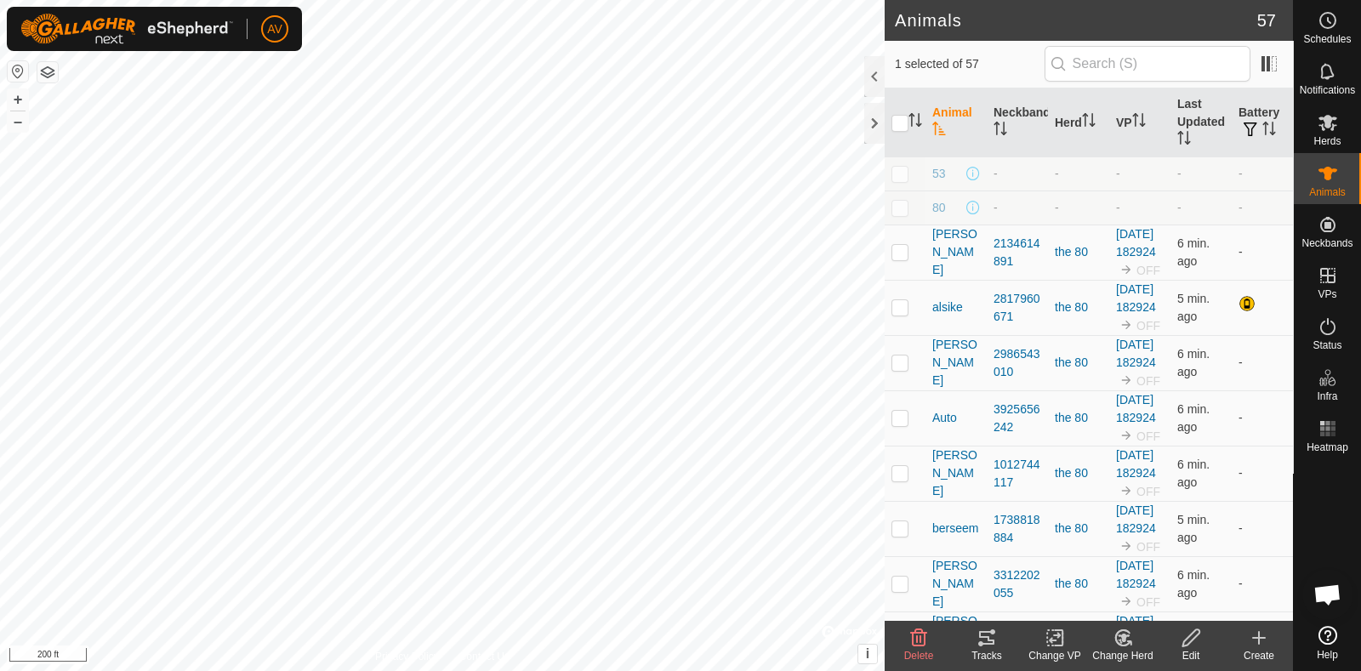
click at [978, 634] on icon at bounding box center [986, 638] width 20 height 20
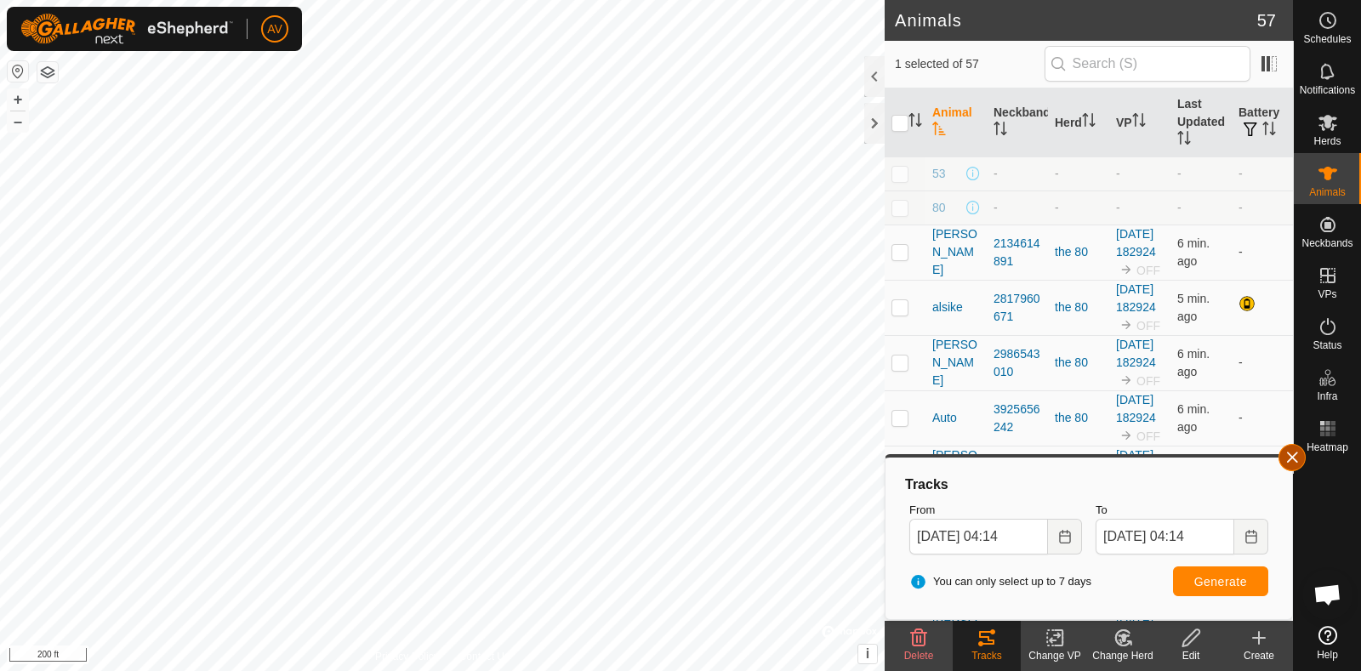
click at [1302, 463] on button "button" at bounding box center [1291, 457] width 27 height 27
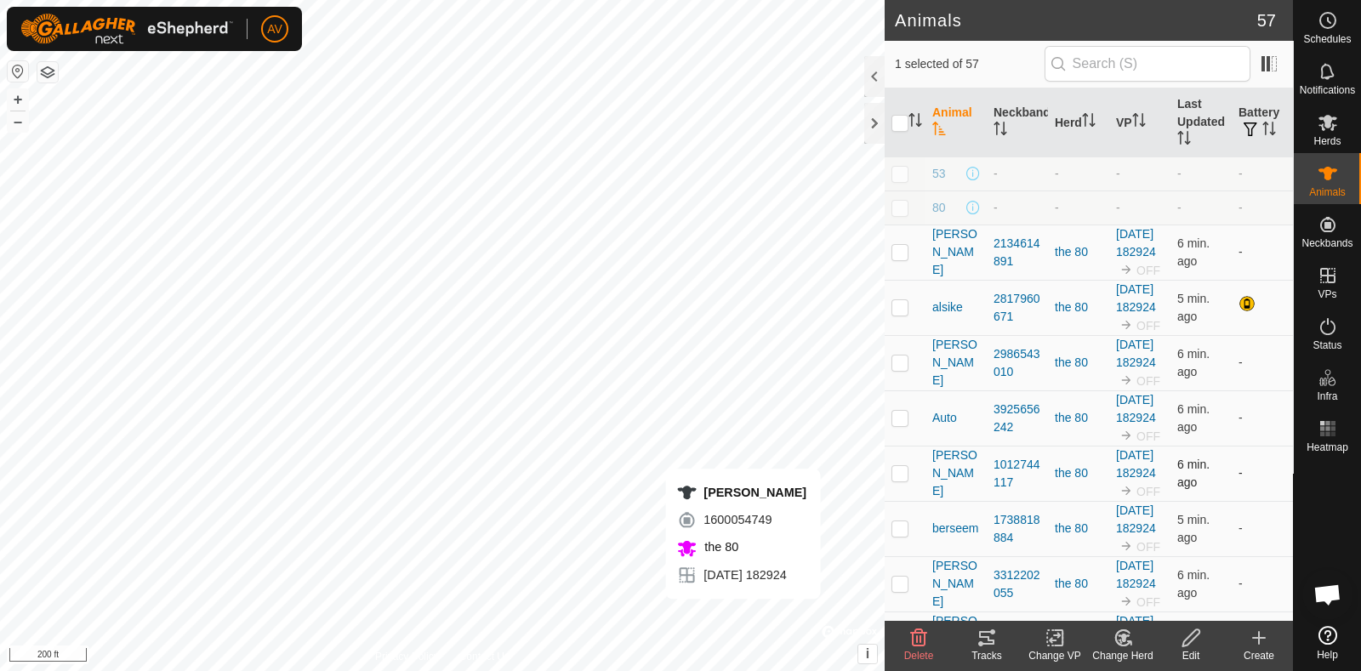
checkbox input "true"
checkbox input "false"
click at [978, 642] on icon at bounding box center [980, 643] width 5 height 5
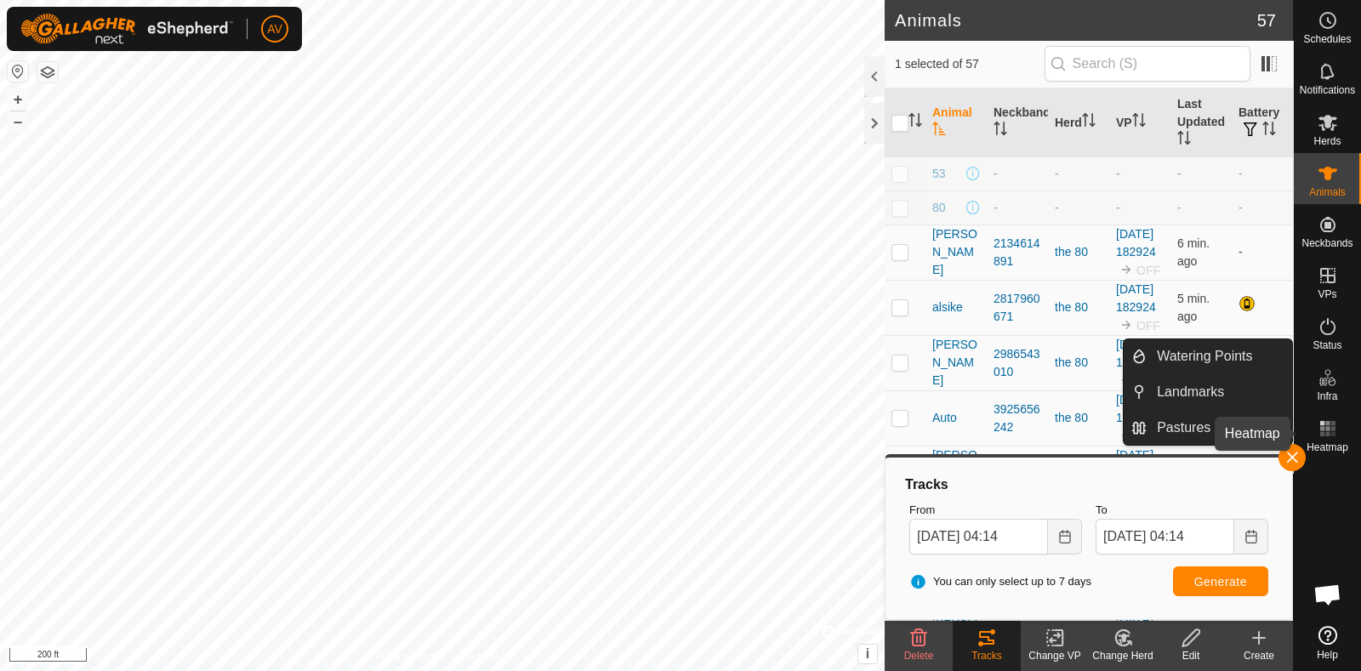
click at [1304, 447] on div "Heatmap" at bounding box center [1326, 433] width 67 height 51
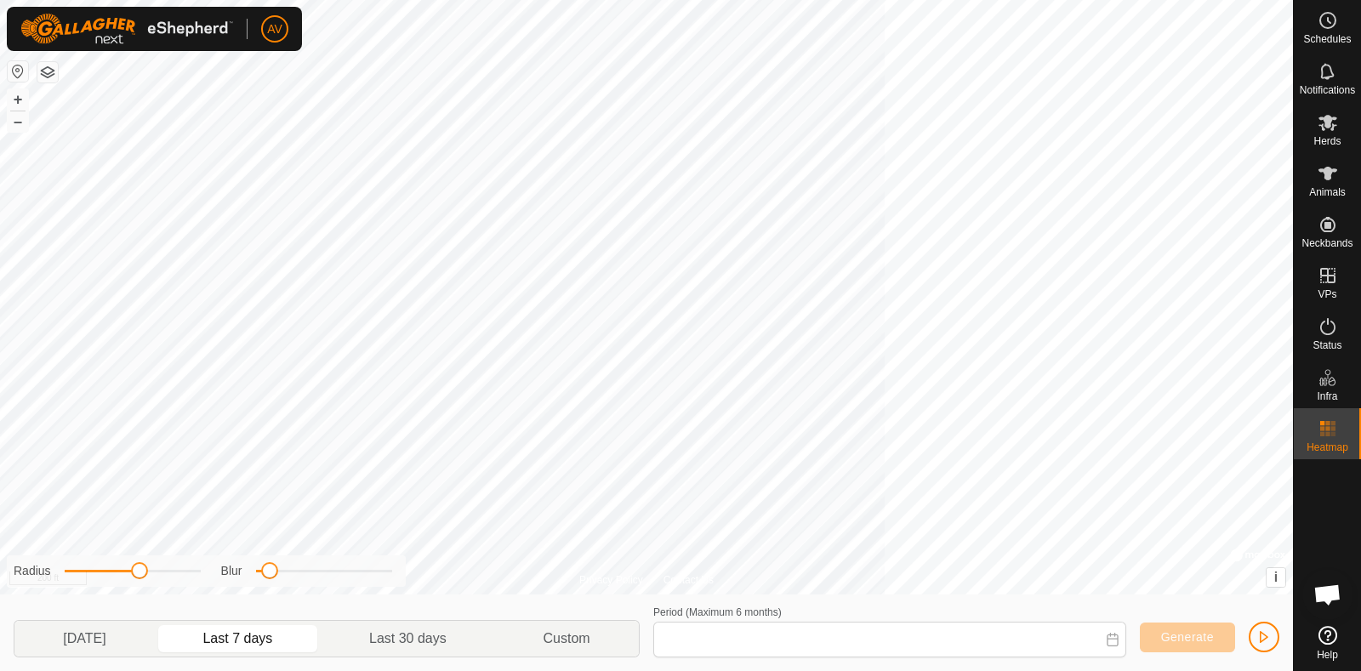
type input "[DATE] - [DATE]"
